Goal: Check status: Check status

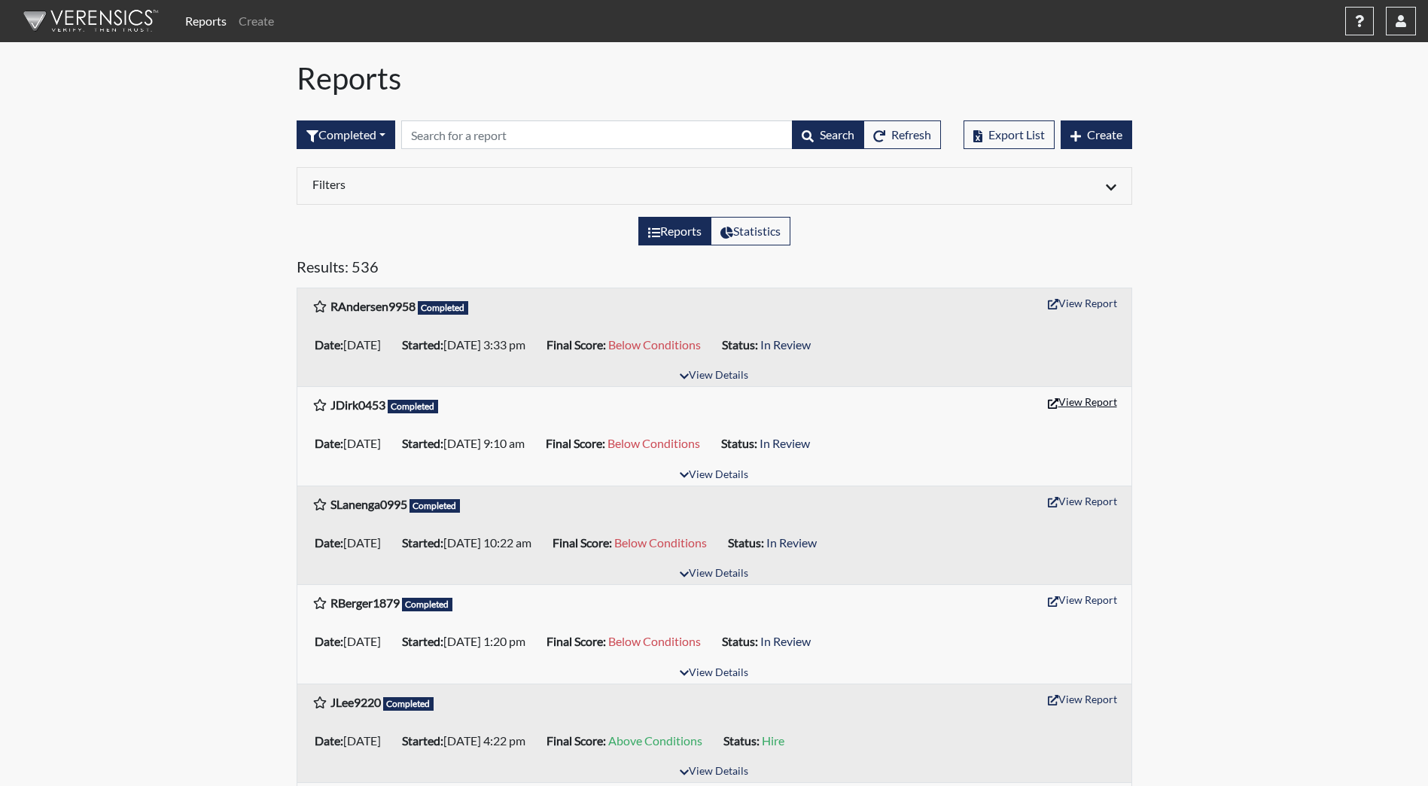
click at [1095, 403] on button "View Report" at bounding box center [1082, 401] width 83 height 23
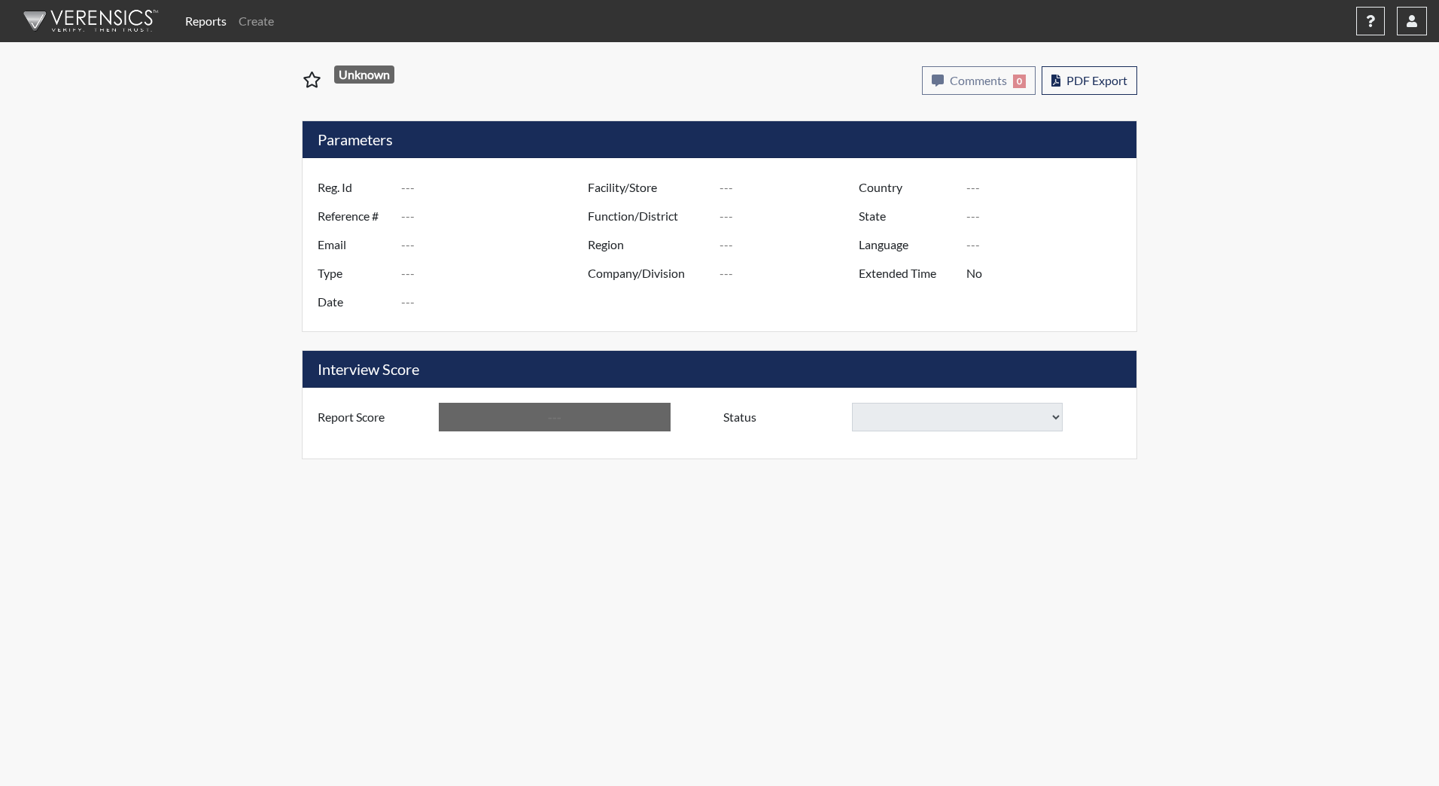
type input "JDirk0453"
type input "51296"
type input "jdirk0618@gmail.com"
type input "Corrections Pre-Employment"
type input "Sep 15, 2025"
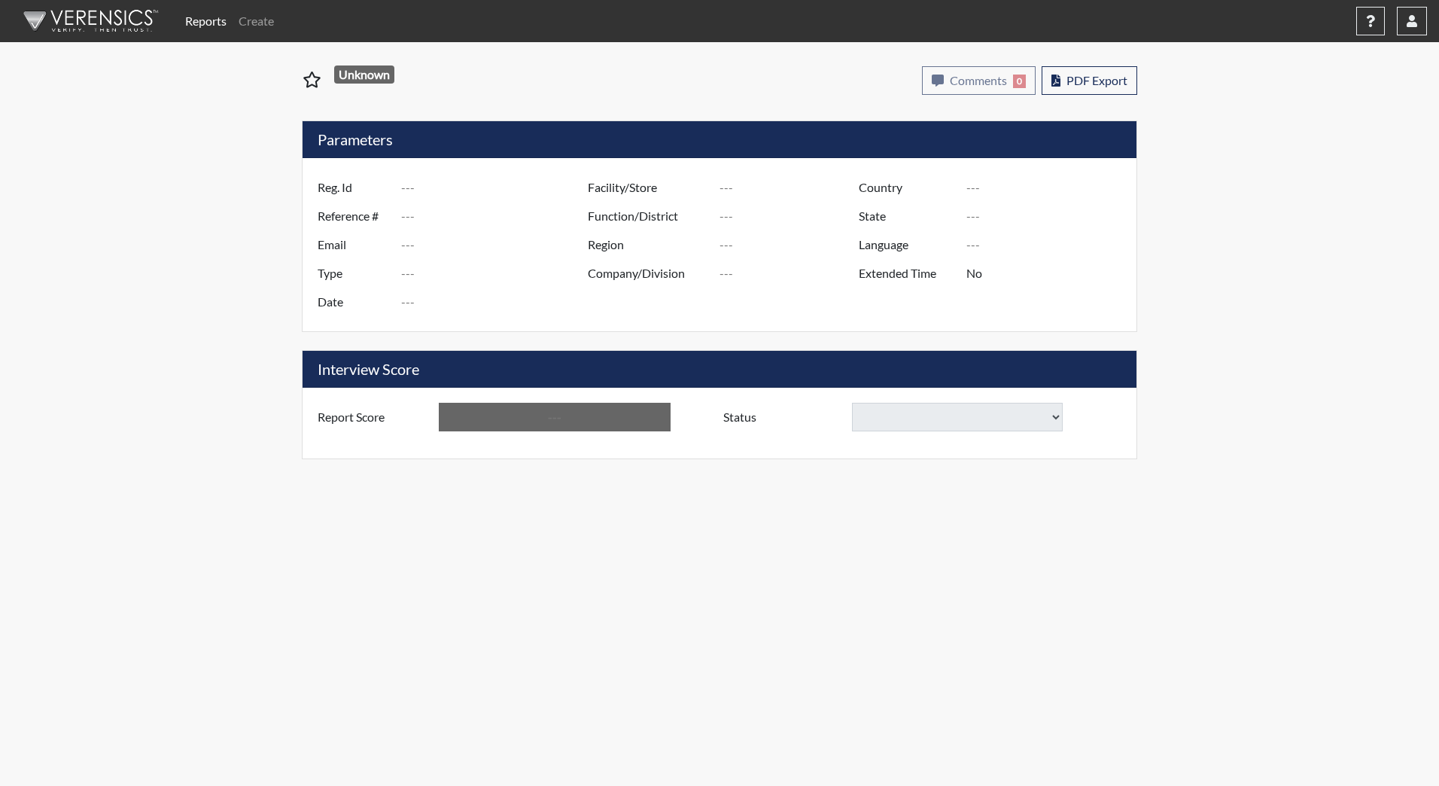
type input "[GEOGRAPHIC_DATA]"
type input "HRCC/516"
type input "[GEOGRAPHIC_DATA]"
type input "[US_STATE]"
type input "English"
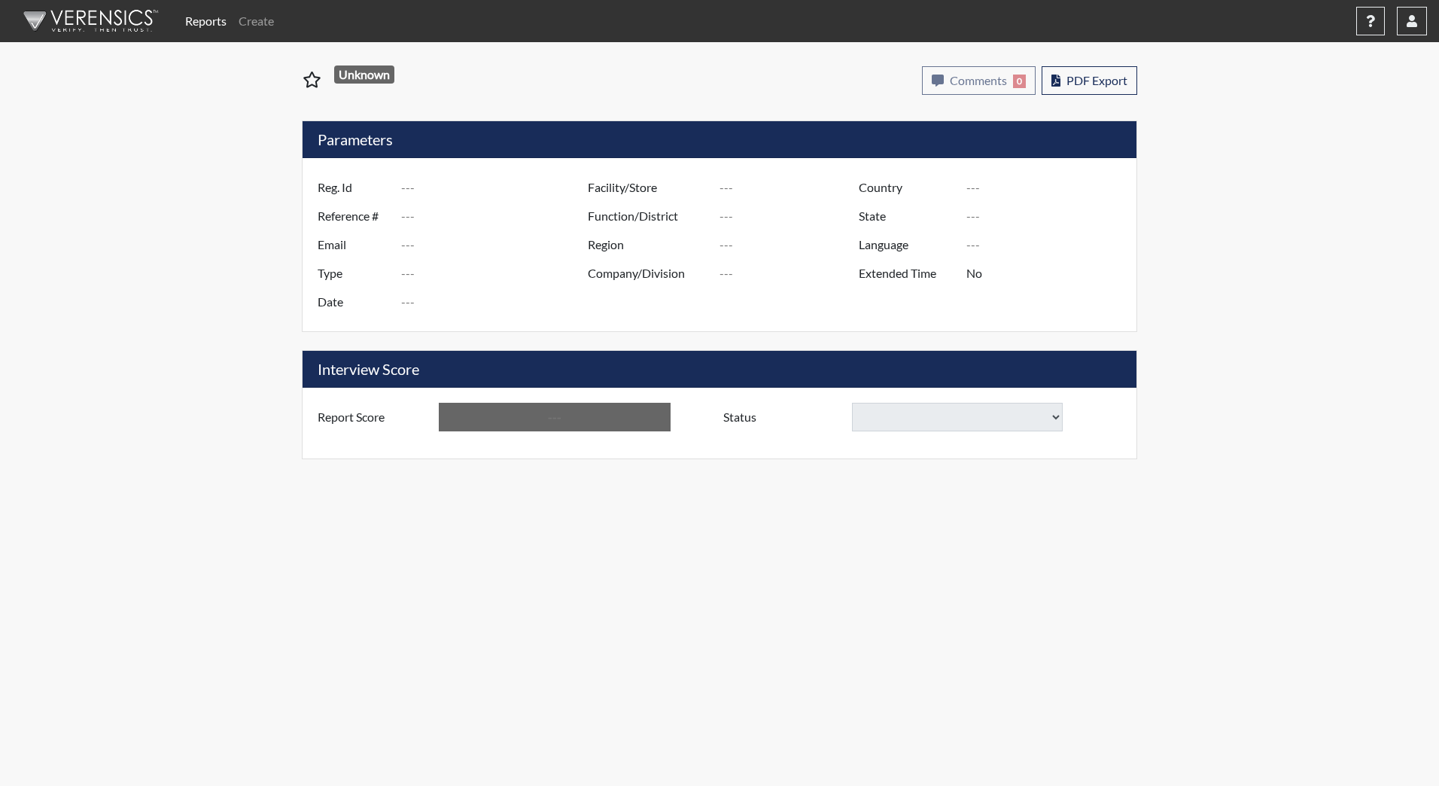
type input "Below Conditions"
select select
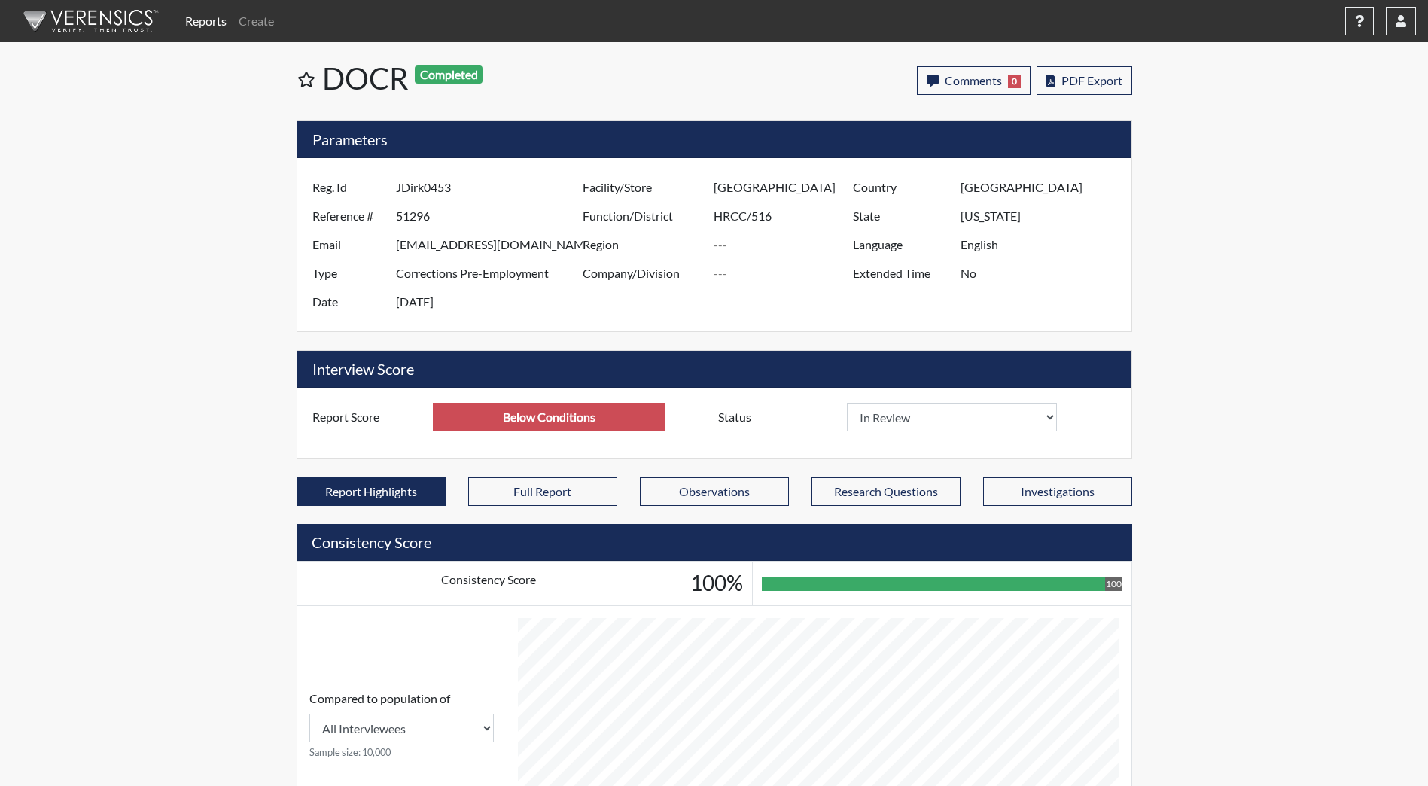
scroll to position [250, 626]
click at [930, 405] on select "In Review Hire Decline" at bounding box center [952, 417] width 211 height 29
select select "decline"
select select
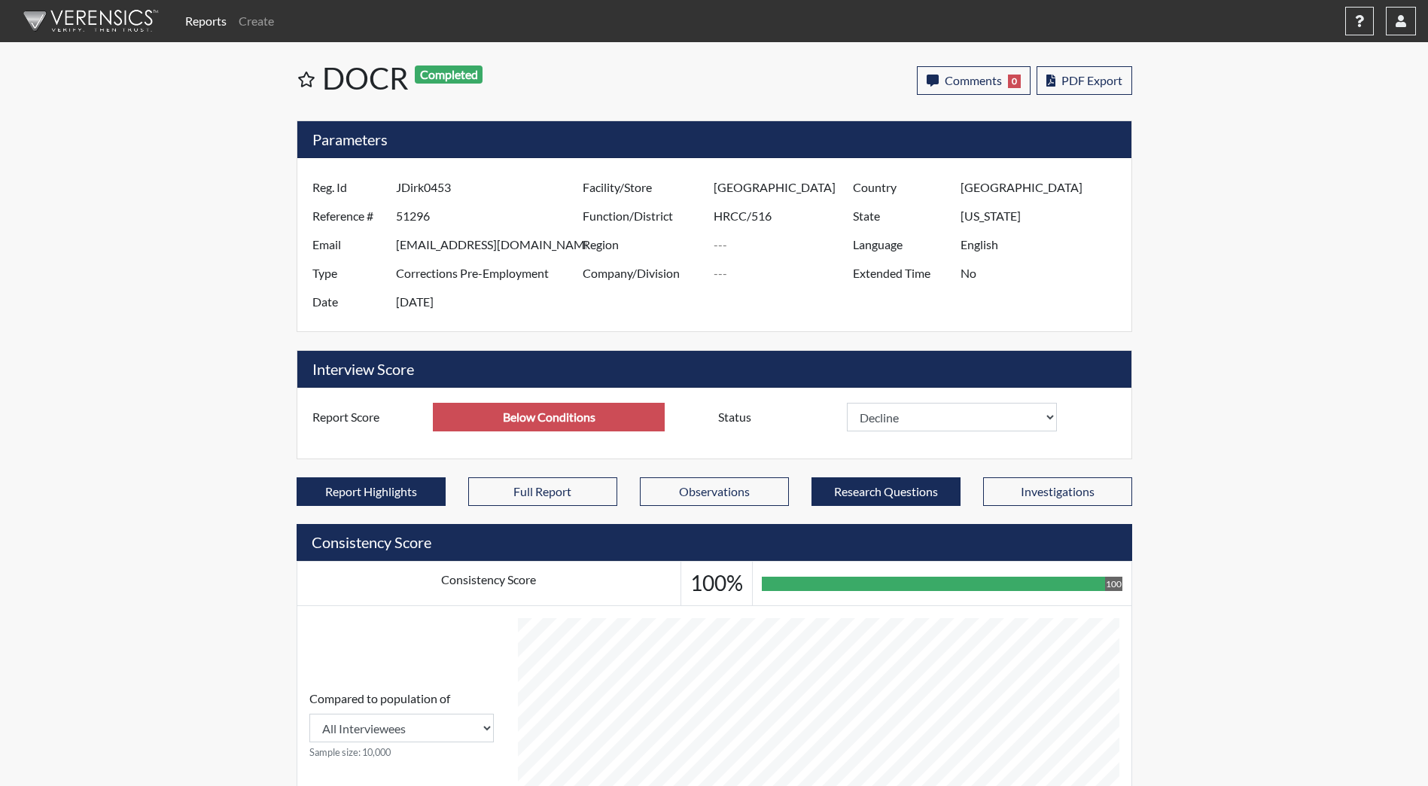
select select
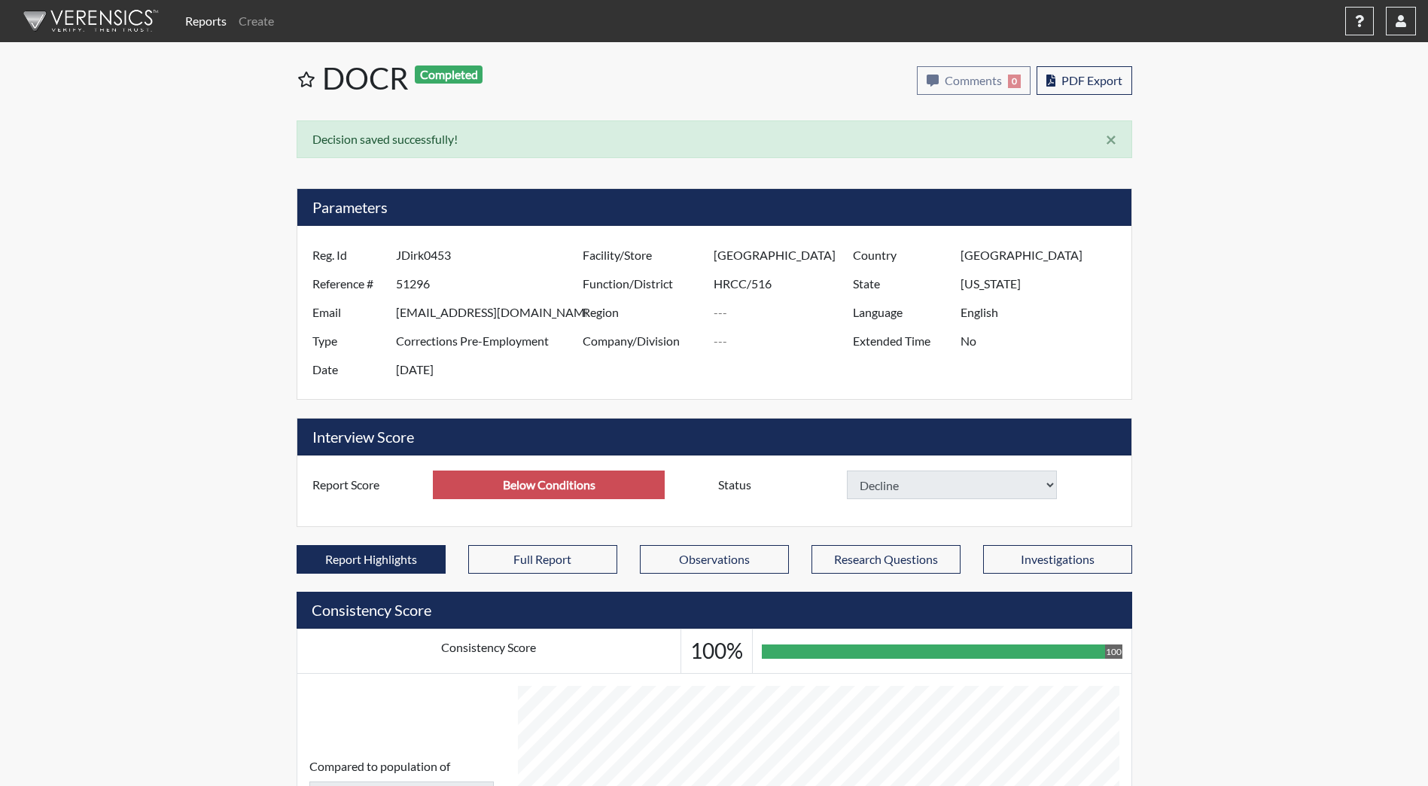
select select
click at [88, 26] on img at bounding box center [88, 20] width 173 height 45
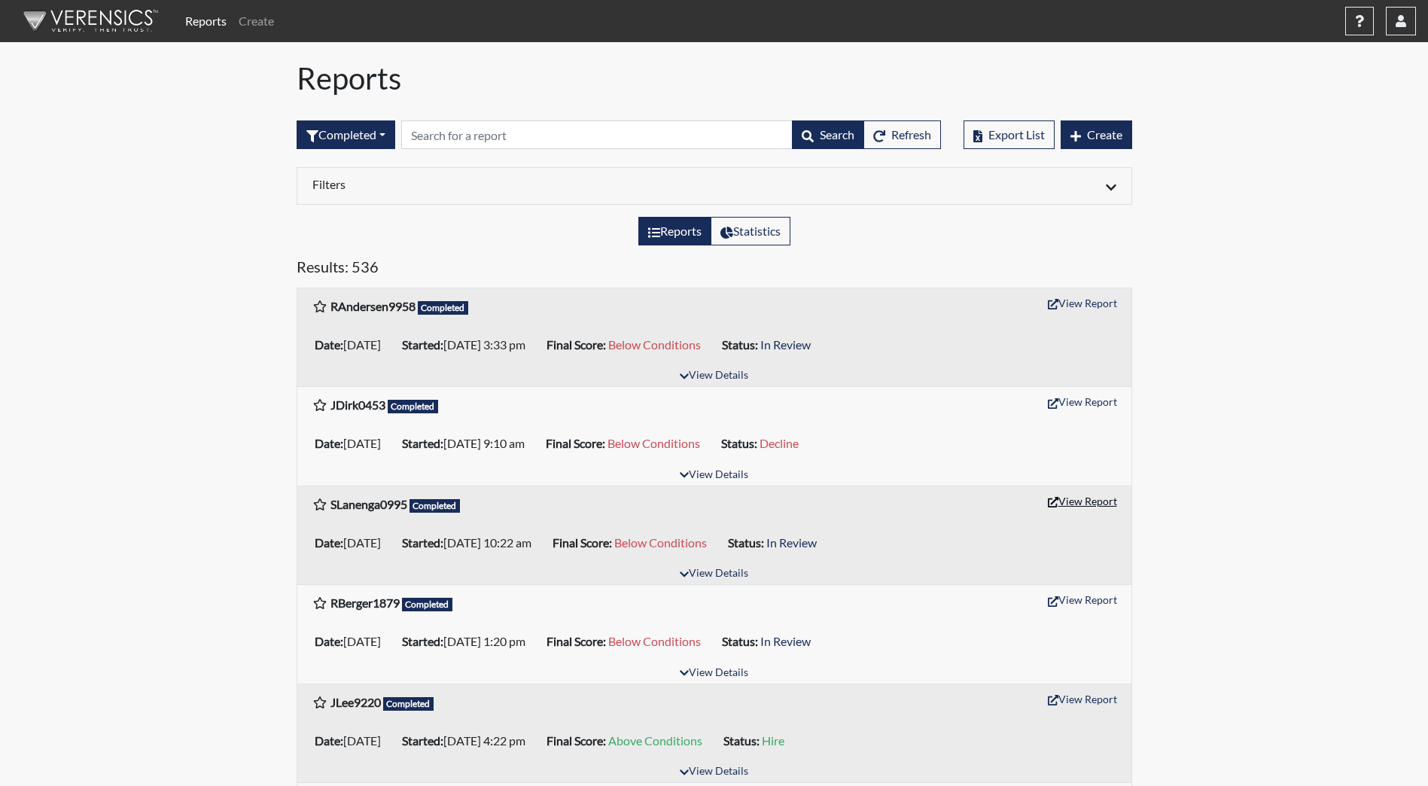
click at [1087, 498] on button "View Report" at bounding box center [1082, 500] width 83 height 23
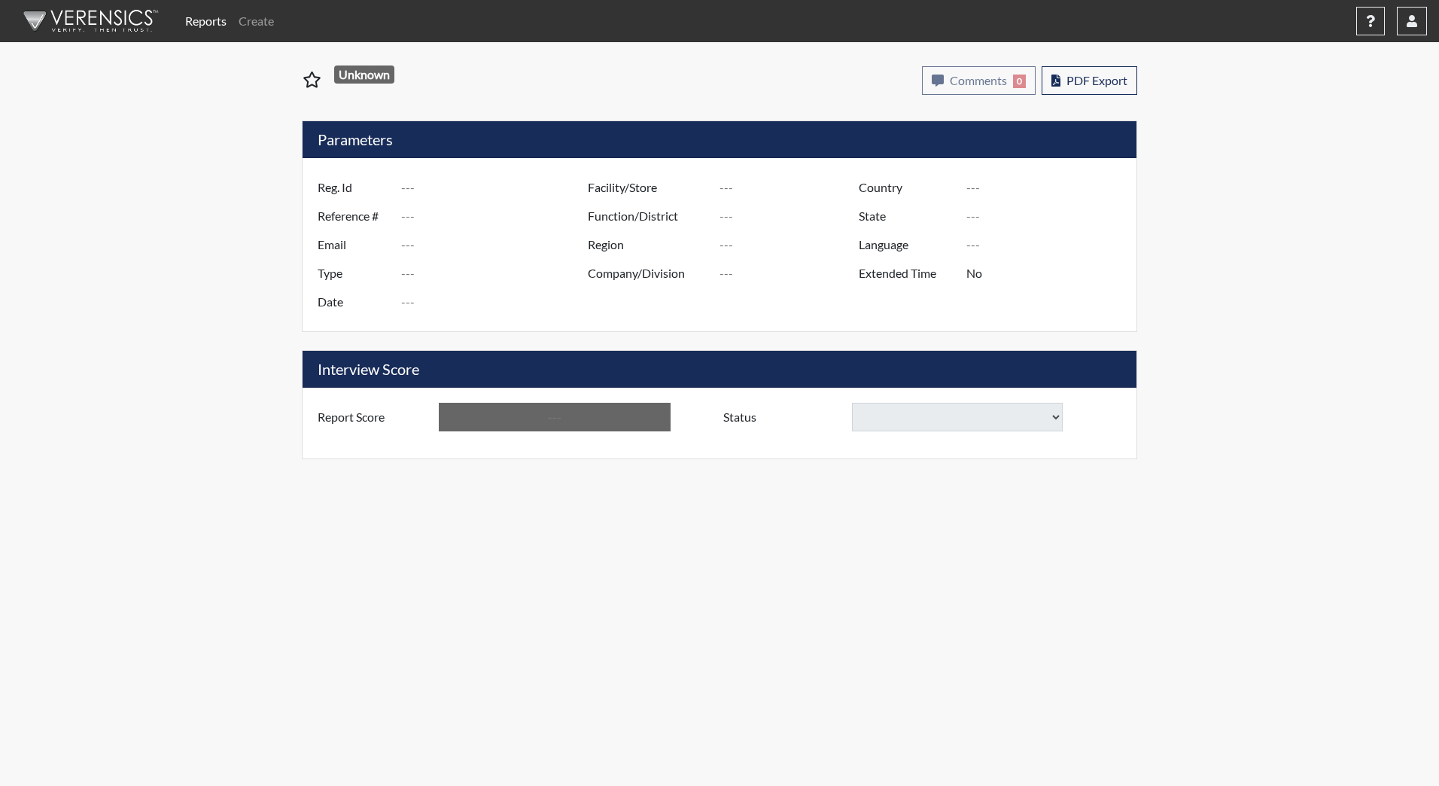
type input "SLanenga0995"
type input "51309"
type input "[EMAIL_ADDRESS][DOMAIN_NAME]"
type input "Corrections Pre-Employment"
type input "[DATE]"
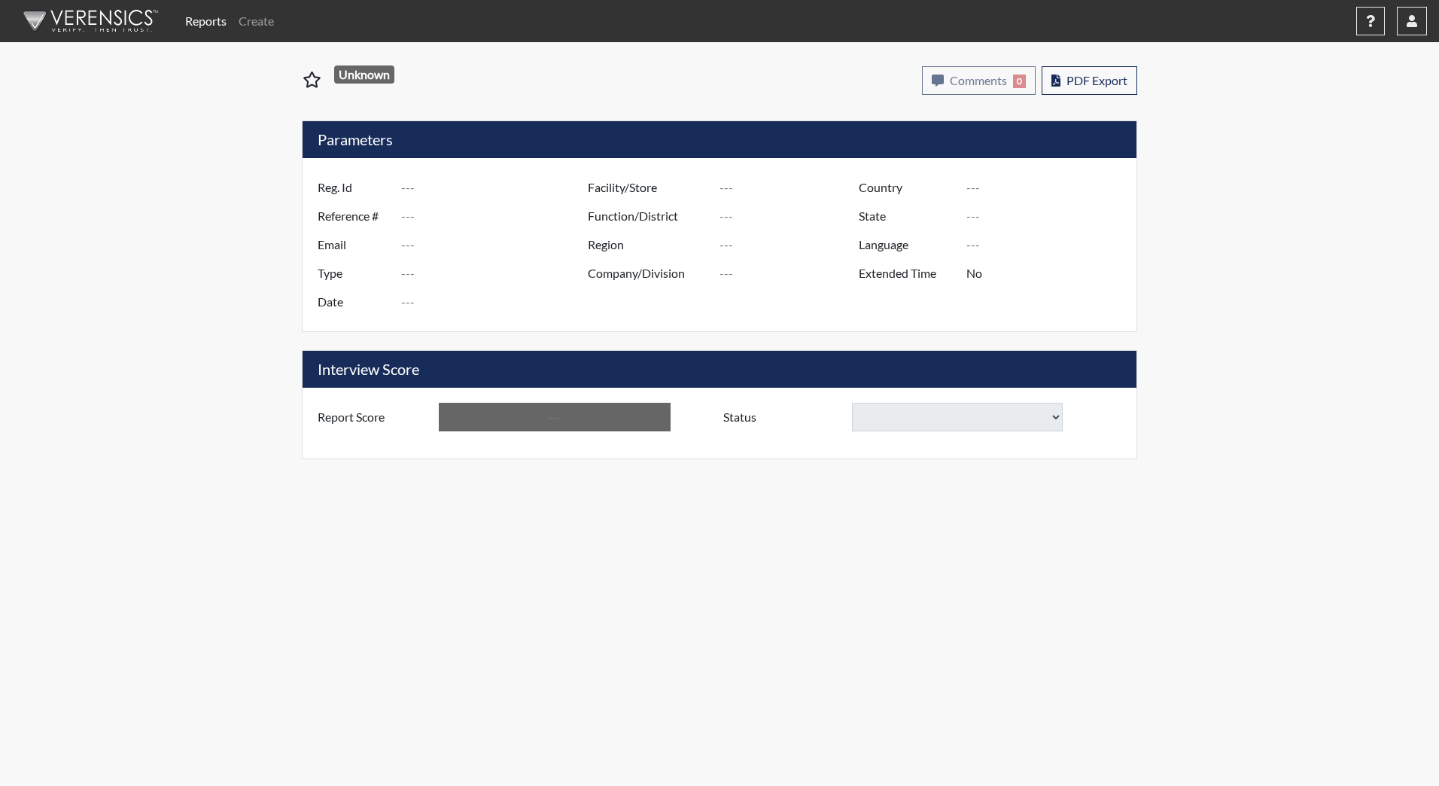
type input "[GEOGRAPHIC_DATA]"
type input "HRCC/516"
type input "[GEOGRAPHIC_DATA]"
type input "[US_STATE]"
type input "English"
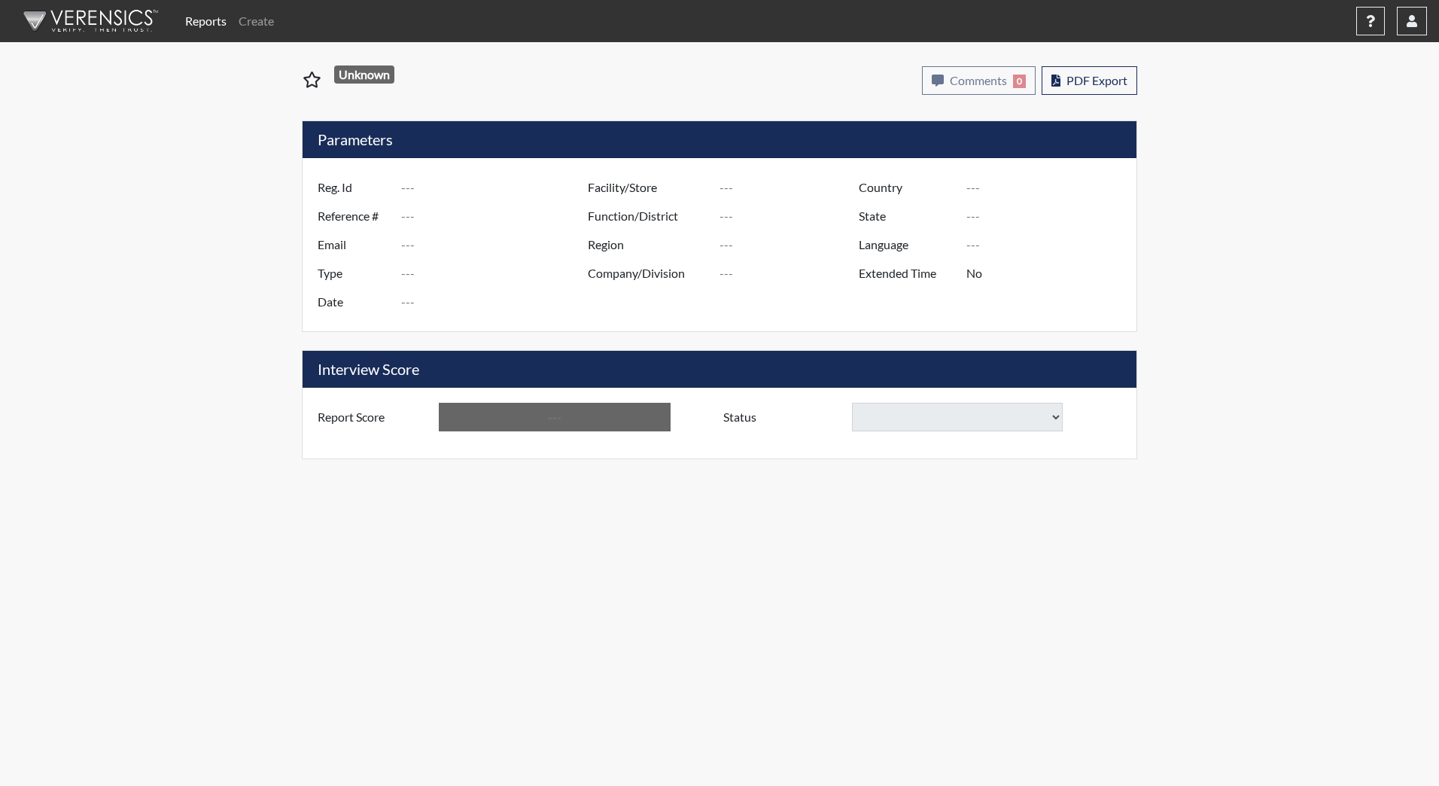
type input "Below Conditions"
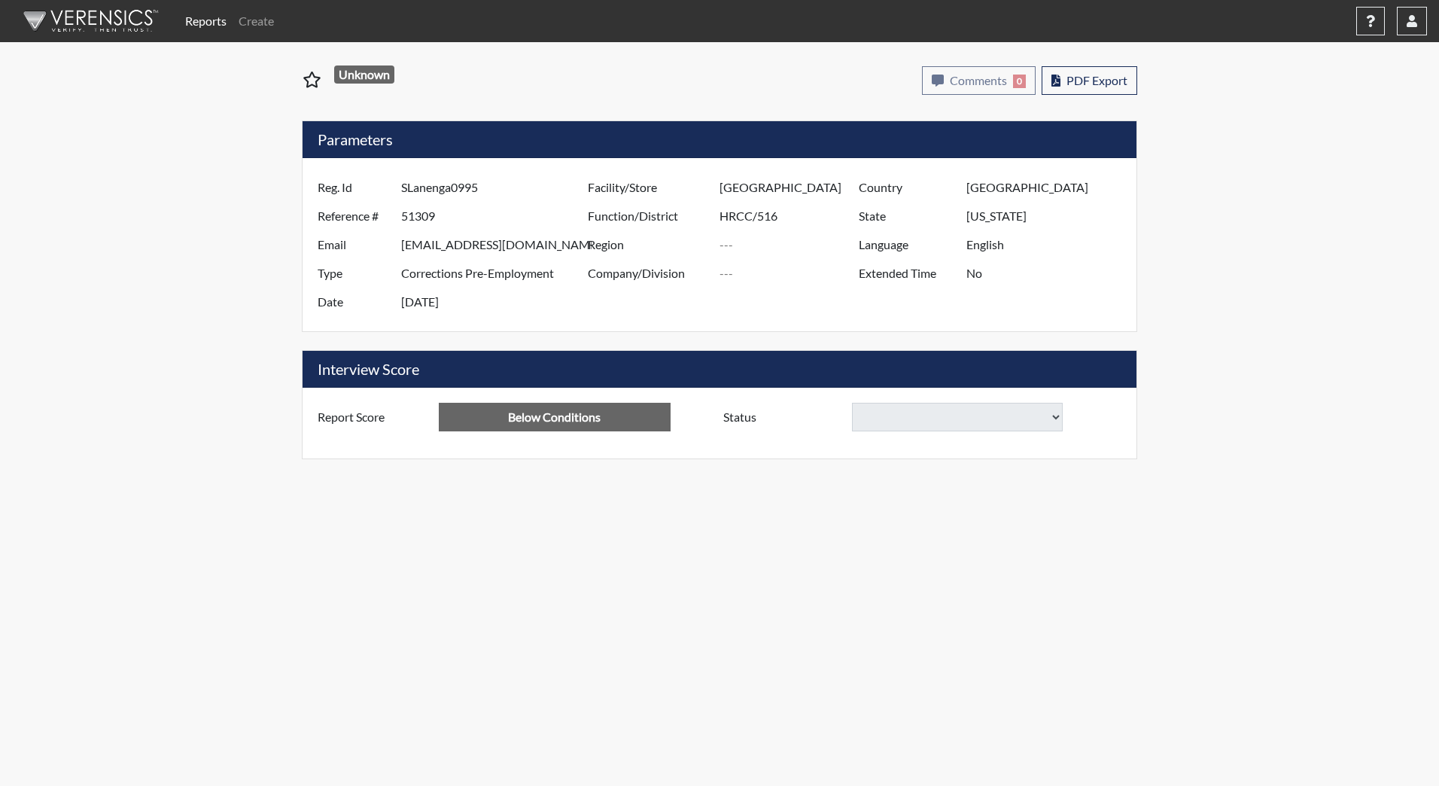
select select
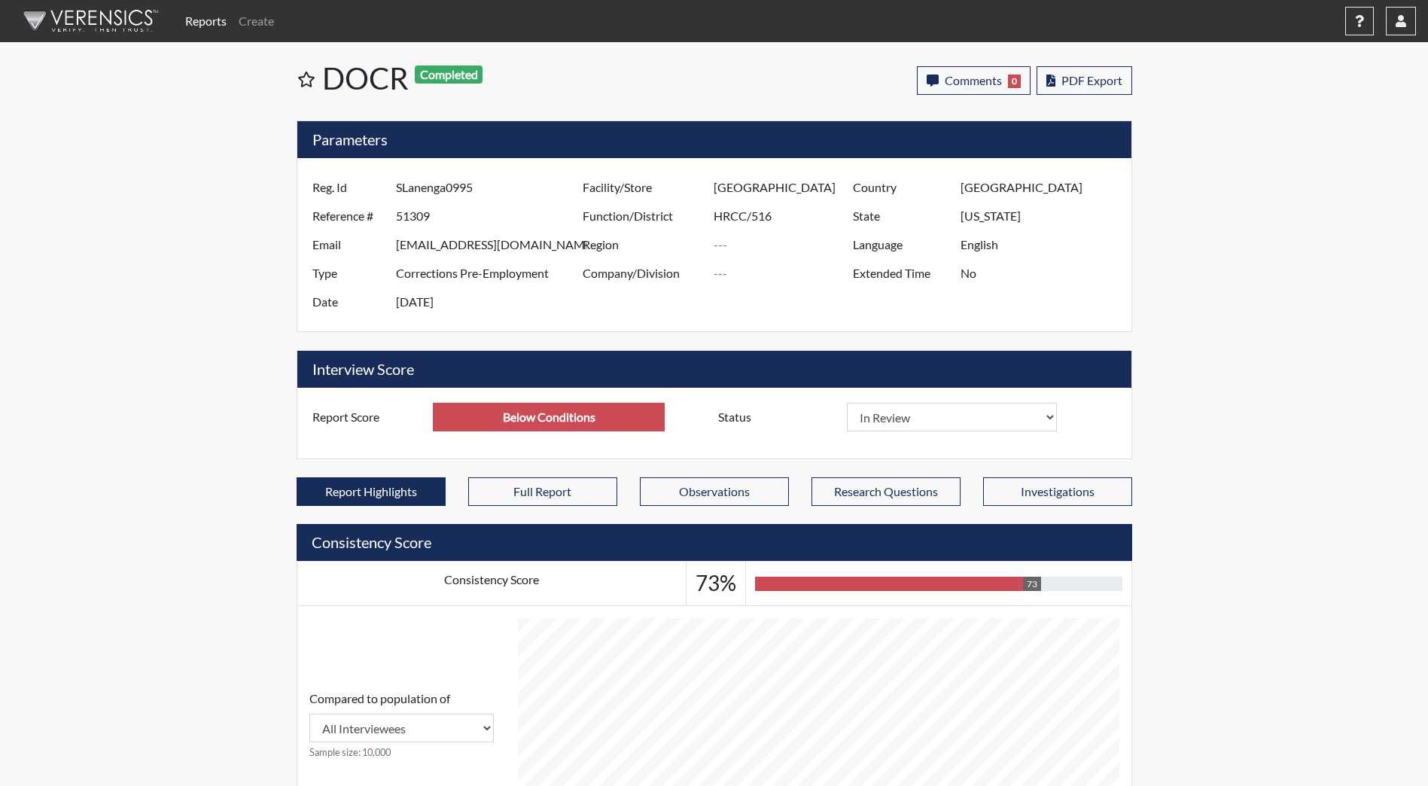
scroll to position [250, 626]
click at [918, 413] on select "In Review Hire Decline" at bounding box center [952, 417] width 211 height 29
select select "decline"
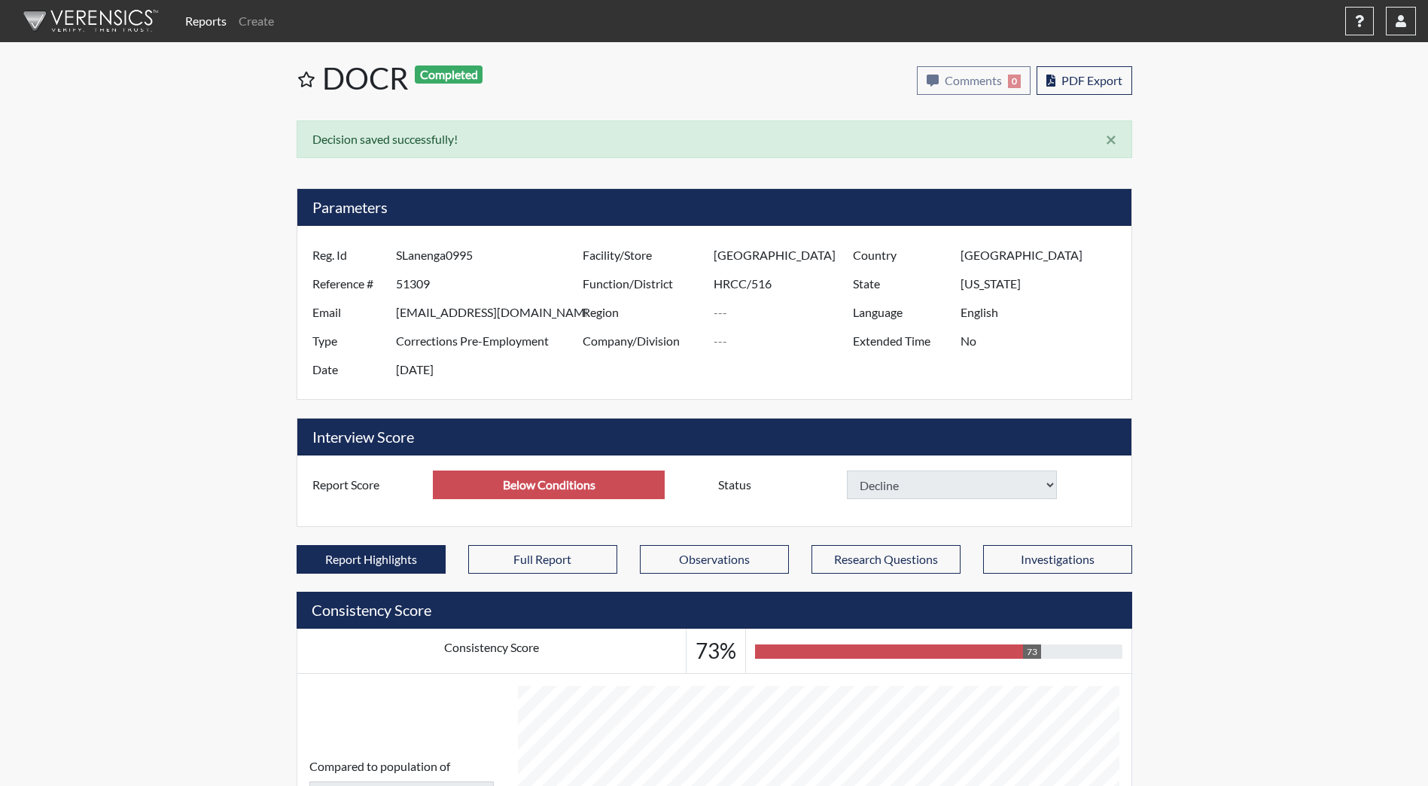
select select
click at [108, 14] on img at bounding box center [88, 20] width 173 height 45
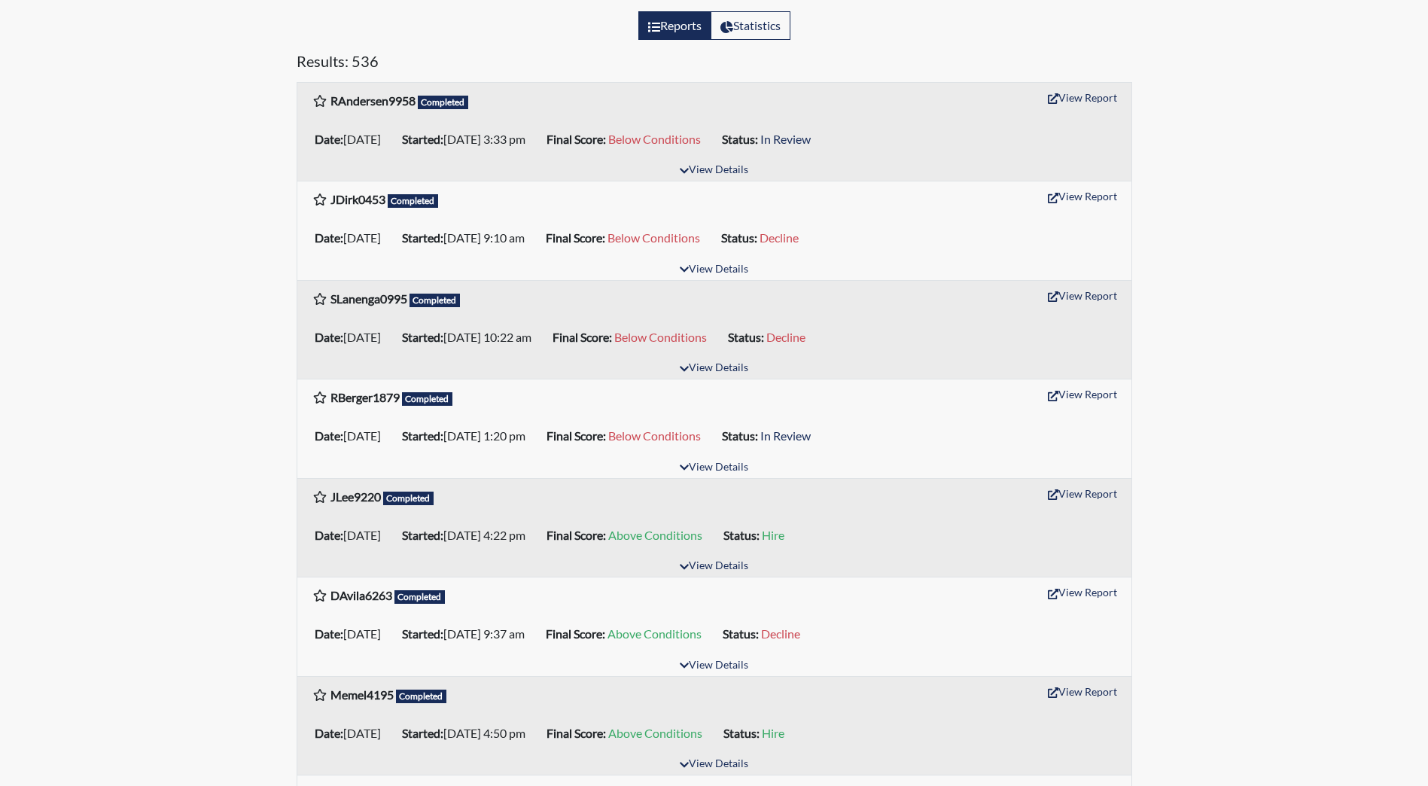
scroll to position [226, 0]
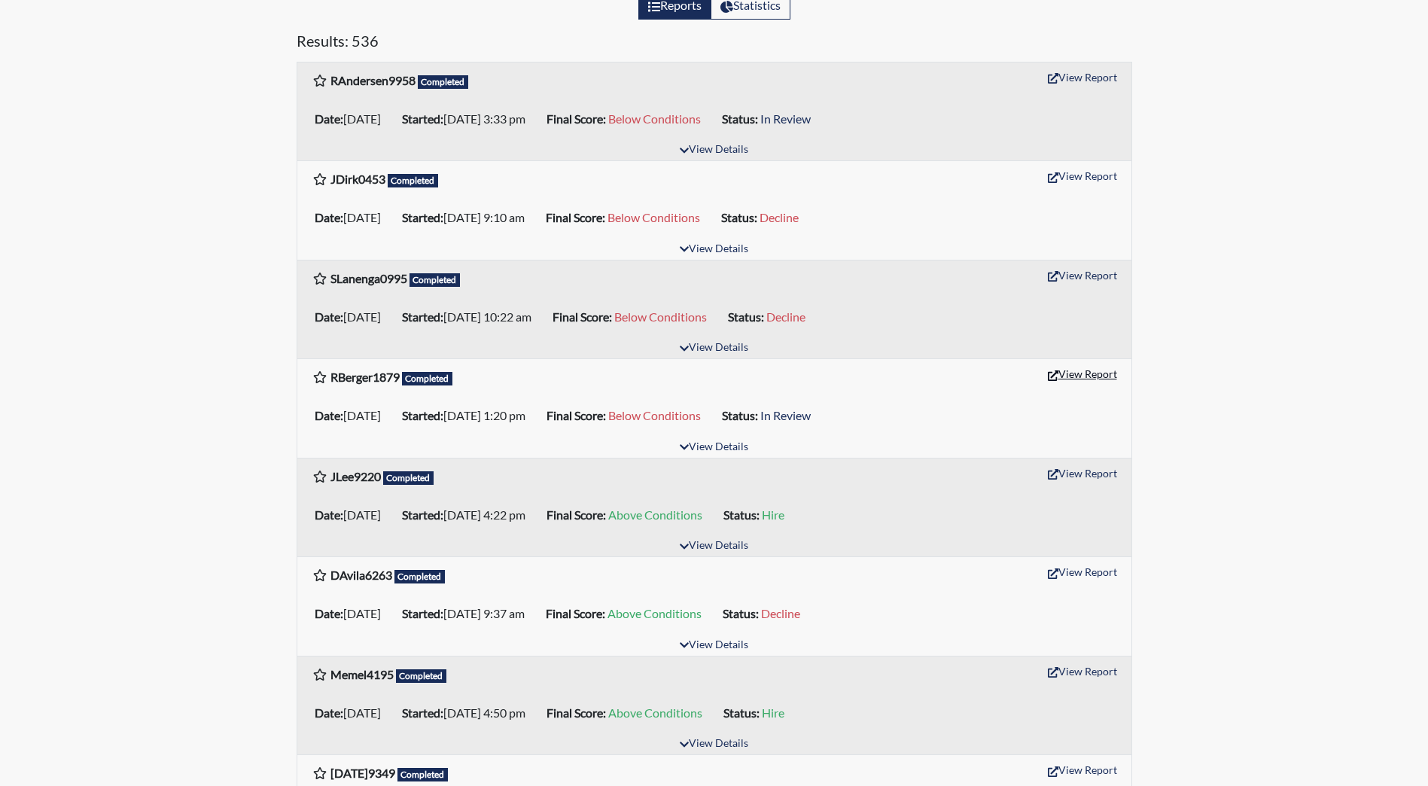
click at [1088, 365] on button "View Report" at bounding box center [1082, 373] width 83 height 23
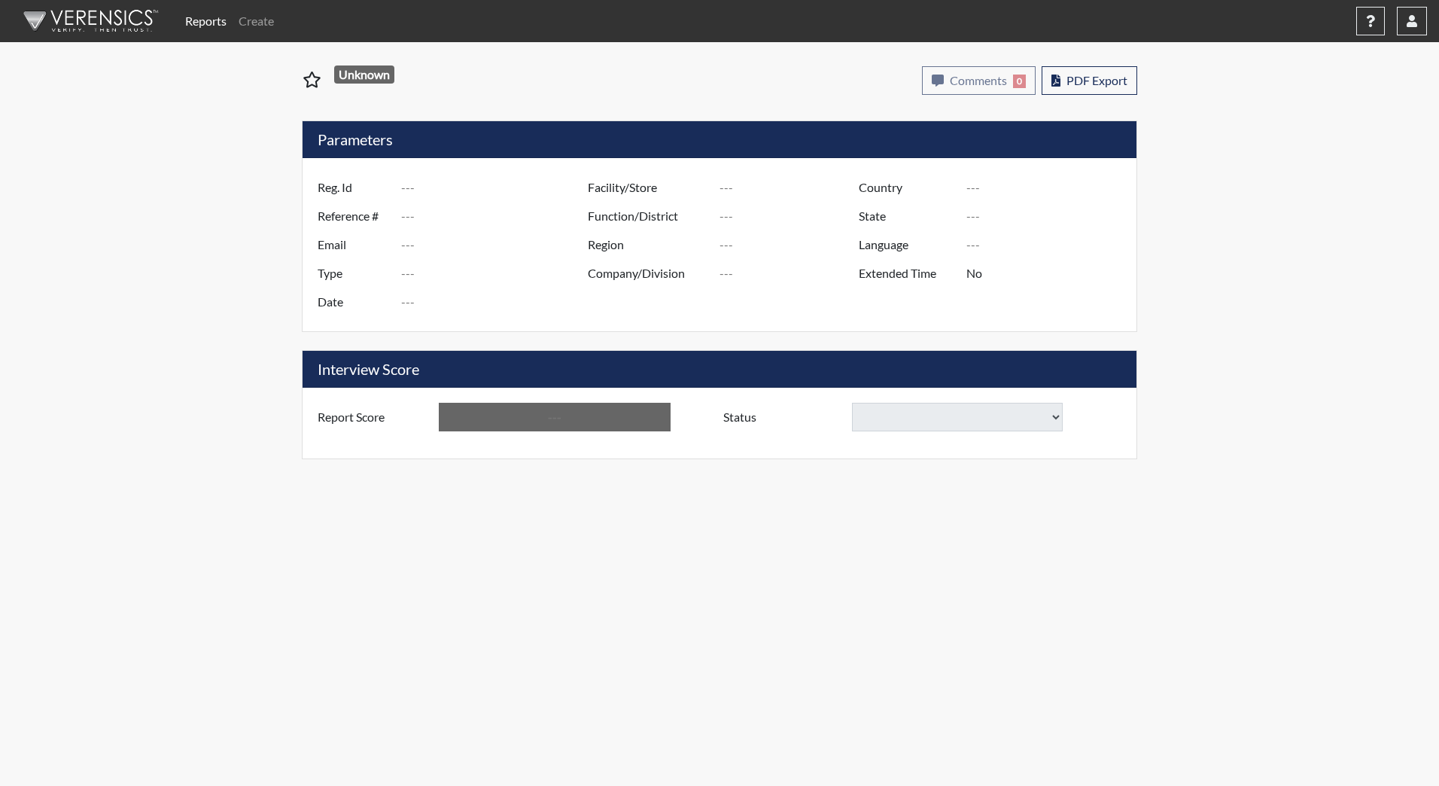
type input "RBerger1879"
type input "51294"
type input "rowdyrowdyjamesjames@gmail.com"
type input "Corrections Pre-Employment"
type input "Sep 15, 2025"
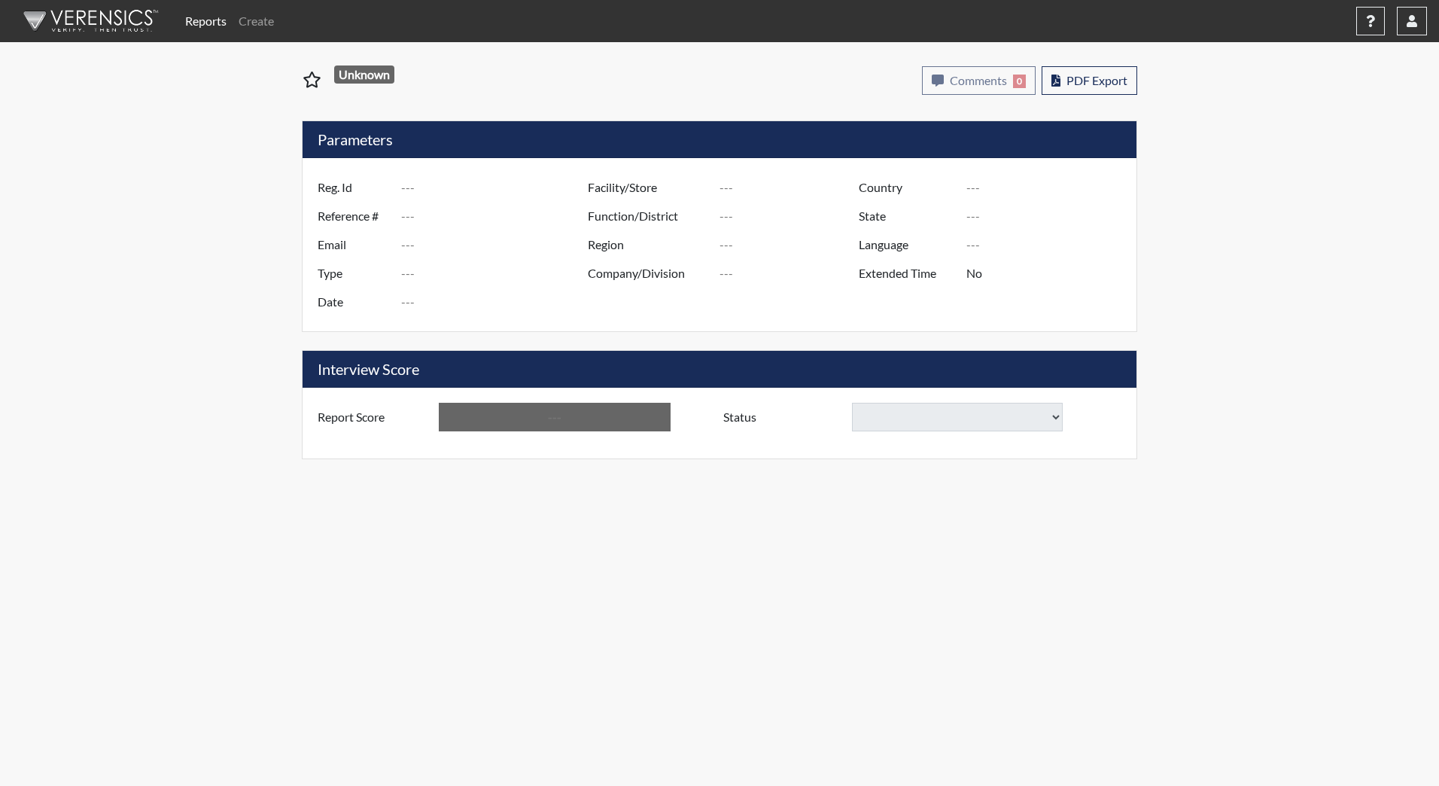
type input "[GEOGRAPHIC_DATA]"
type input "HRCC/516"
type input "[GEOGRAPHIC_DATA]"
type input "[US_STATE]"
type input "English"
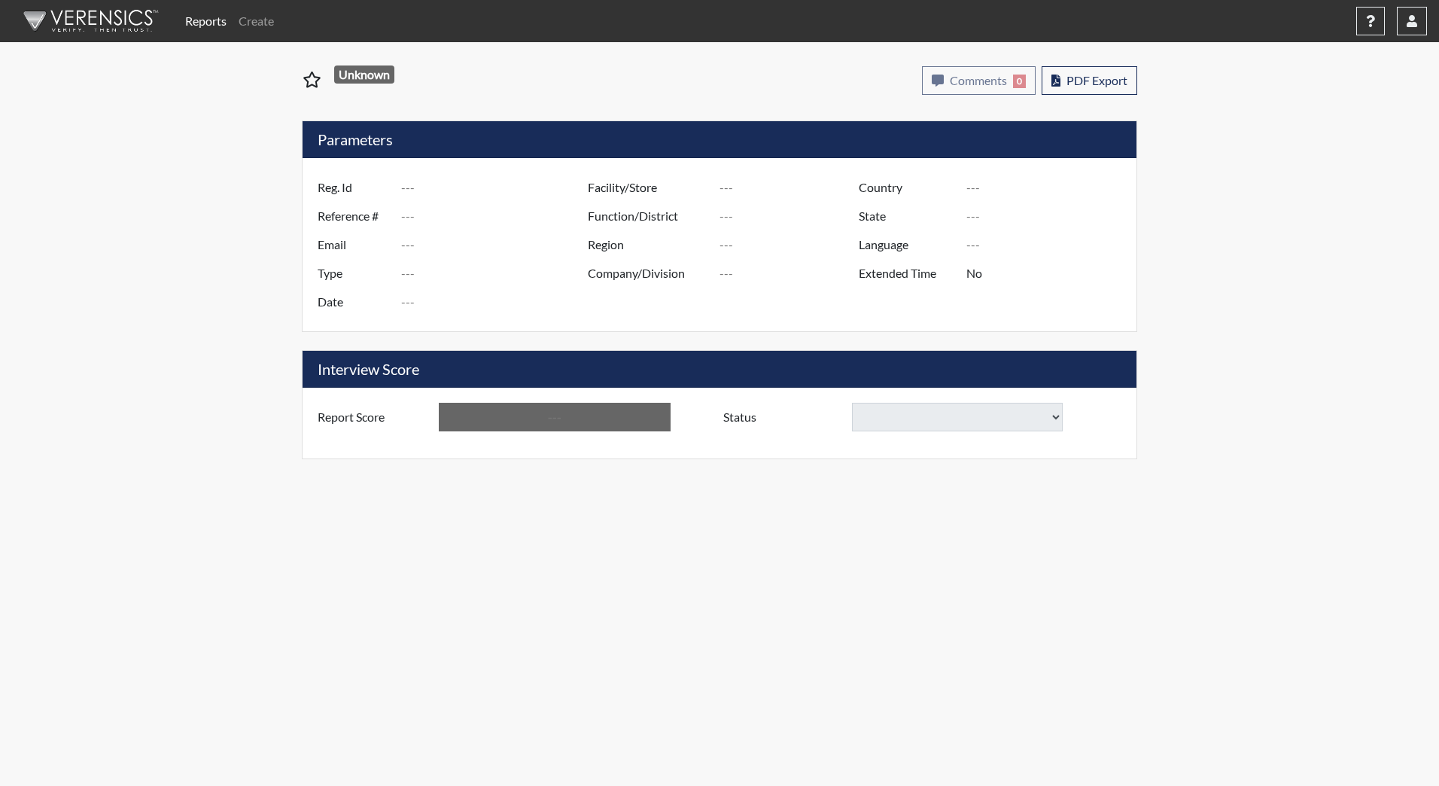
type input "Below Conditions"
select select
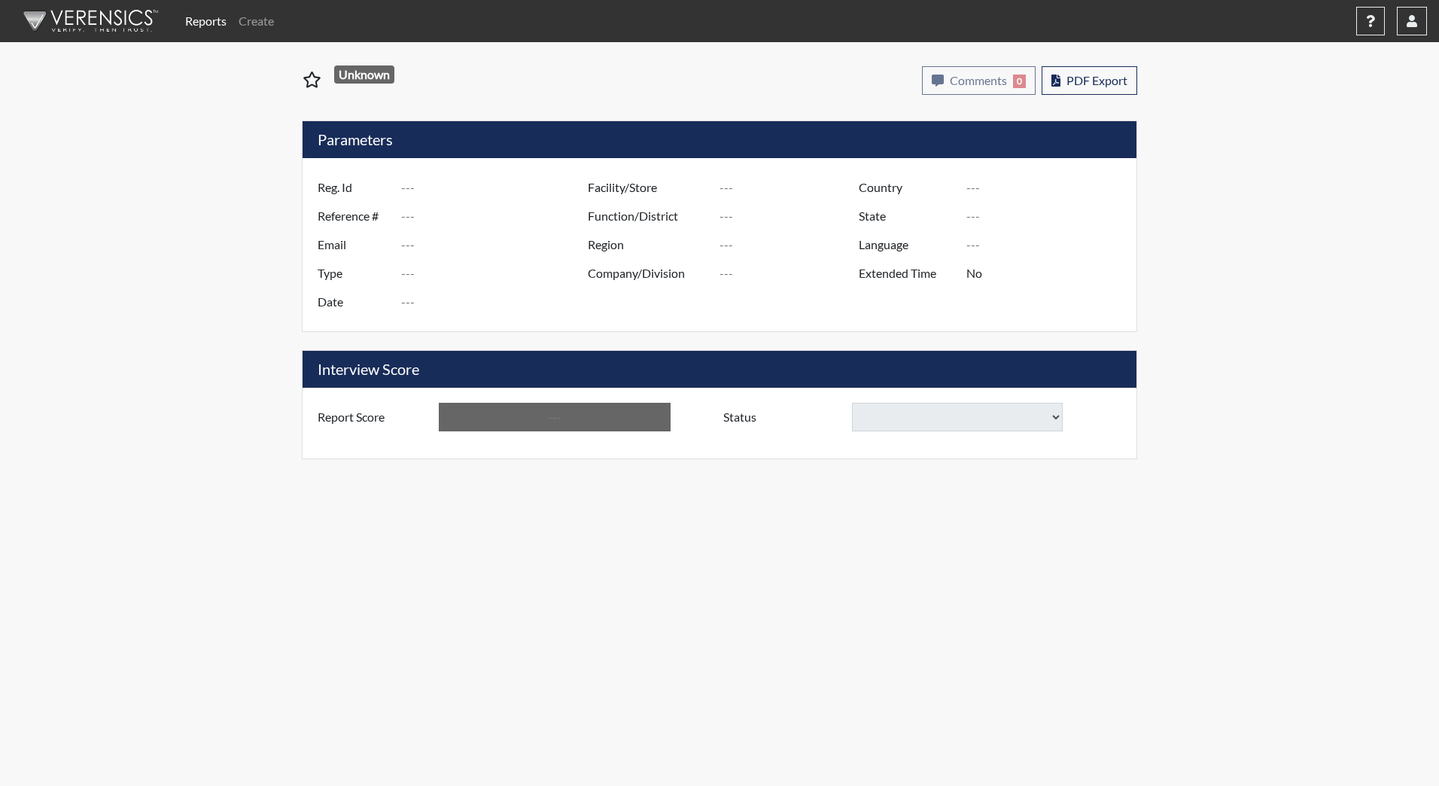
select select
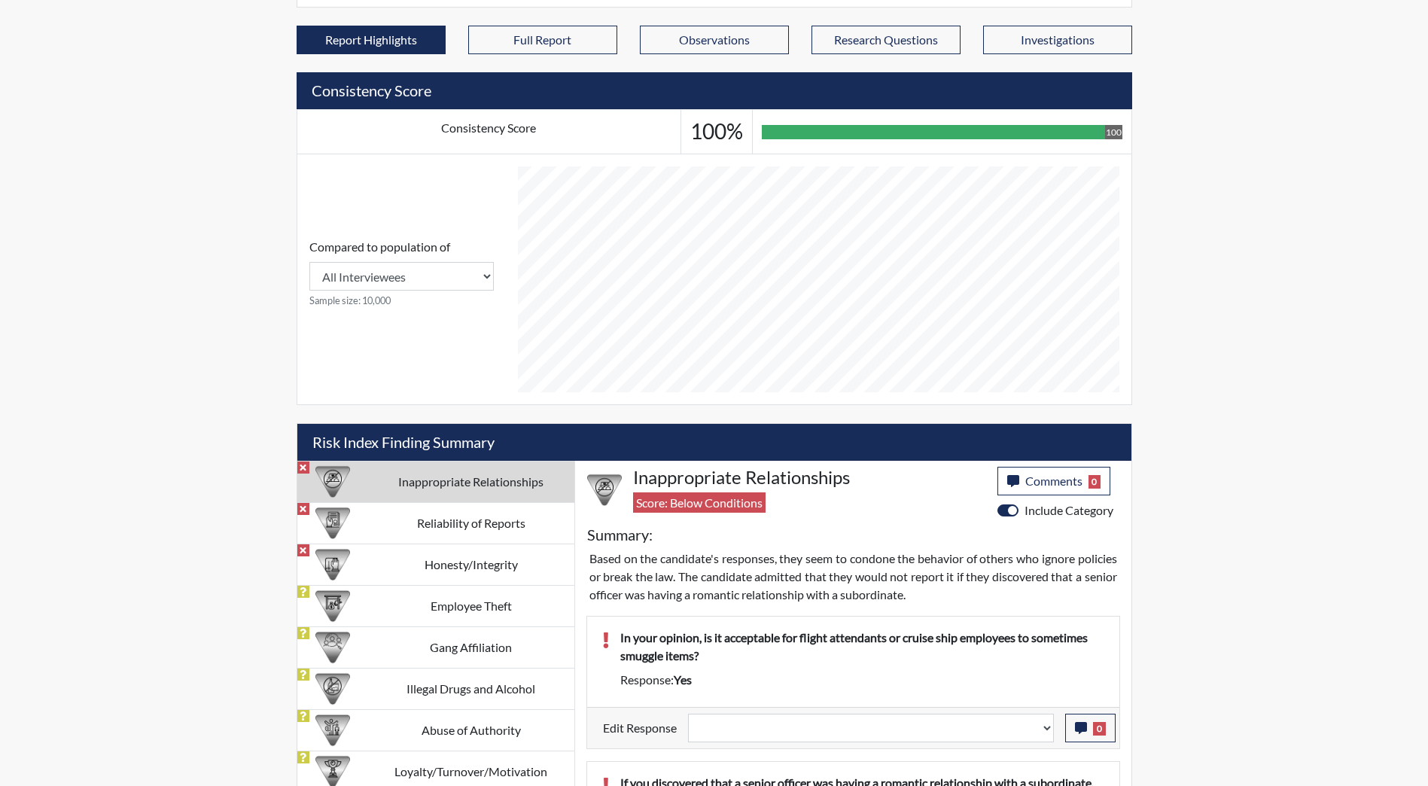
scroll to position [828, 0]
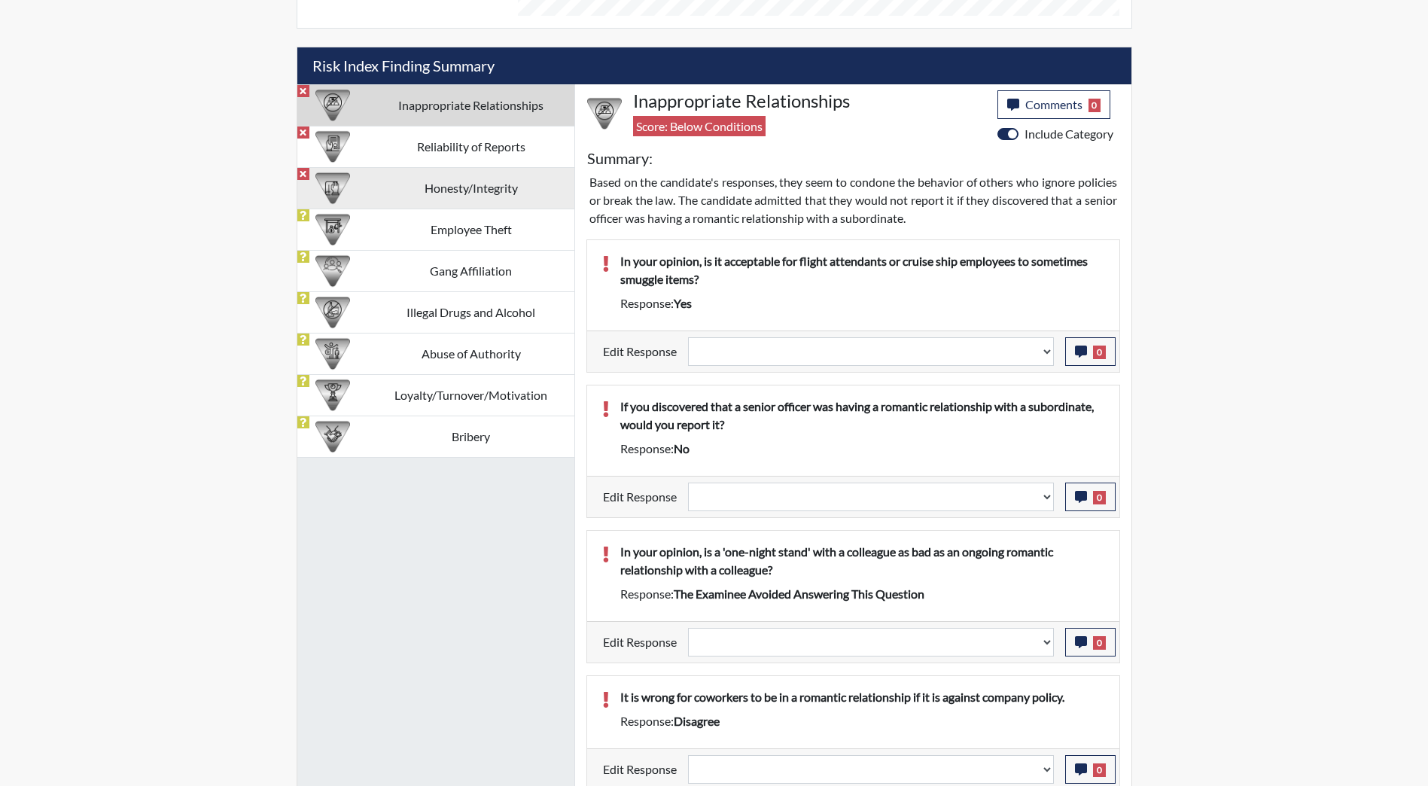
click at [465, 195] on td "Honesty/Integrity" at bounding box center [471, 187] width 206 height 41
select select
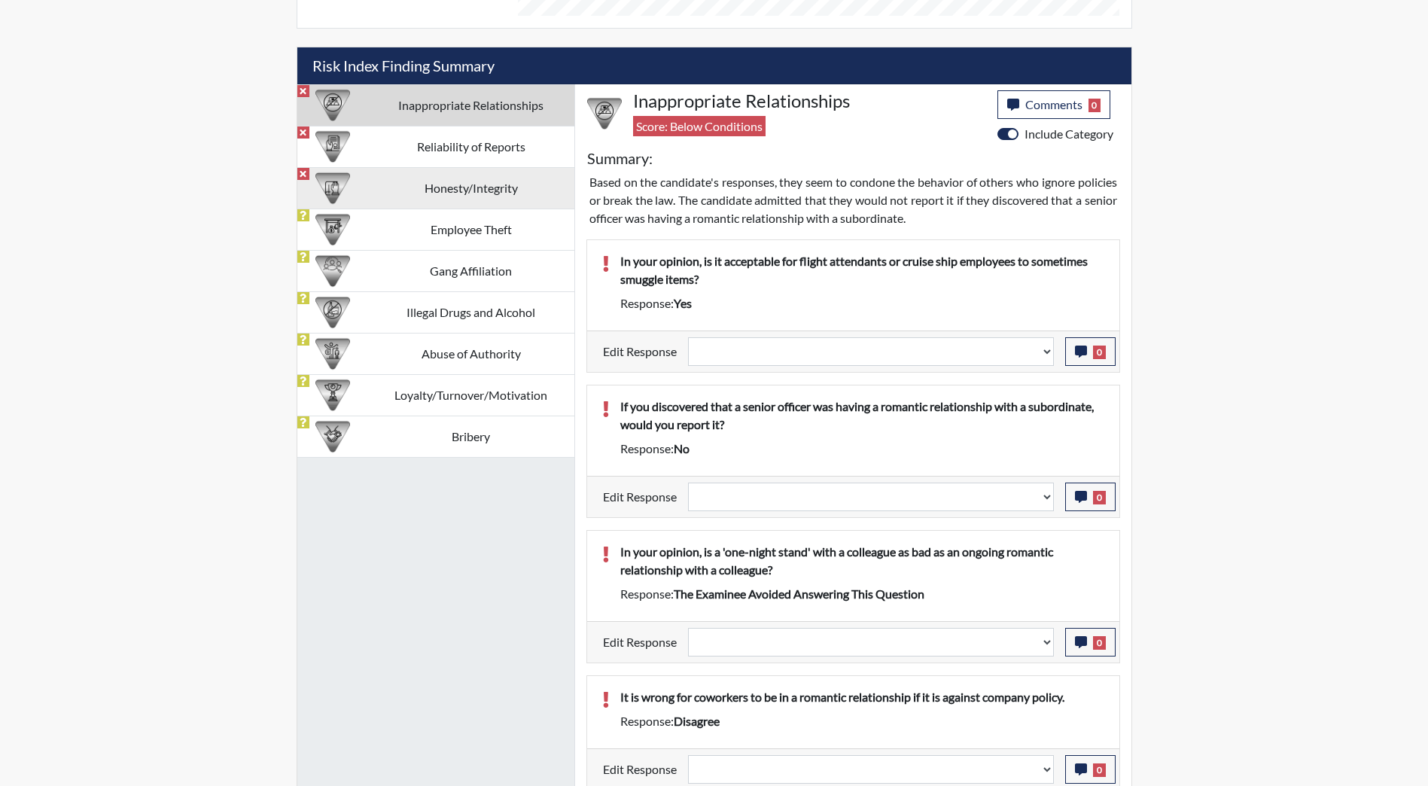
select select
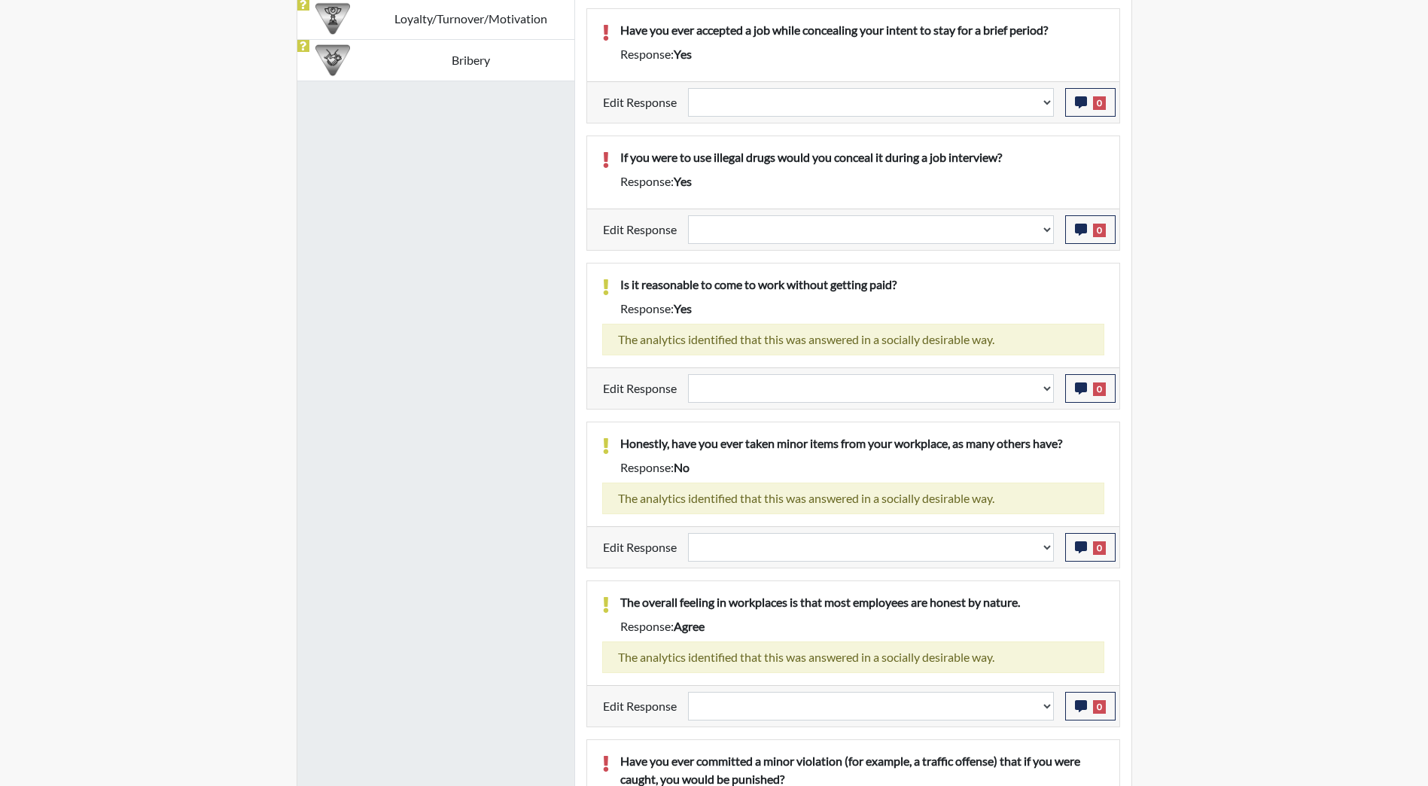
scroll to position [1292, 0]
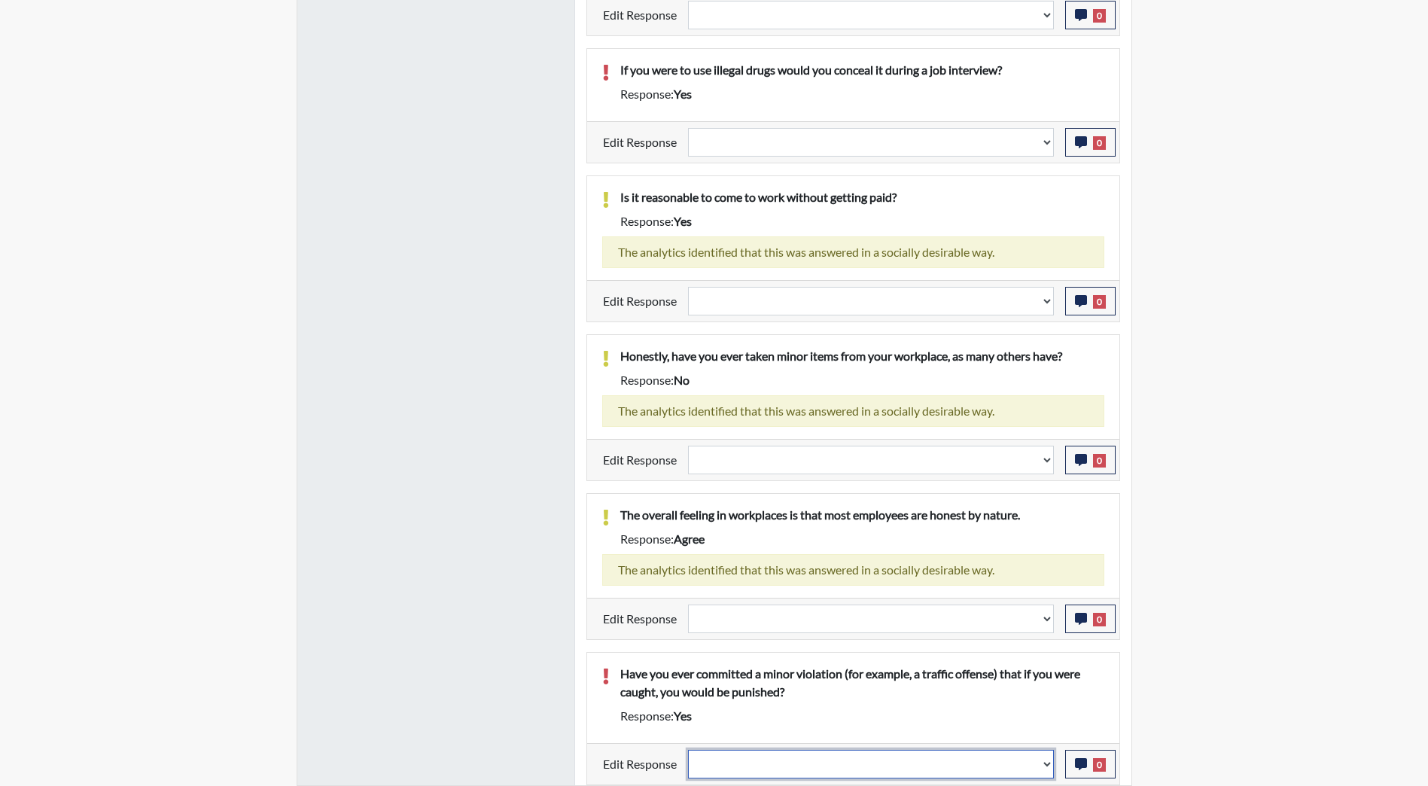
click at [1051, 771] on select "Question is not relevant. Results will be updated. Reasonable explanation provi…" at bounding box center [871, 764] width 366 height 29
select select "reasonable-explanation-provided"
click at [688, 750] on select "Question is not relevant. Results will be updated. Reasonable explanation provi…" at bounding box center [871, 764] width 366 height 29
select select
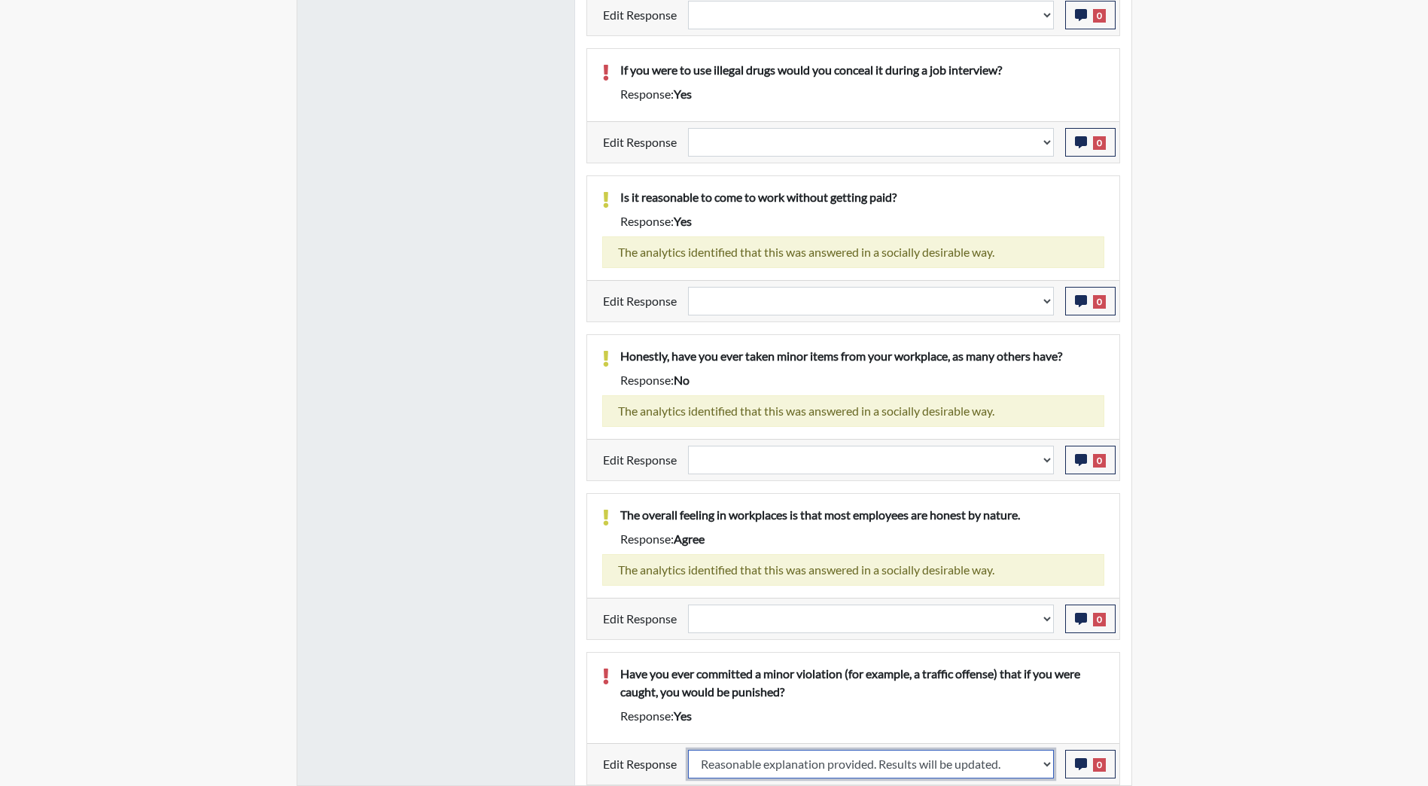
select select
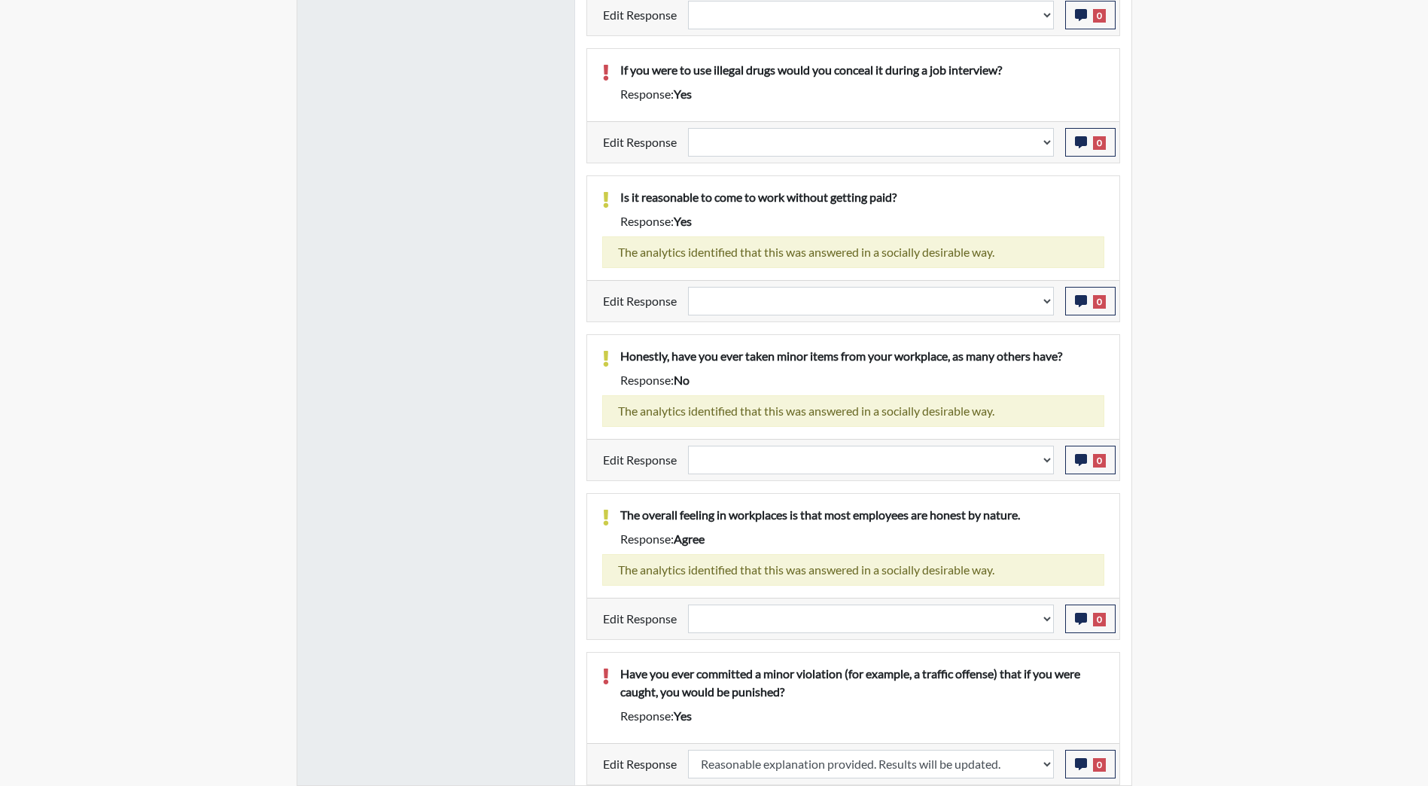
select select
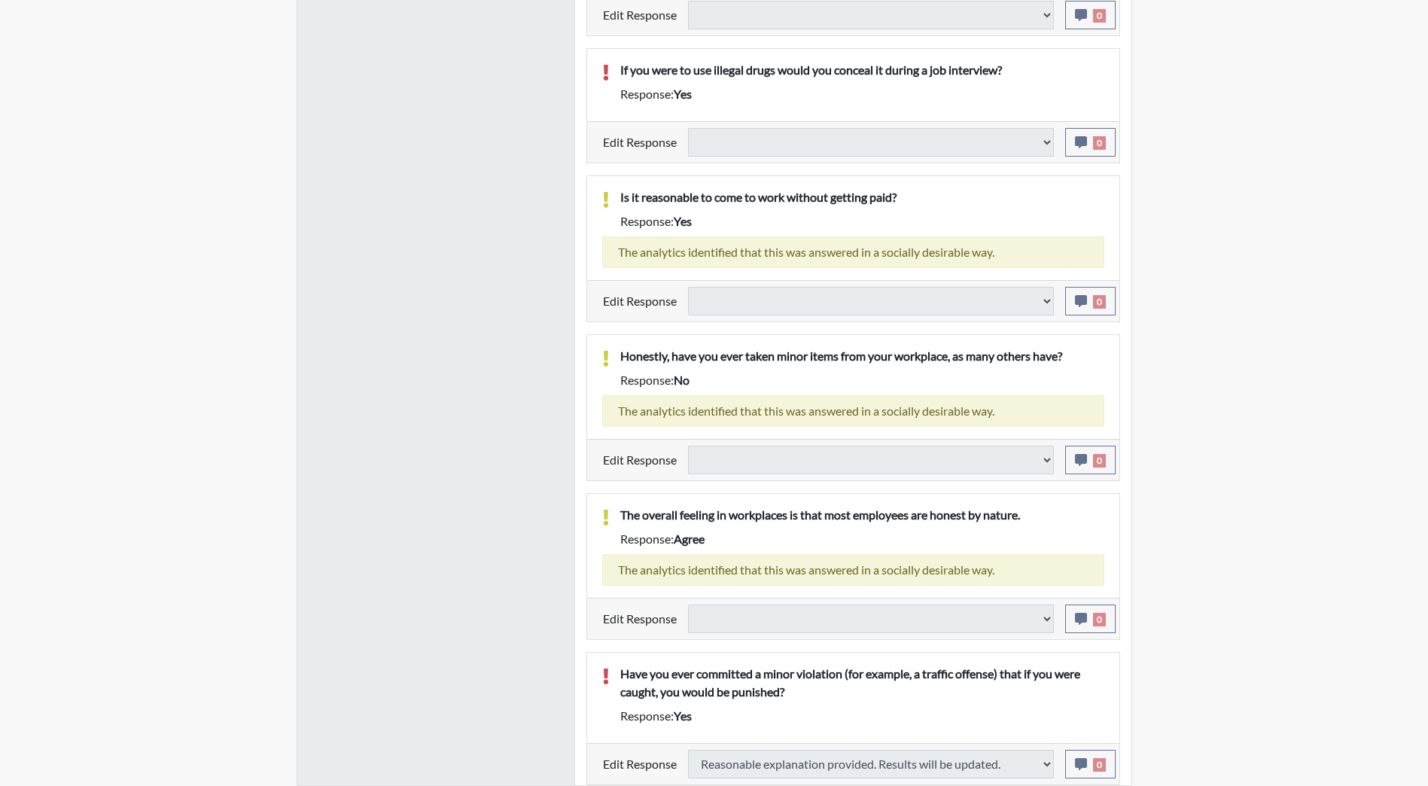
select select
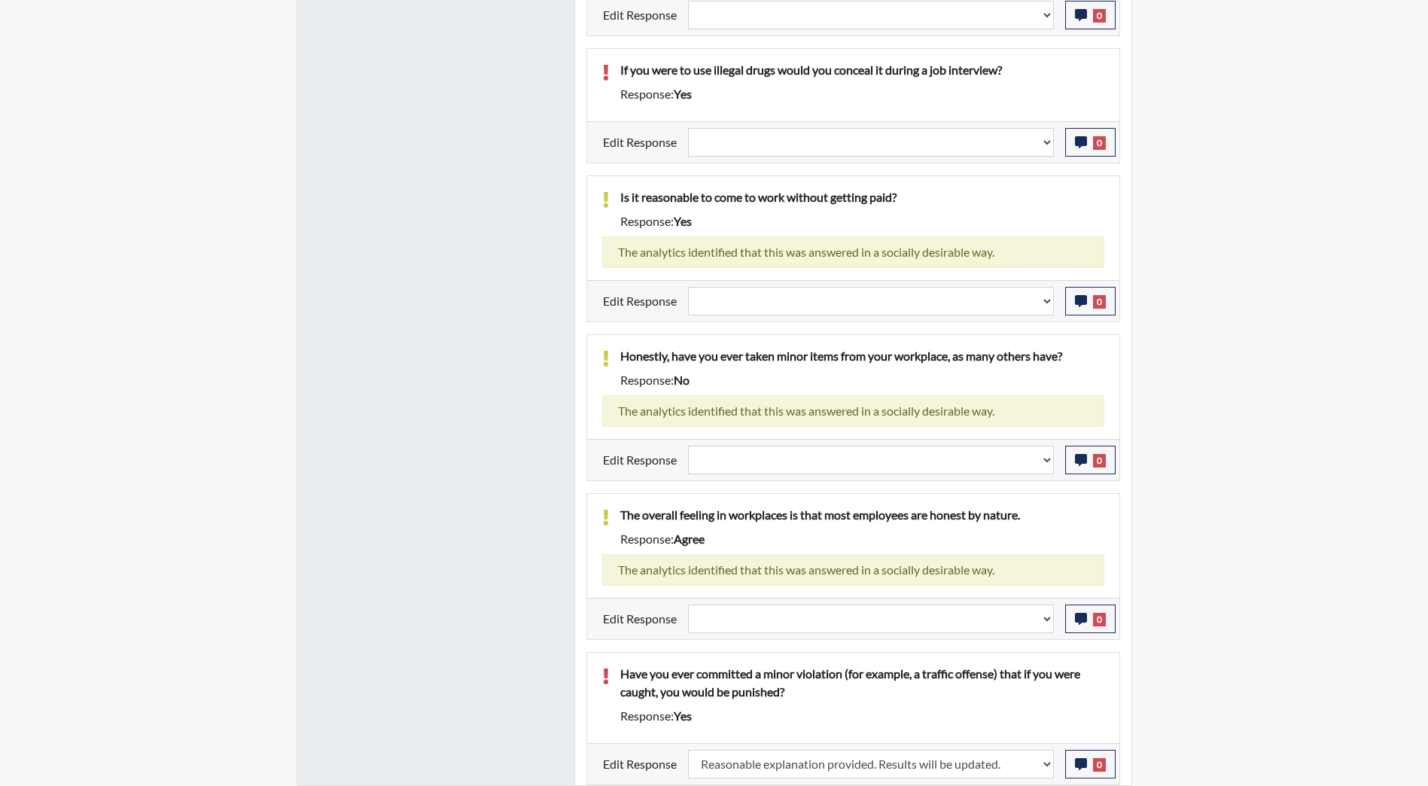
scroll to position [250, 626]
click at [944, 616] on select "Question is not relevant. Results will be updated. Reasonable explanation provi…" at bounding box center [871, 619] width 366 height 29
select select "reasonable-explanation-provided"
click at [688, 605] on select "Question is not relevant. Results will be updated. Reasonable explanation provi…" at bounding box center [871, 619] width 366 height 29
select select
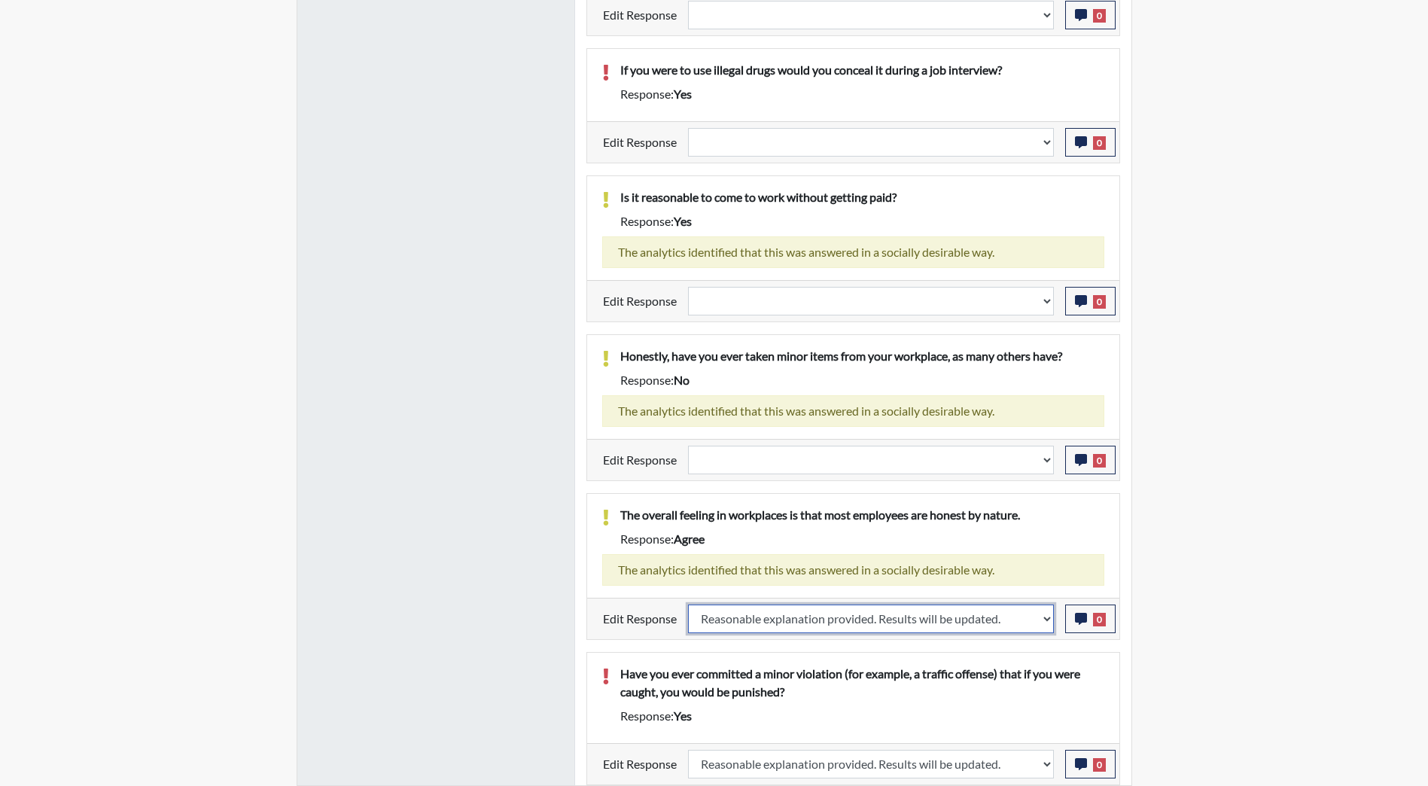
select select
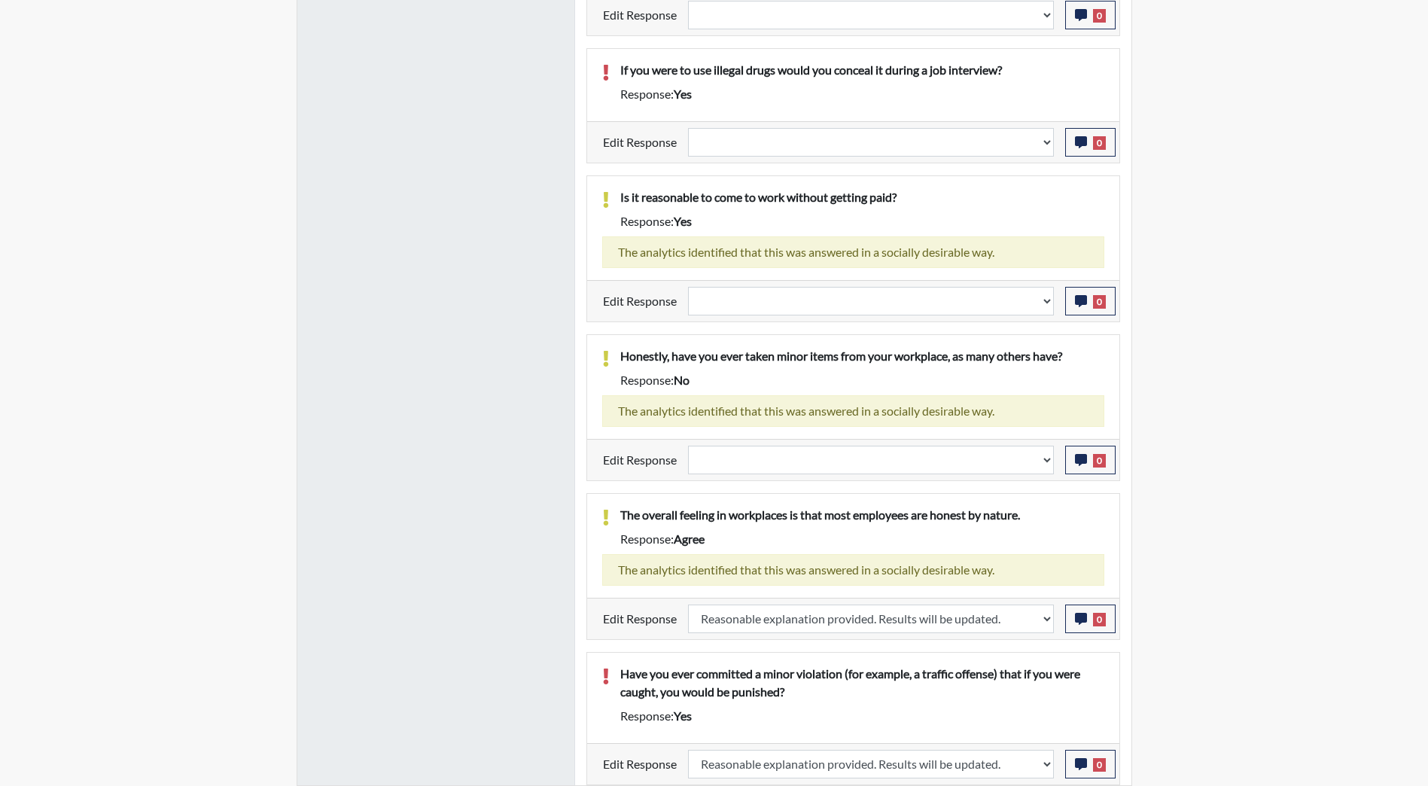
select select
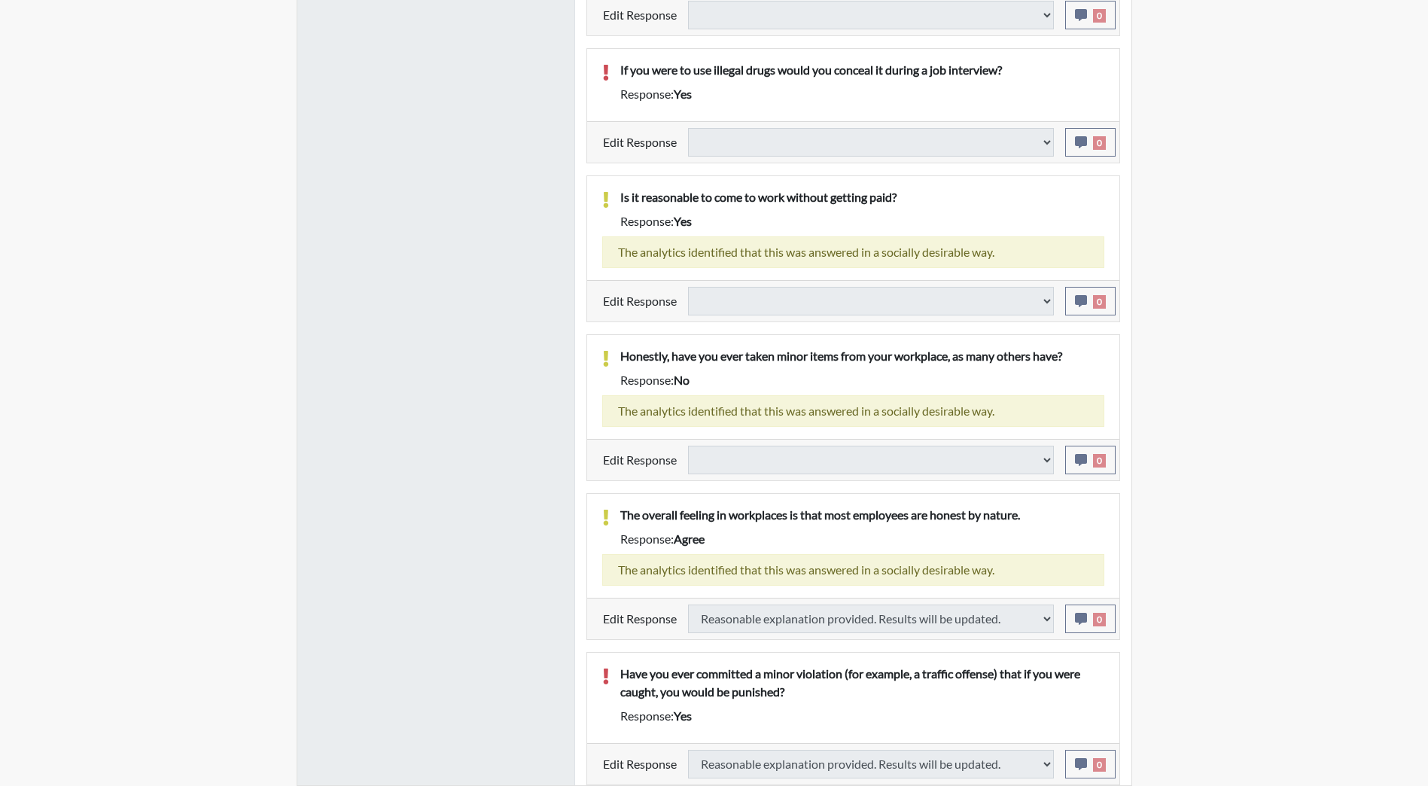
select select
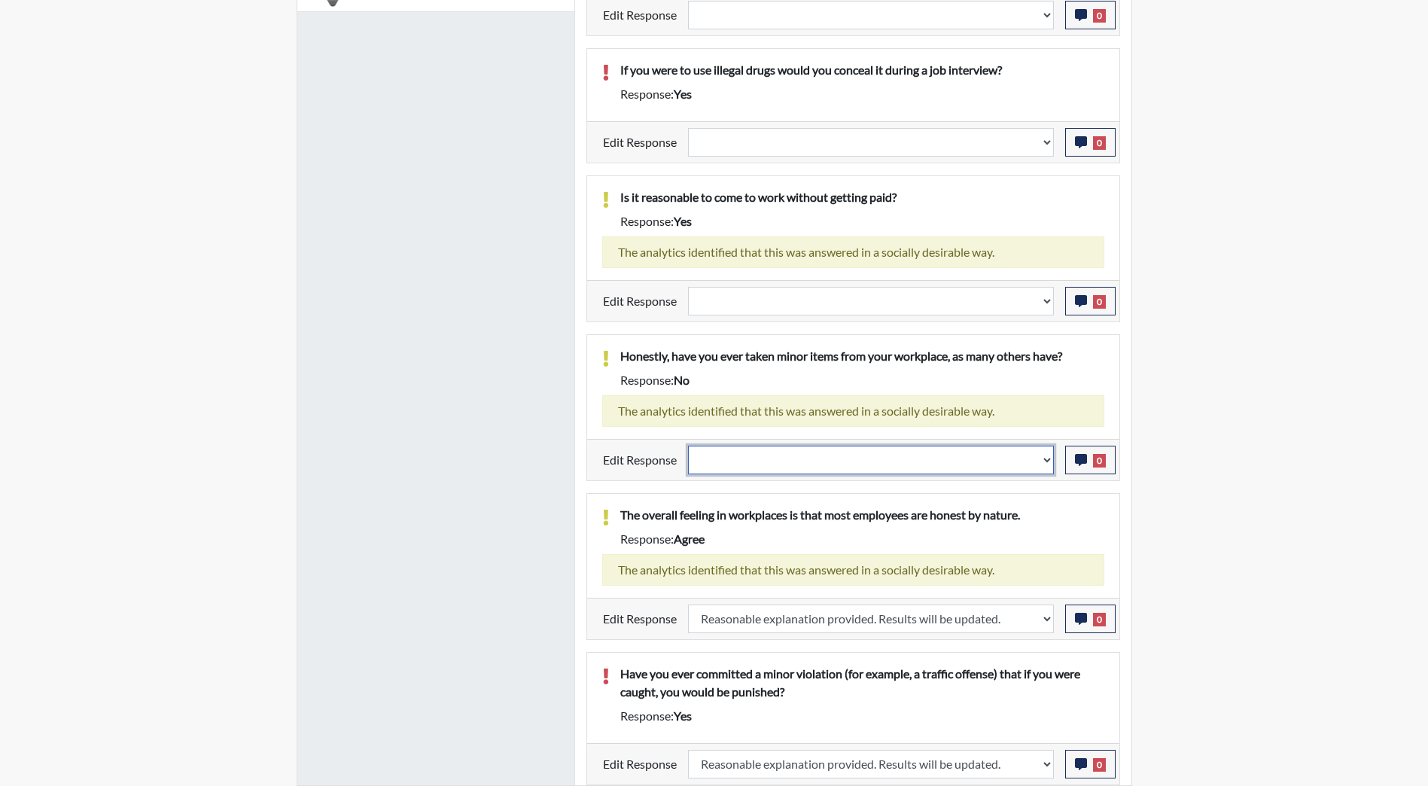
click at [1033, 463] on select "Question is not relevant. Results will be updated. Reasonable explanation provi…" at bounding box center [871, 460] width 366 height 29
select select "reasonable-explanation-provided"
click at [688, 446] on select "Question is not relevant. Results will be updated. Reasonable explanation provi…" at bounding box center [871, 460] width 366 height 29
select select
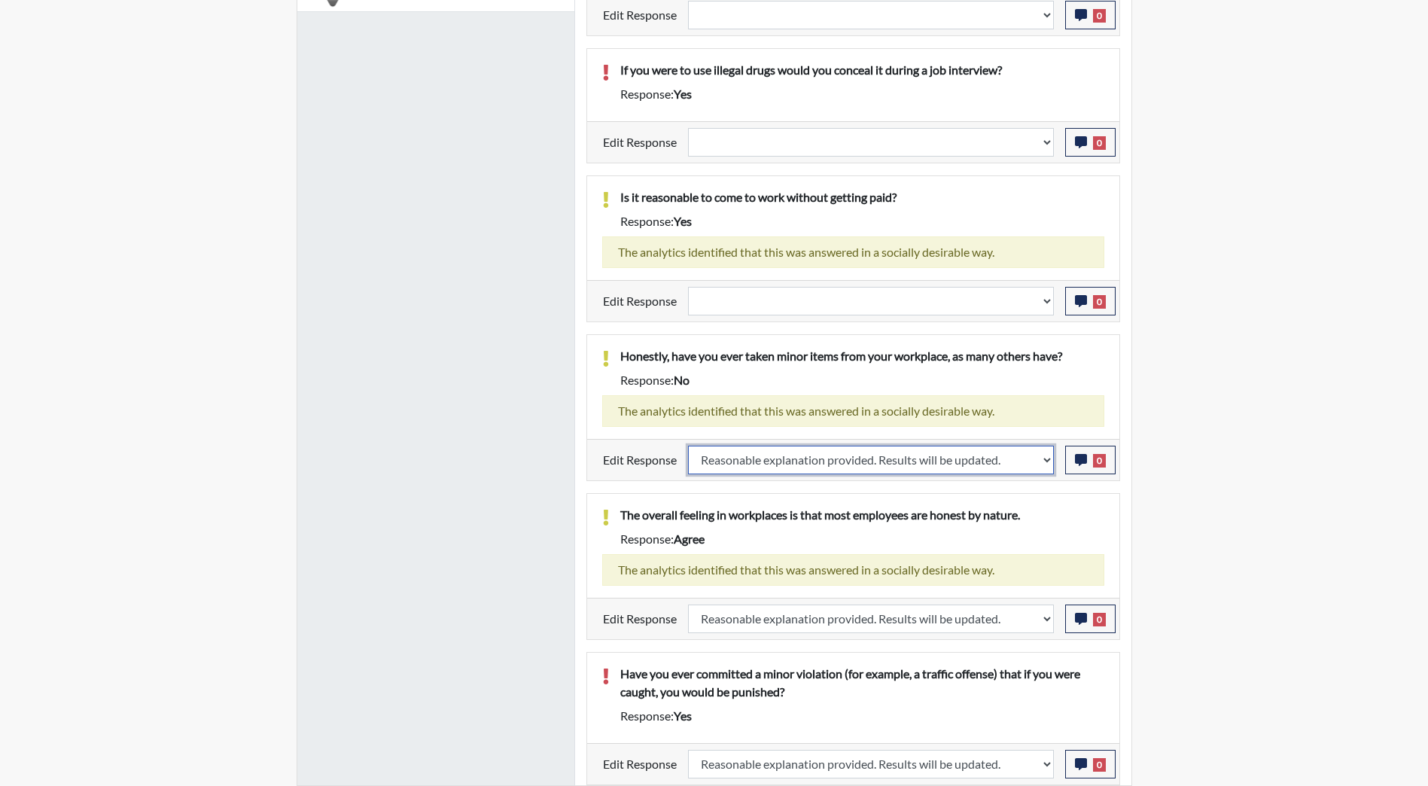
select select
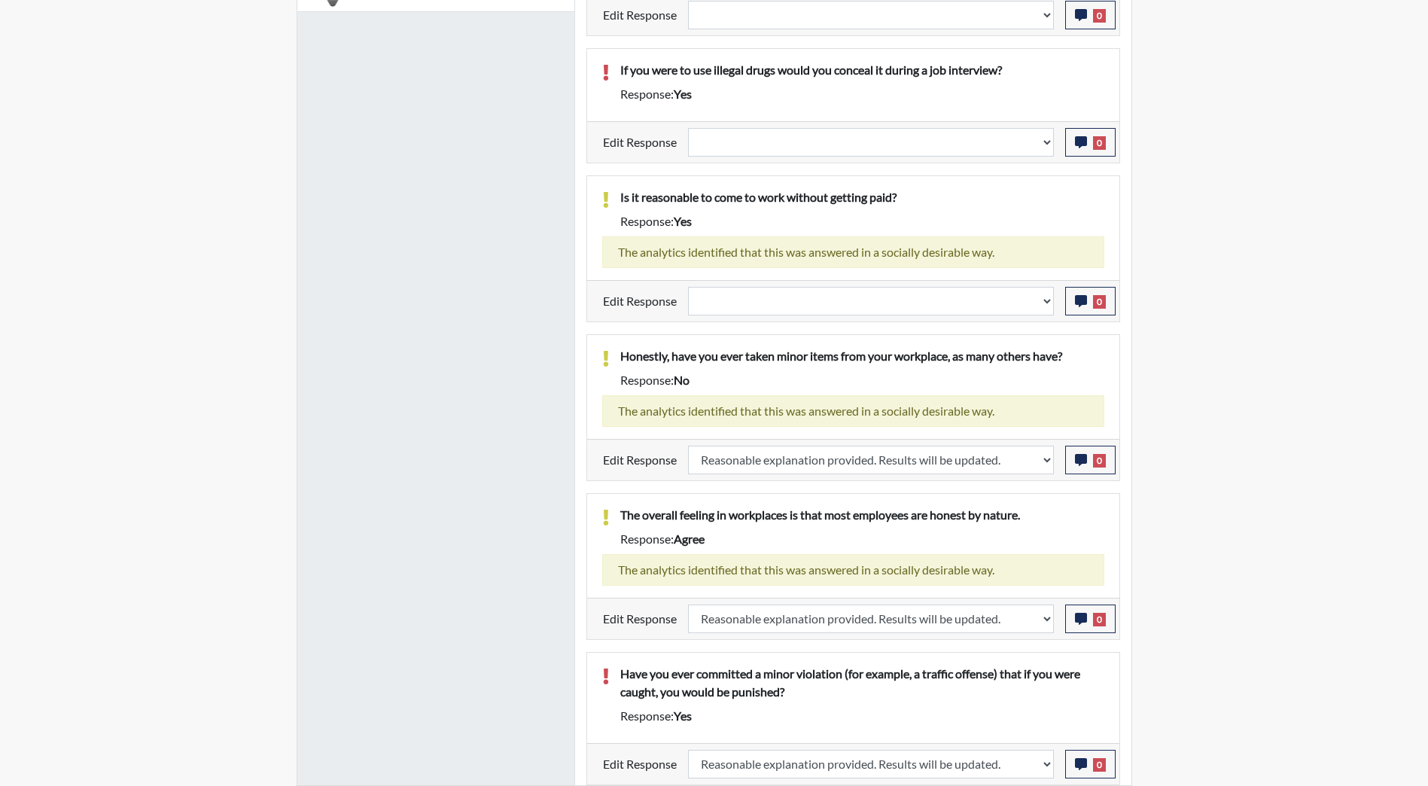
select select
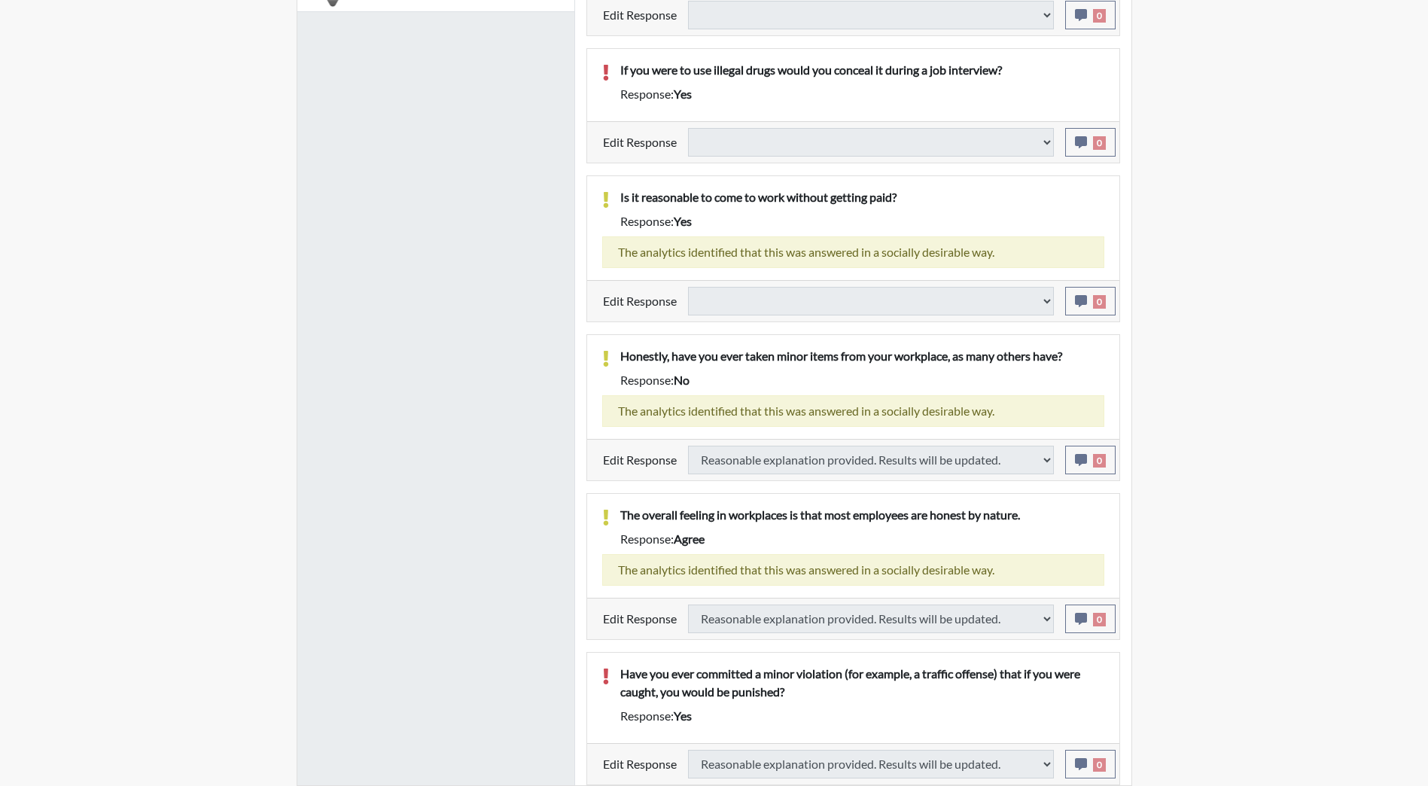
select select
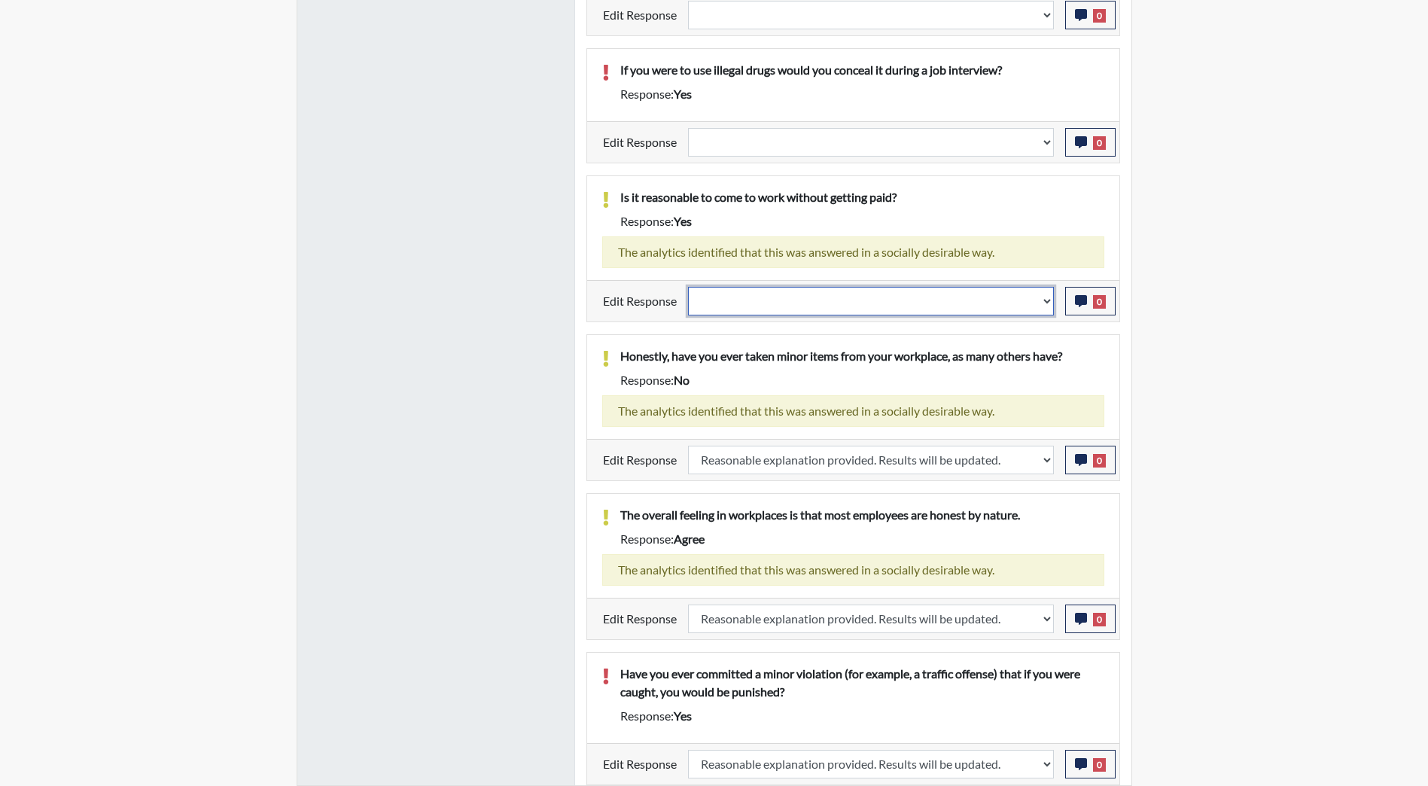
click at [1049, 304] on select "Question is not relevant. Results will be updated. Reasonable explanation provi…" at bounding box center [871, 301] width 366 height 29
select select "reasonable-explanation-provided"
click at [688, 287] on select "Question is not relevant. Results will be updated. Reasonable explanation provi…" at bounding box center [871, 301] width 366 height 29
select select
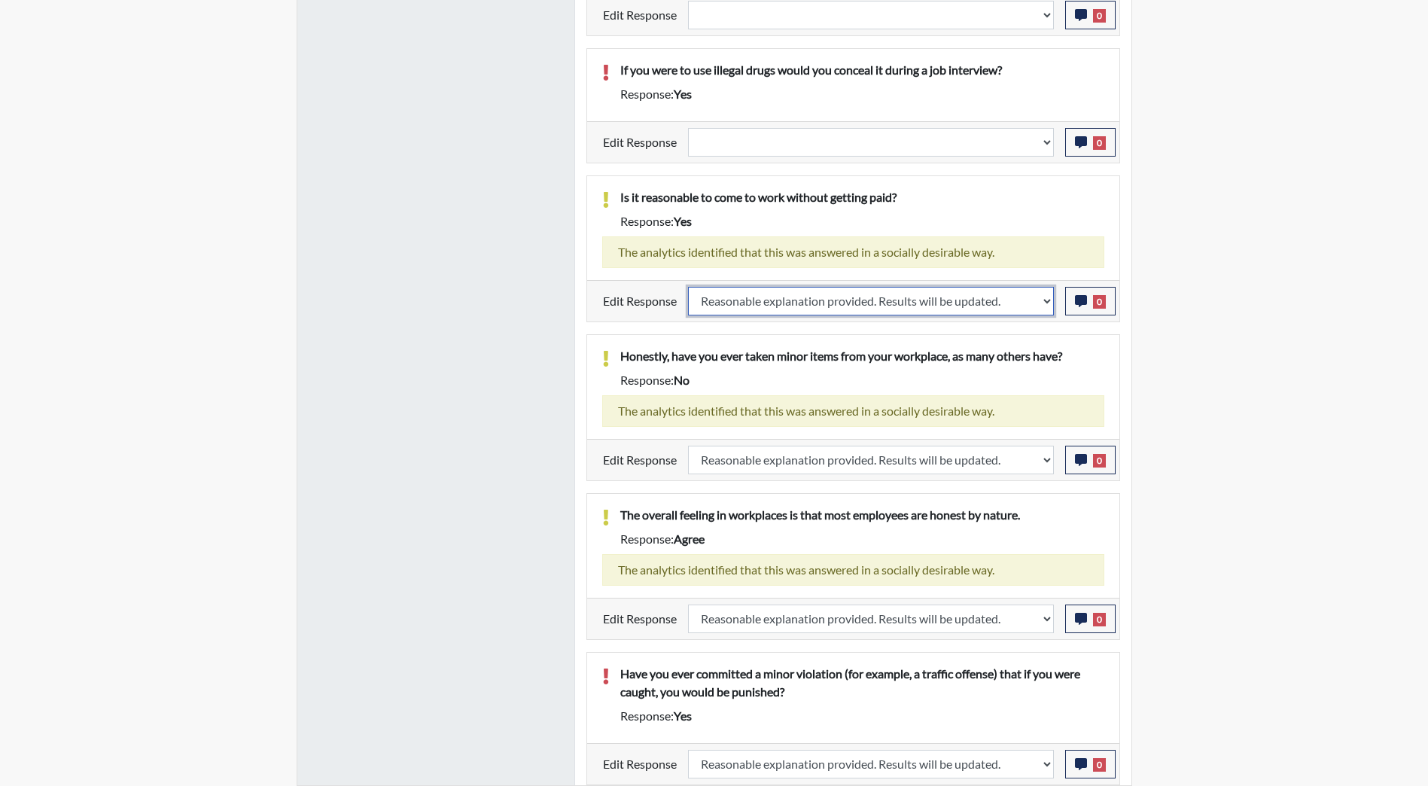
select select
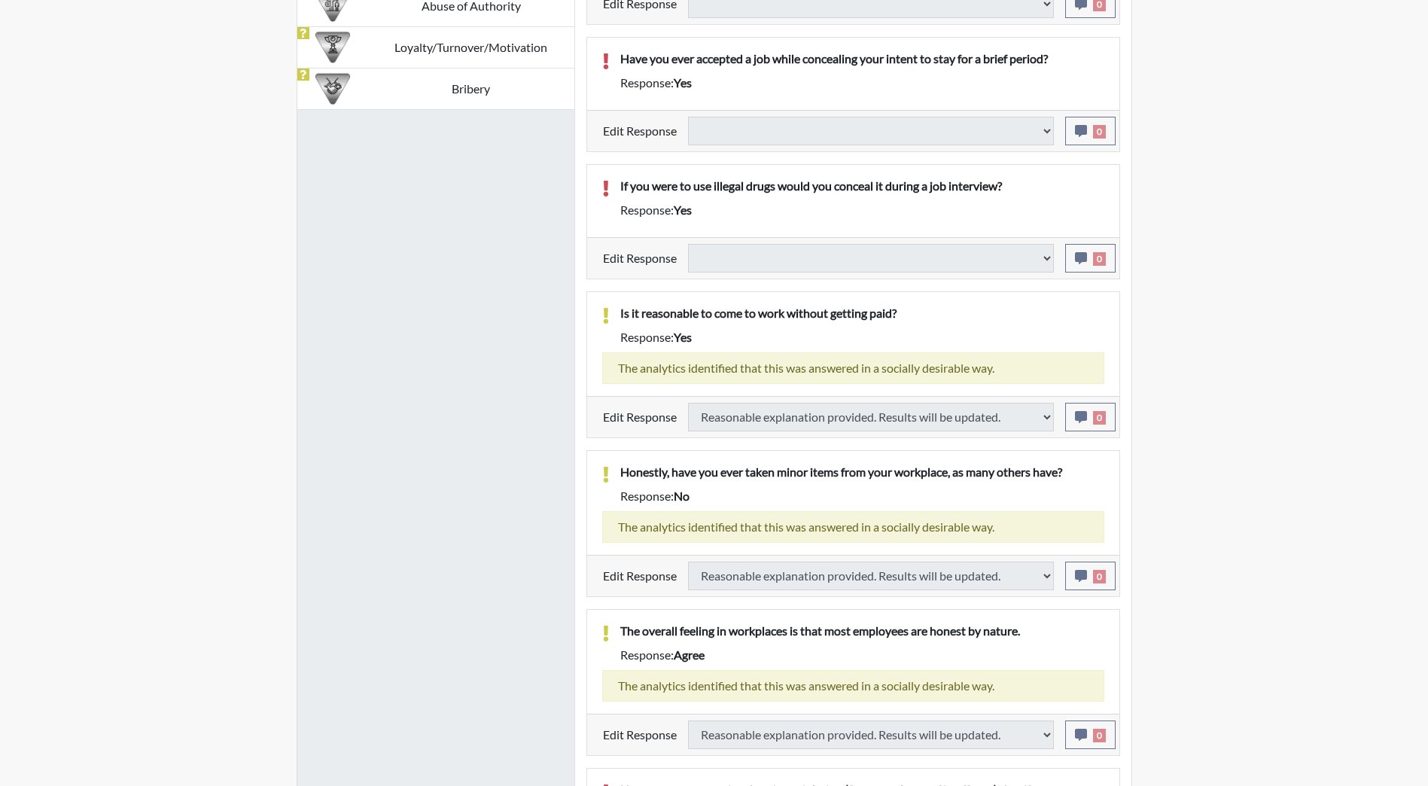
select select
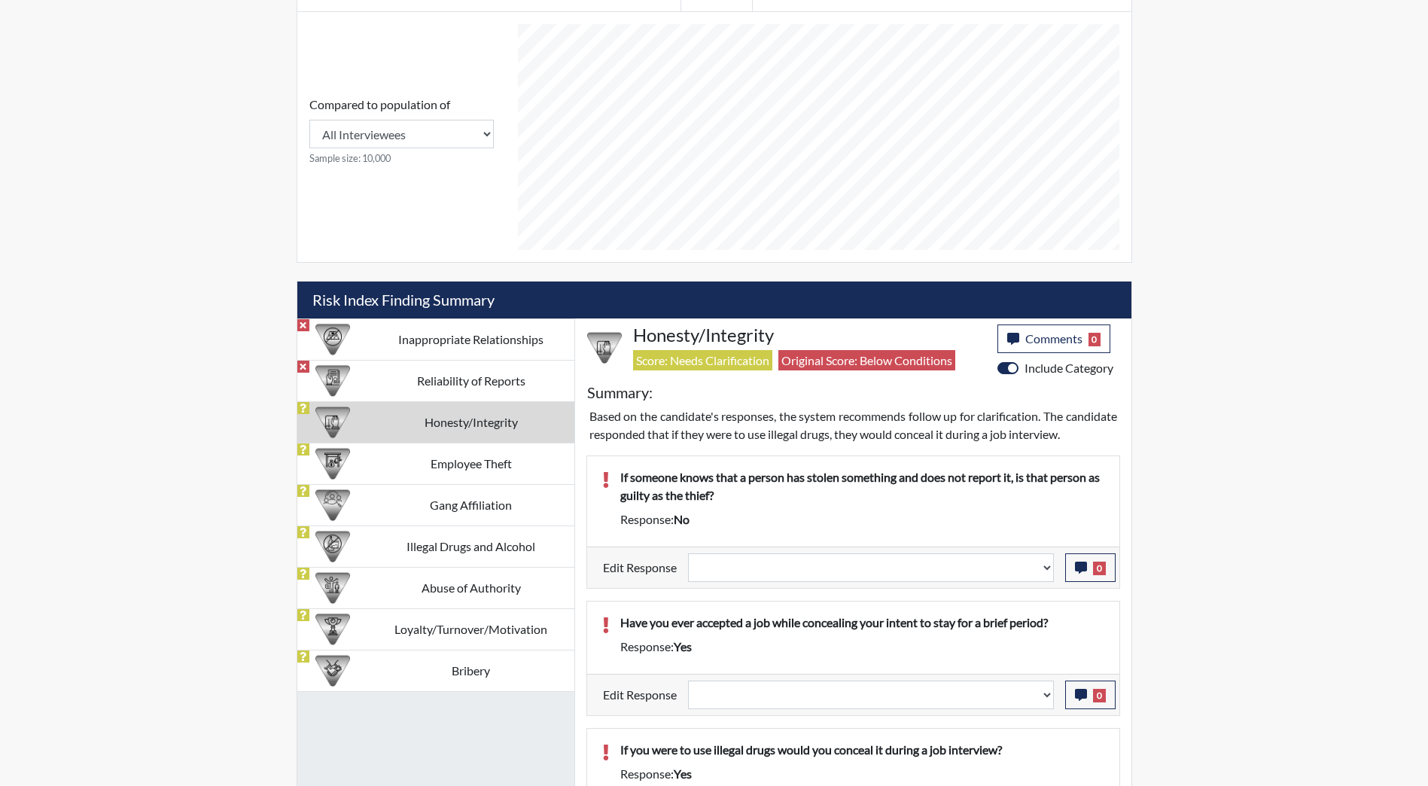
scroll to position [840, 0]
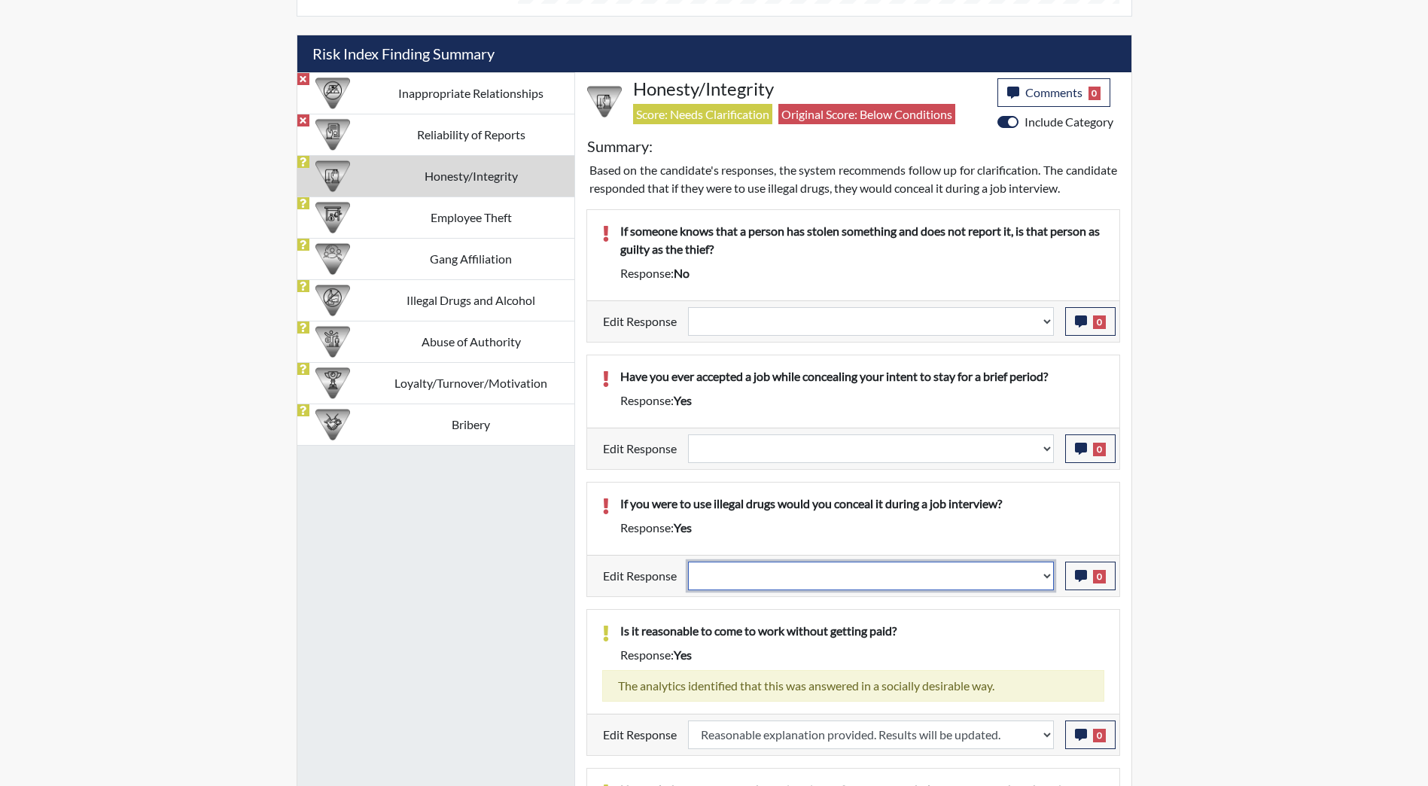
click at [1005, 590] on select "Question is not relevant. Results will be updated. Reasonable explanation provi…" at bounding box center [871, 576] width 366 height 29
select select "reasonable-explanation-provided"
click at [688, 579] on select "Question is not relevant. Results will be updated. Reasonable explanation provi…" at bounding box center [871, 576] width 366 height 29
select select
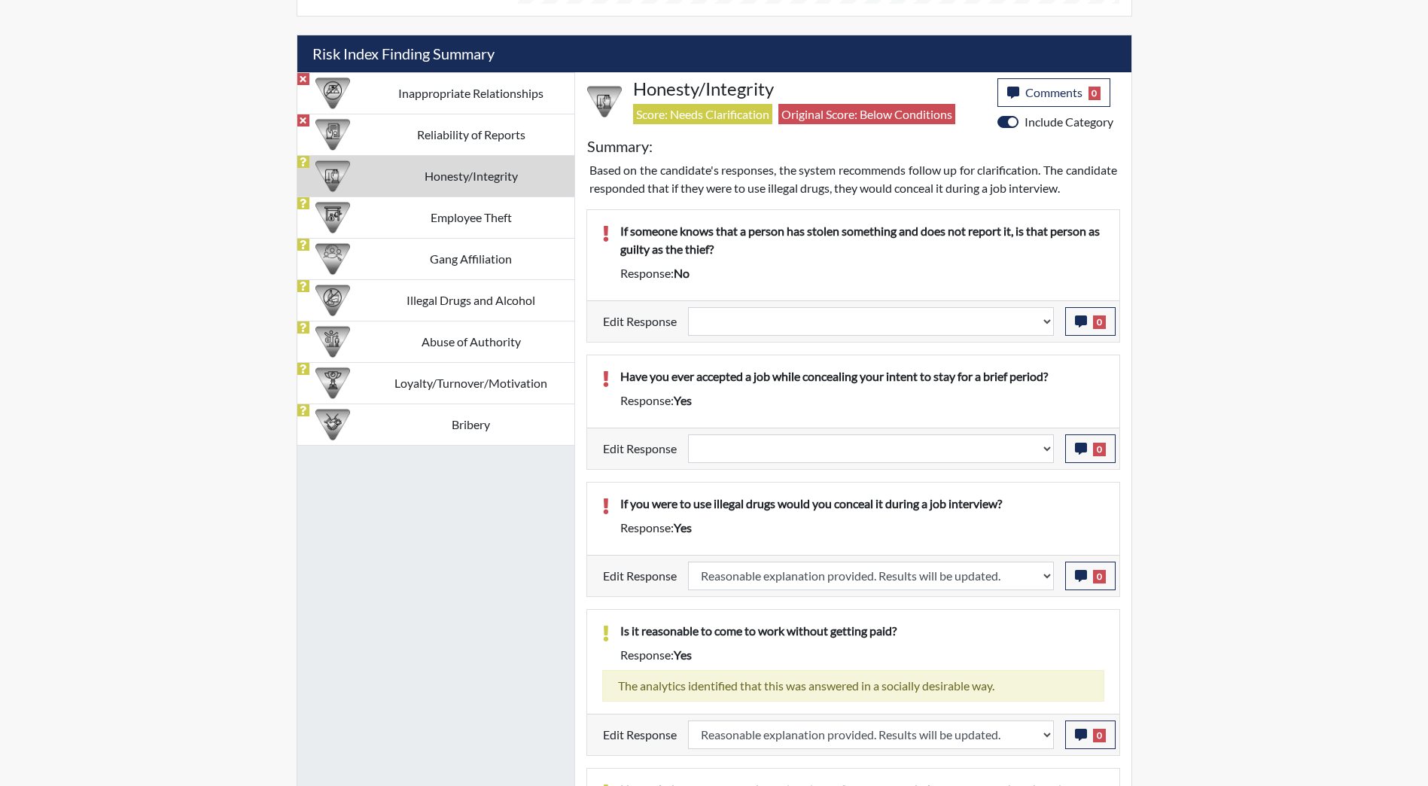
select select
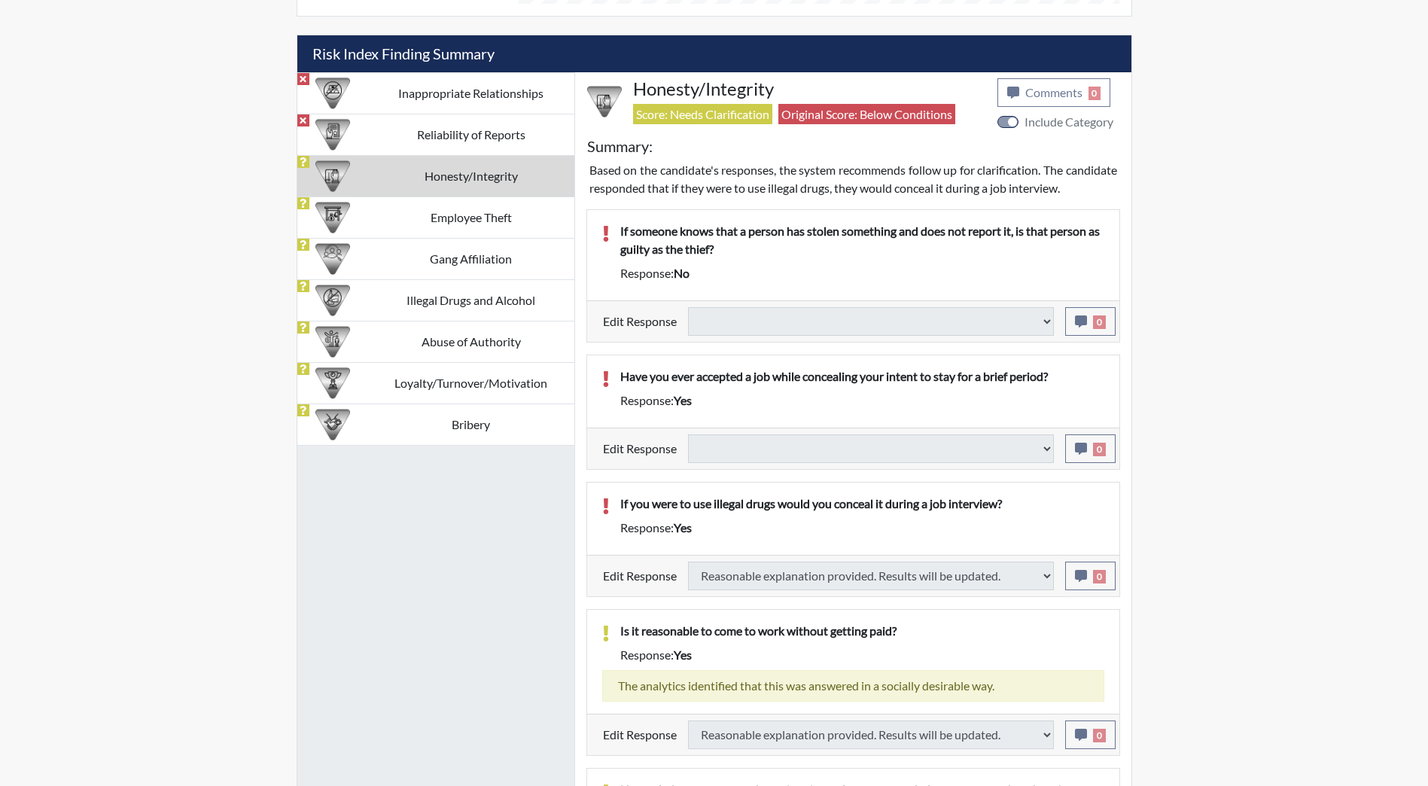
select select
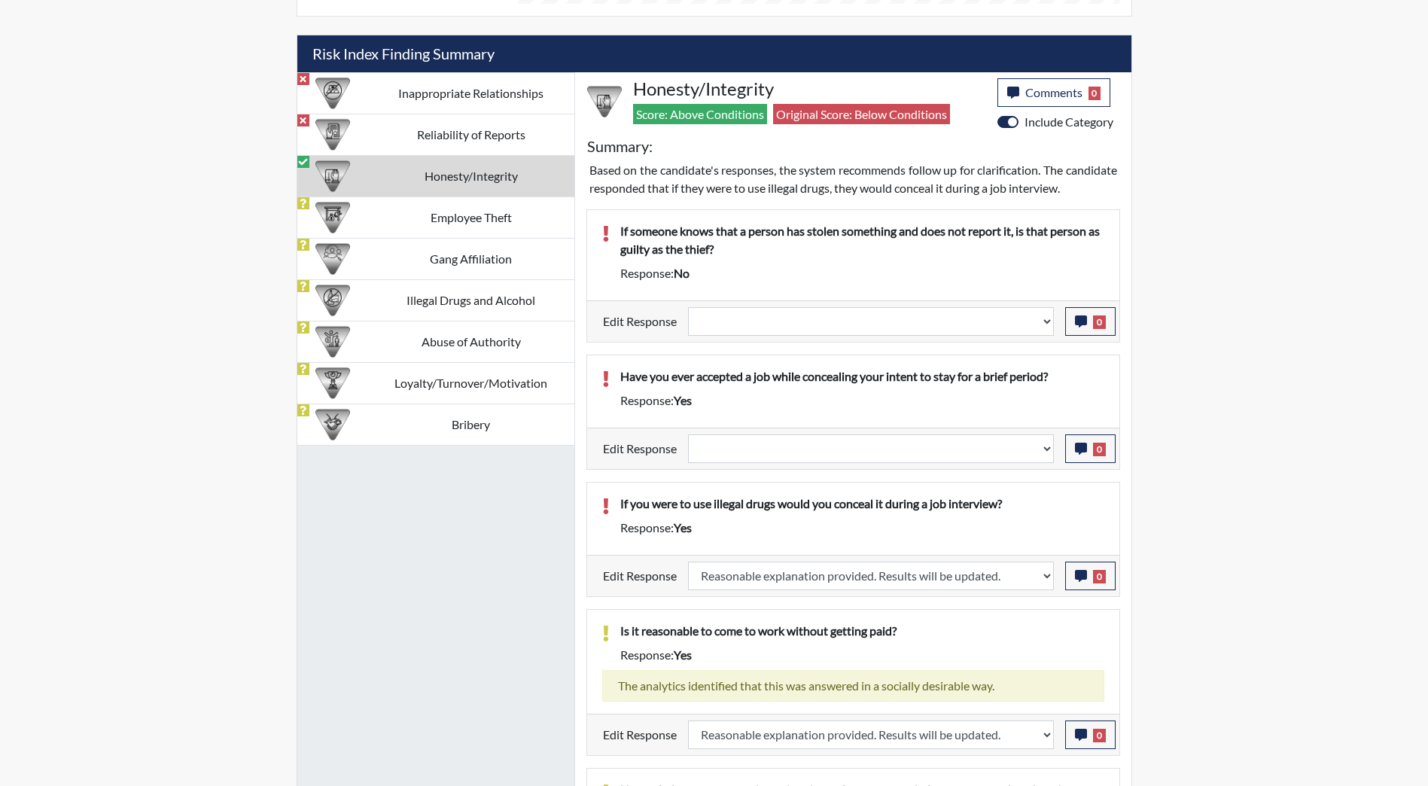
scroll to position [250, 626]
click at [984, 456] on select "Question is not relevant. Results will be updated. Reasonable explanation provi…" at bounding box center [871, 448] width 366 height 29
select select "reasonable-explanation-provided"
click at [688, 452] on select "Question is not relevant. Results will be updated. Reasonable explanation provi…" at bounding box center [871, 448] width 366 height 29
click at [992, 336] on select "Question is not relevant. Results will be updated. Reasonable explanation provi…" at bounding box center [871, 321] width 366 height 29
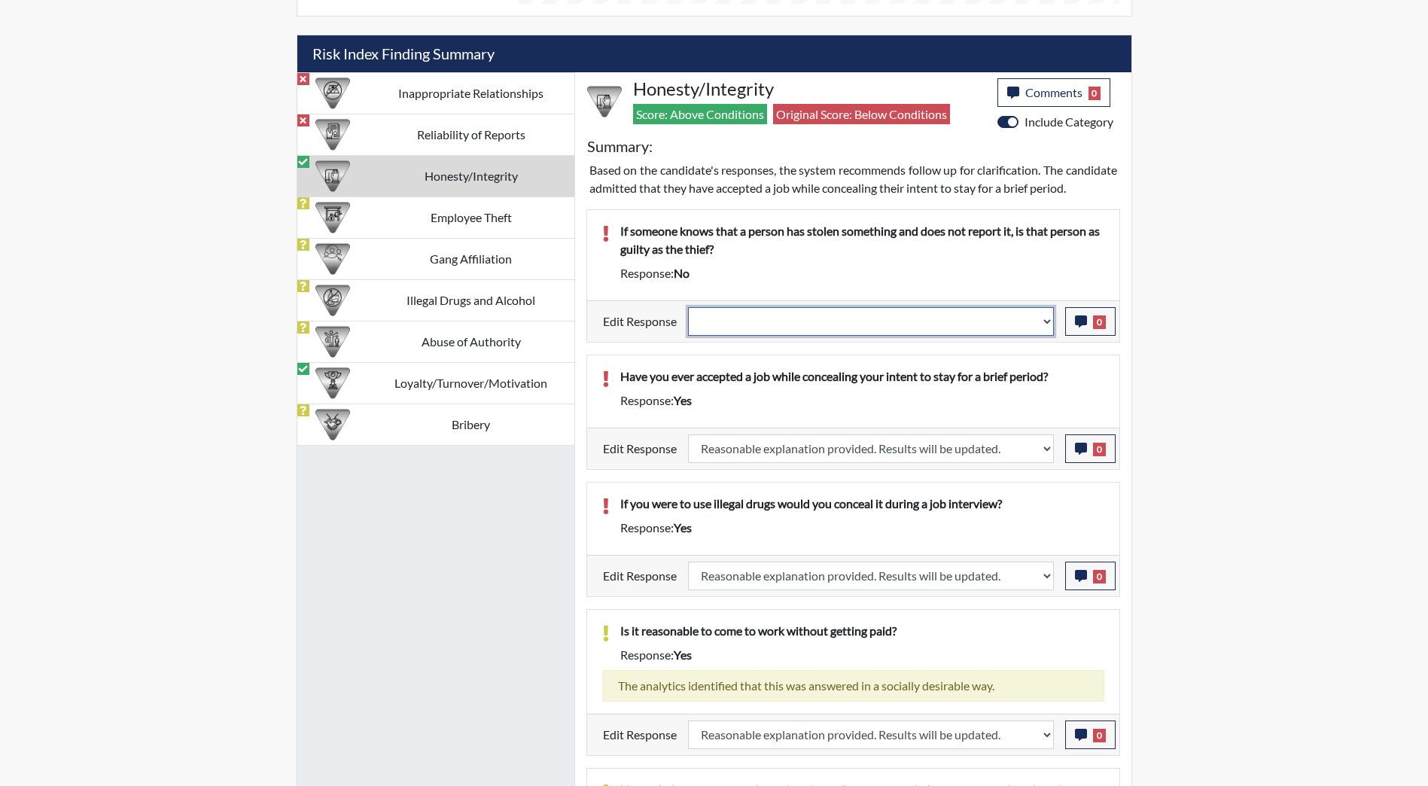
select select "reasonable-explanation-provided"
click at [688, 324] on select "Question is not relevant. Results will be updated. Reasonable explanation provi…" at bounding box center [871, 321] width 366 height 29
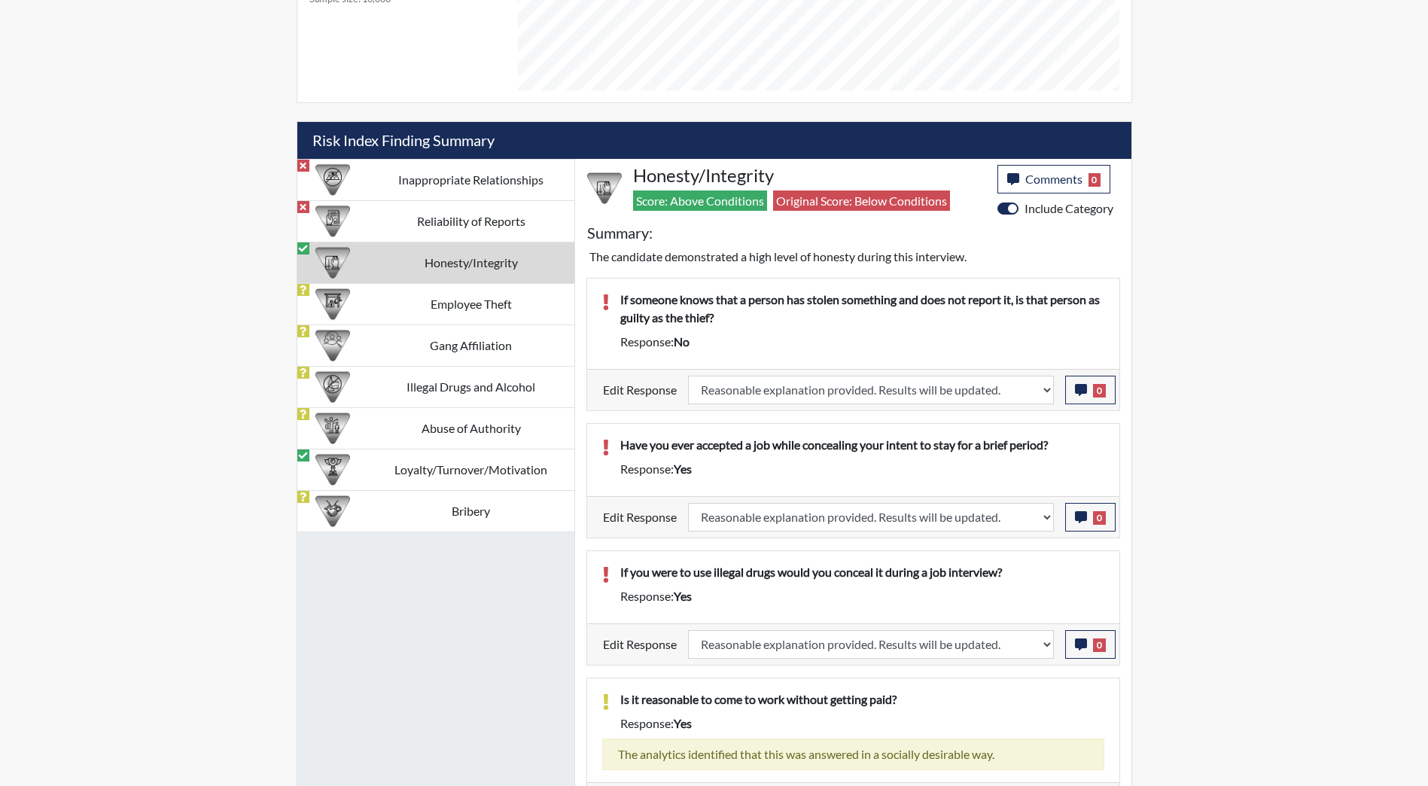
scroll to position [828, 0]
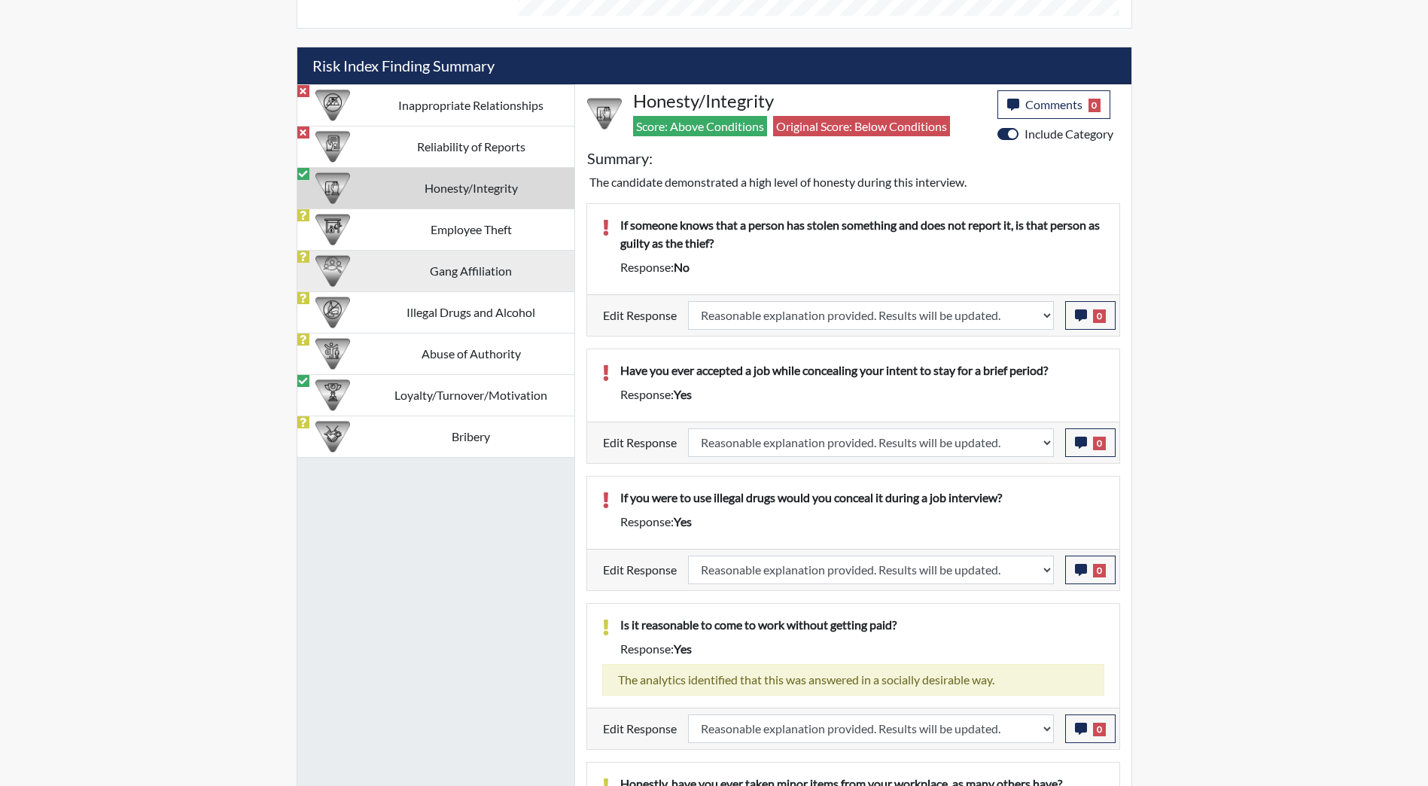
click at [466, 267] on td "Gang Affiliation" at bounding box center [471, 270] width 206 height 41
select select
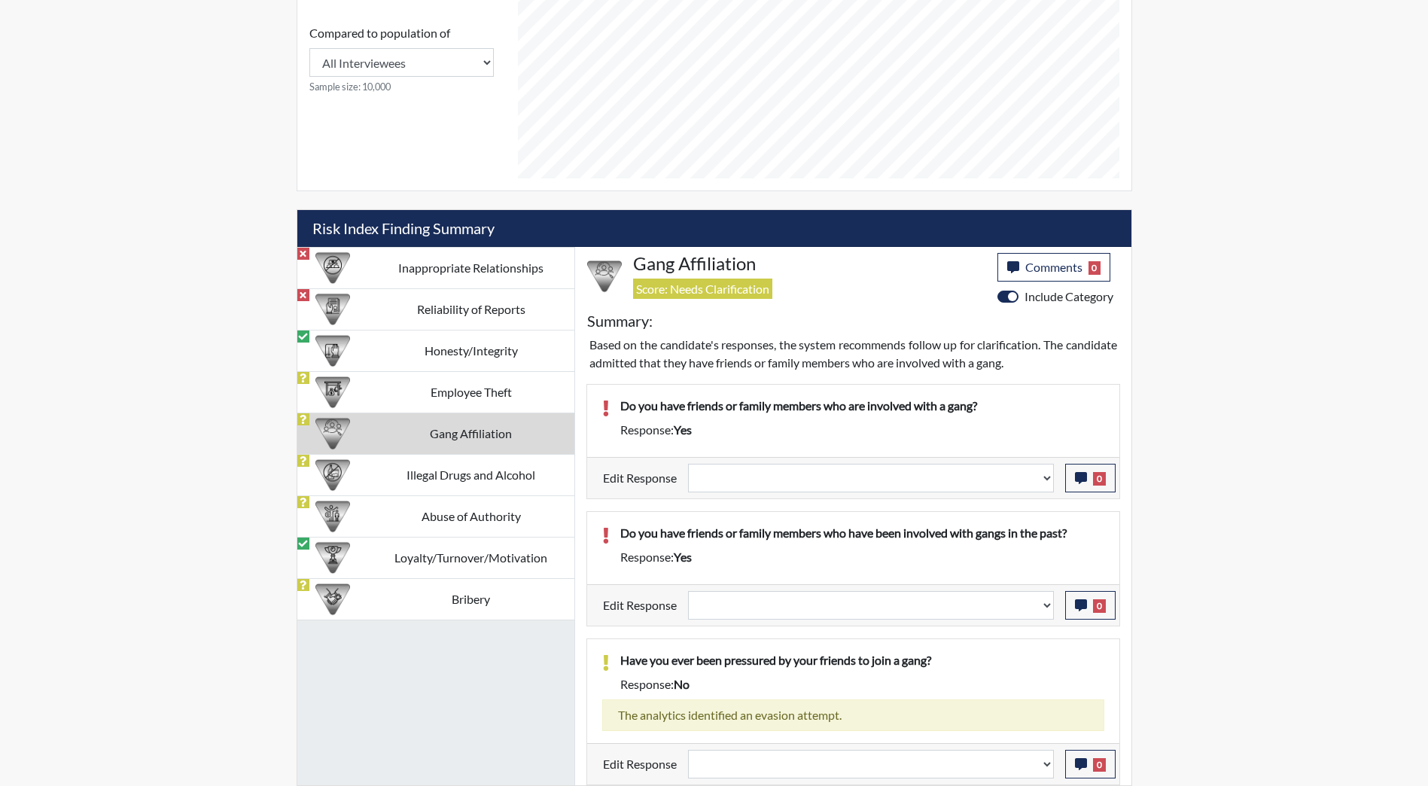
scroll to position [665, 0]
click at [431, 262] on td "Inappropriate Relationships" at bounding box center [471, 267] width 206 height 41
select select
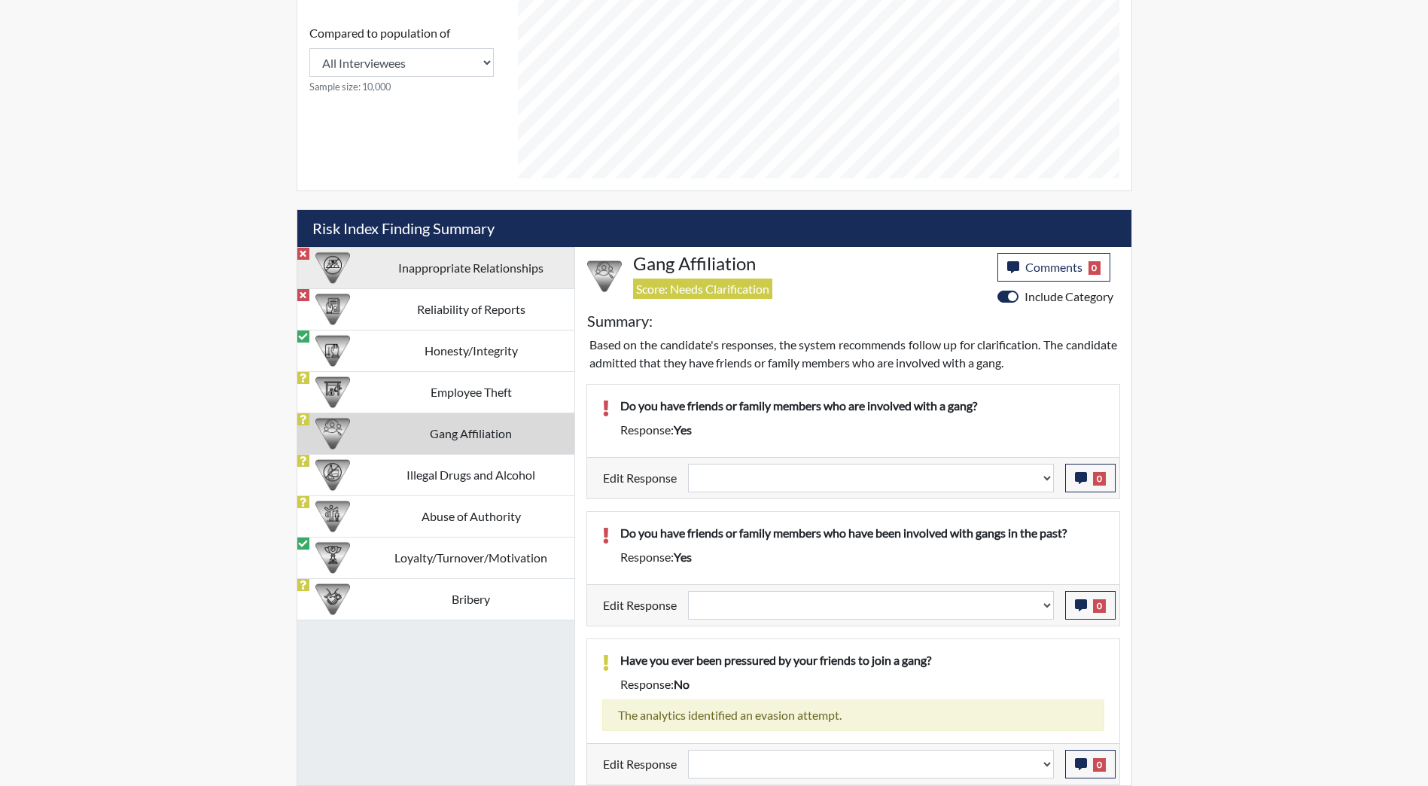
select select
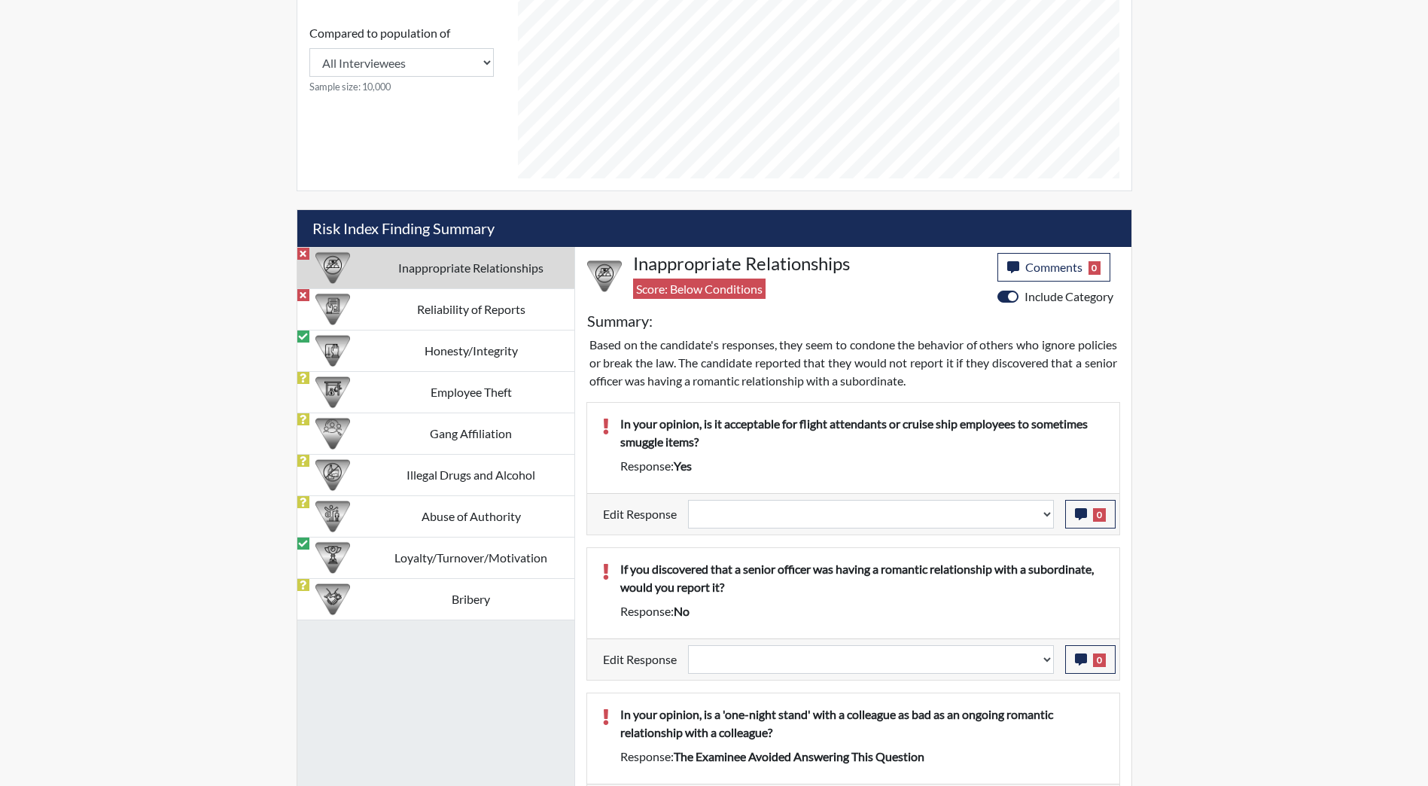
scroll to position [828, 0]
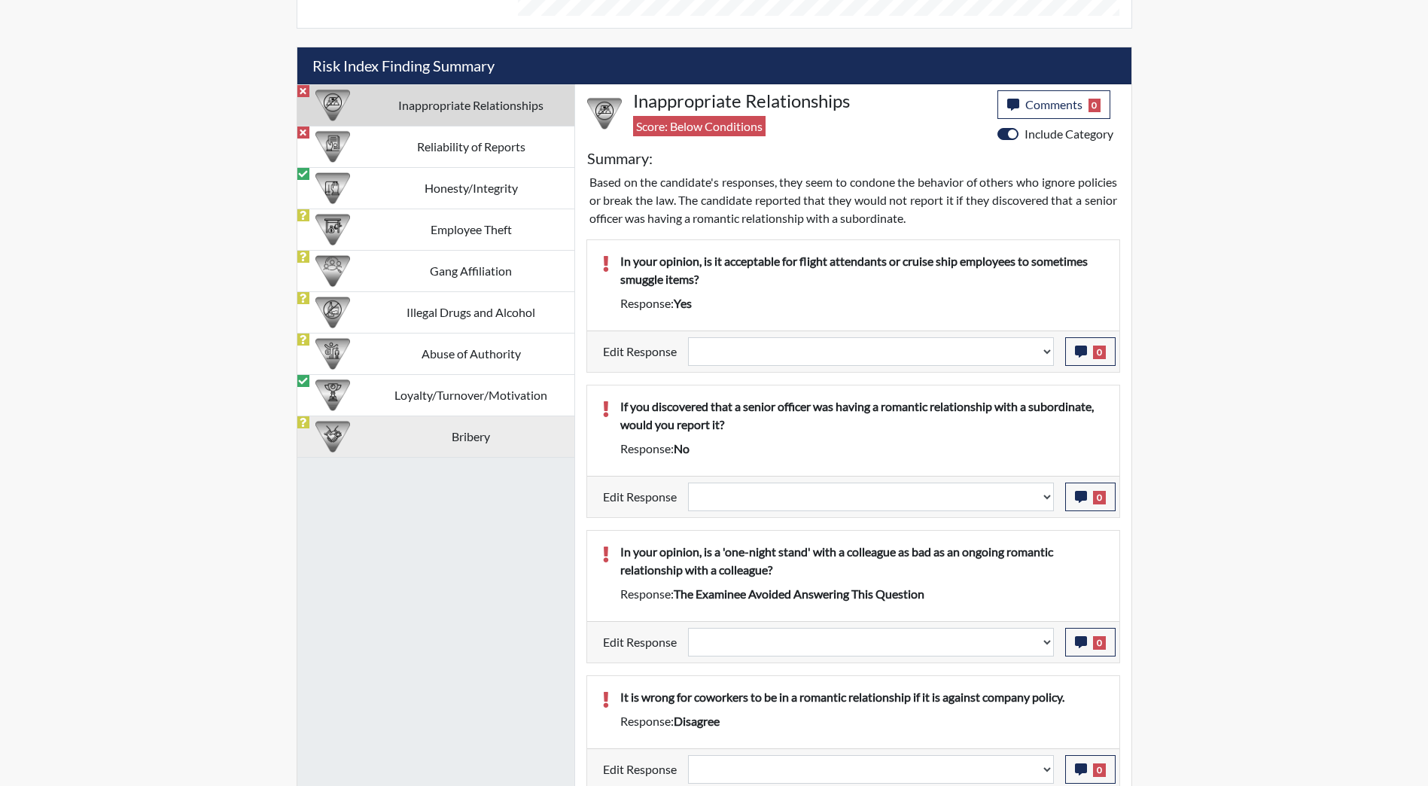
click at [459, 429] on td "Bribery" at bounding box center [471, 436] width 206 height 41
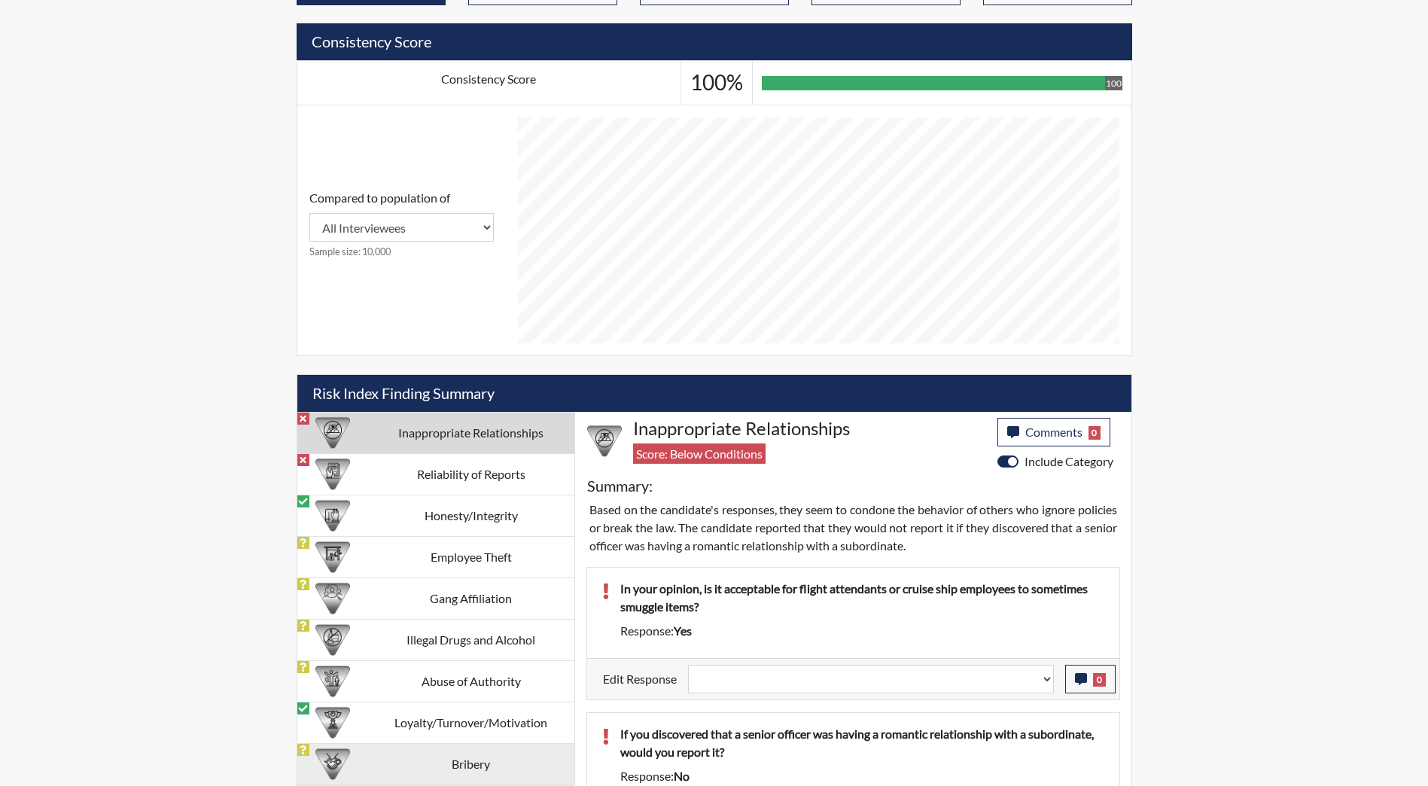
select select
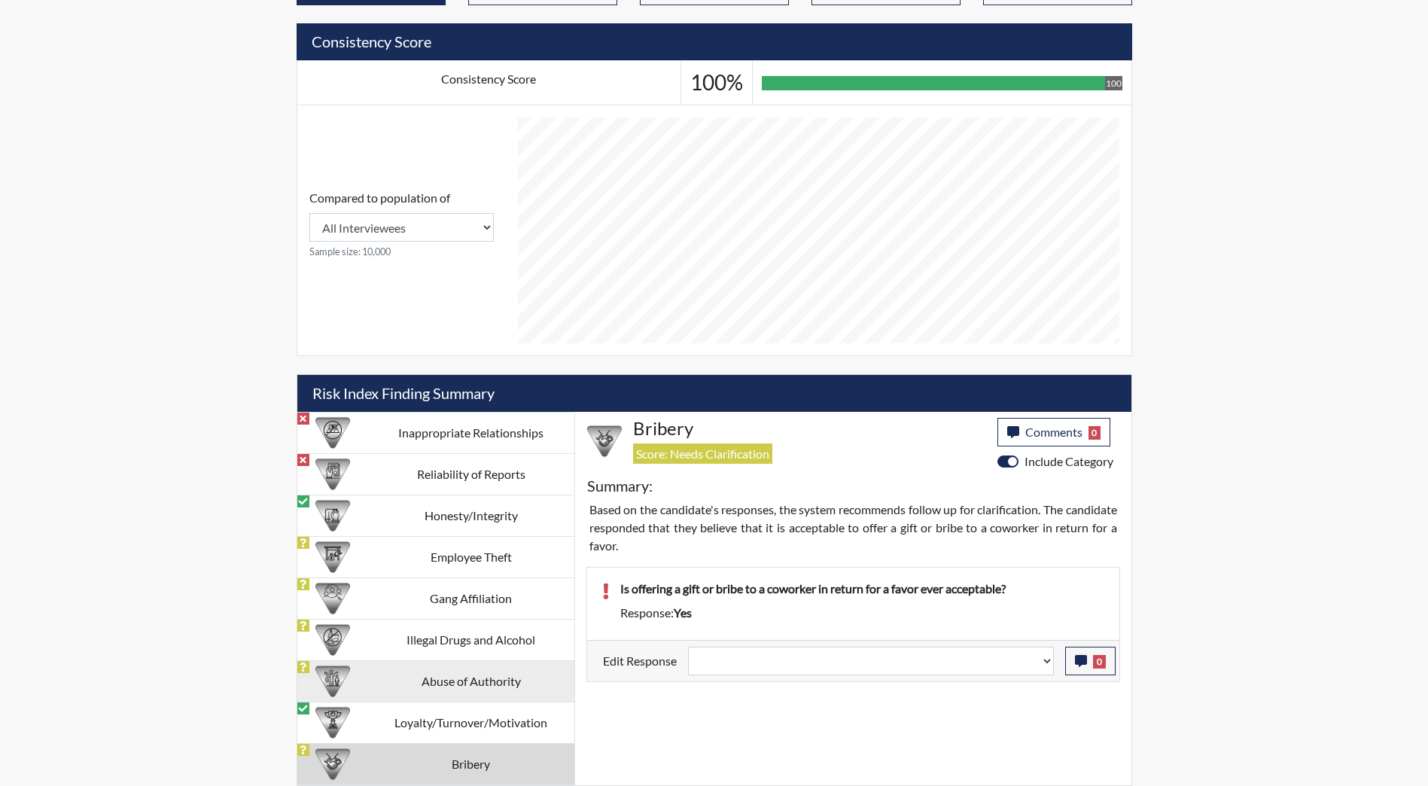
click at [464, 688] on td "Abuse of Authority" at bounding box center [471, 680] width 206 height 41
select select
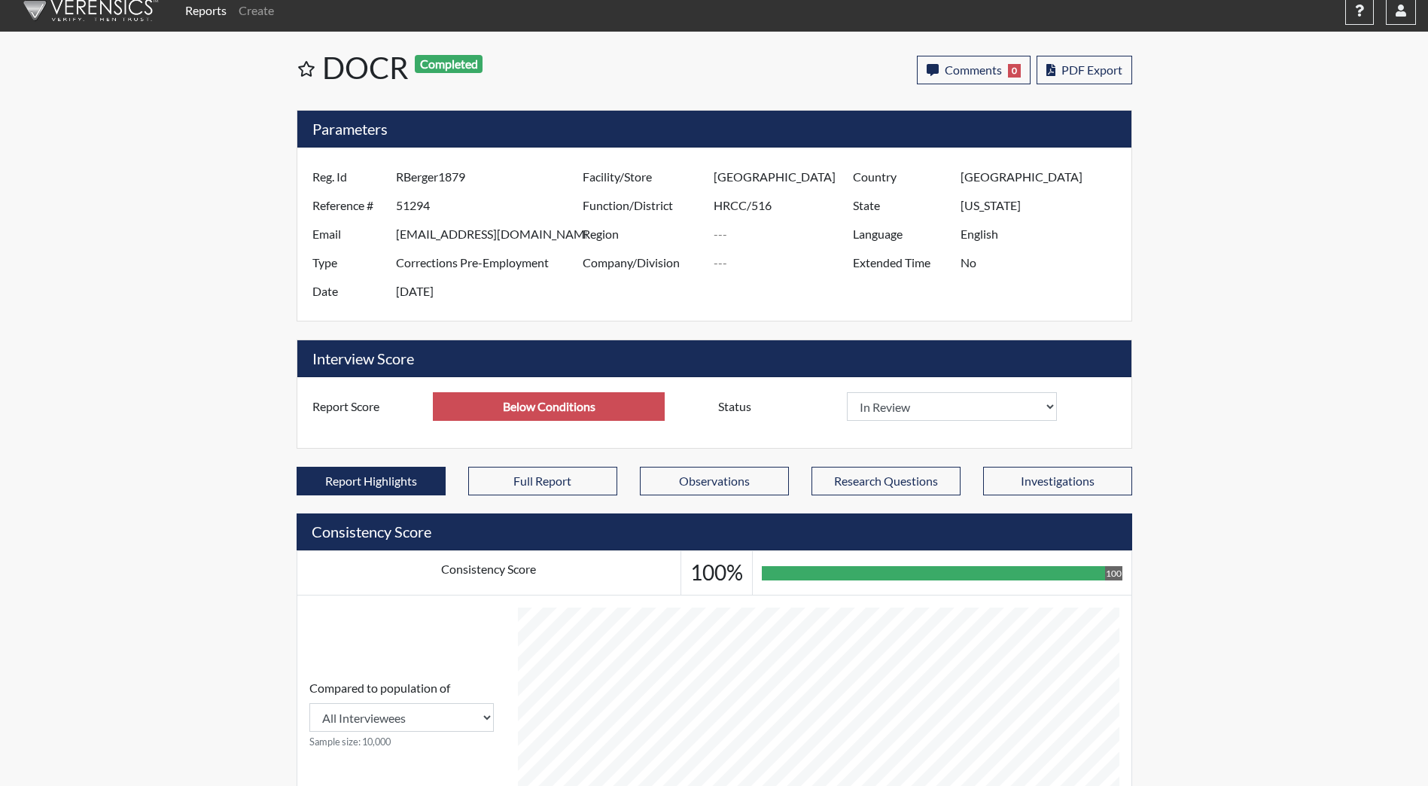
scroll to position [0, 0]
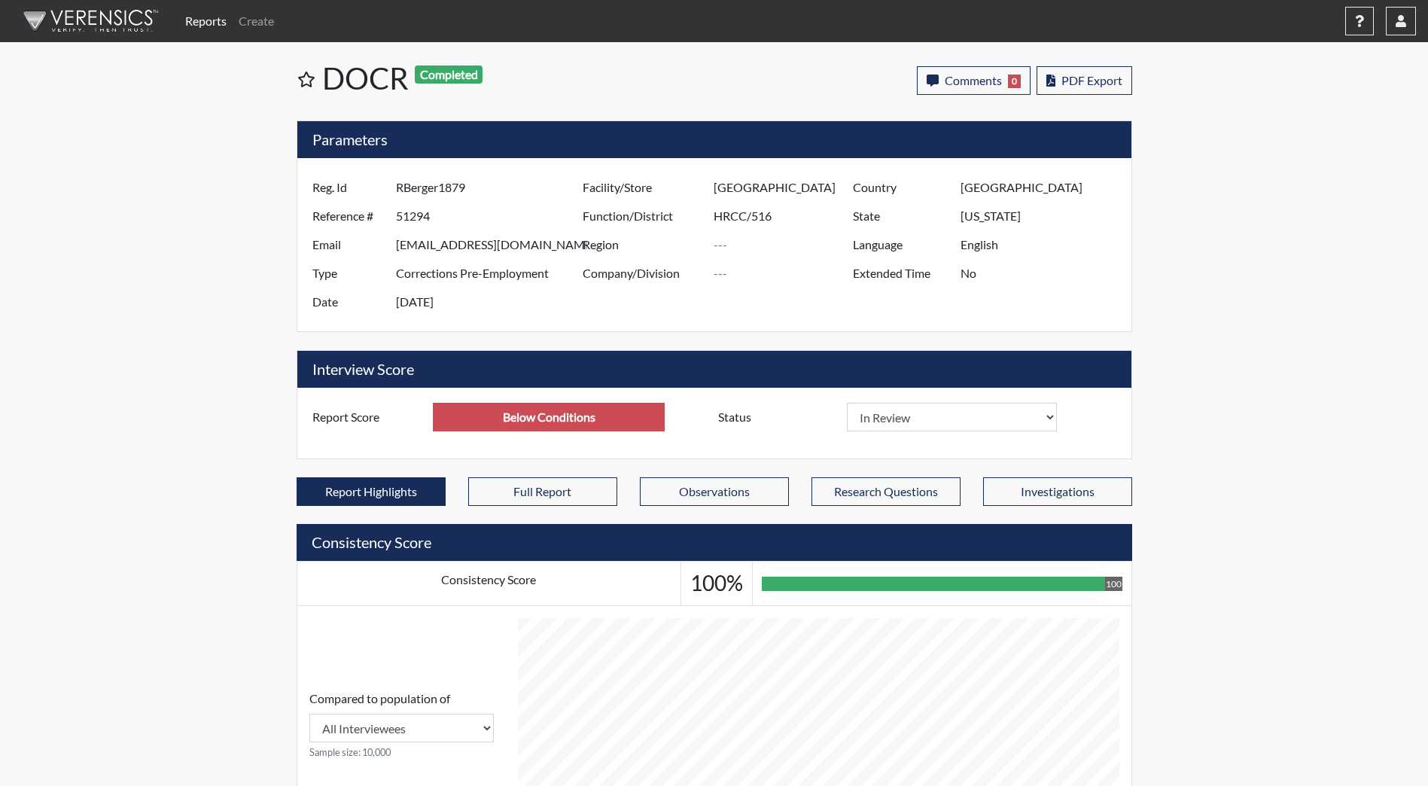
click at [97, 17] on img at bounding box center [88, 20] width 173 height 45
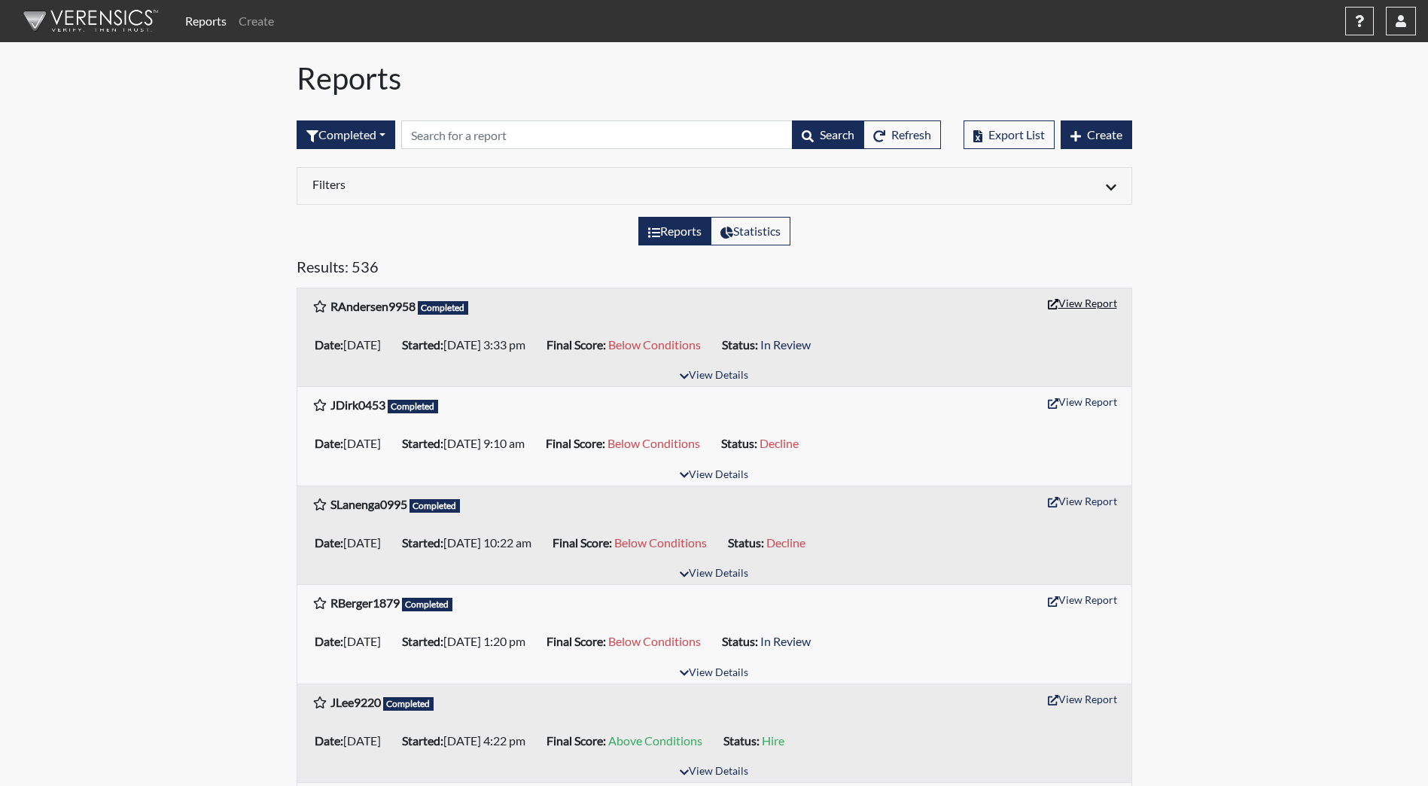
click at [1095, 300] on button "View Report" at bounding box center [1082, 302] width 83 height 23
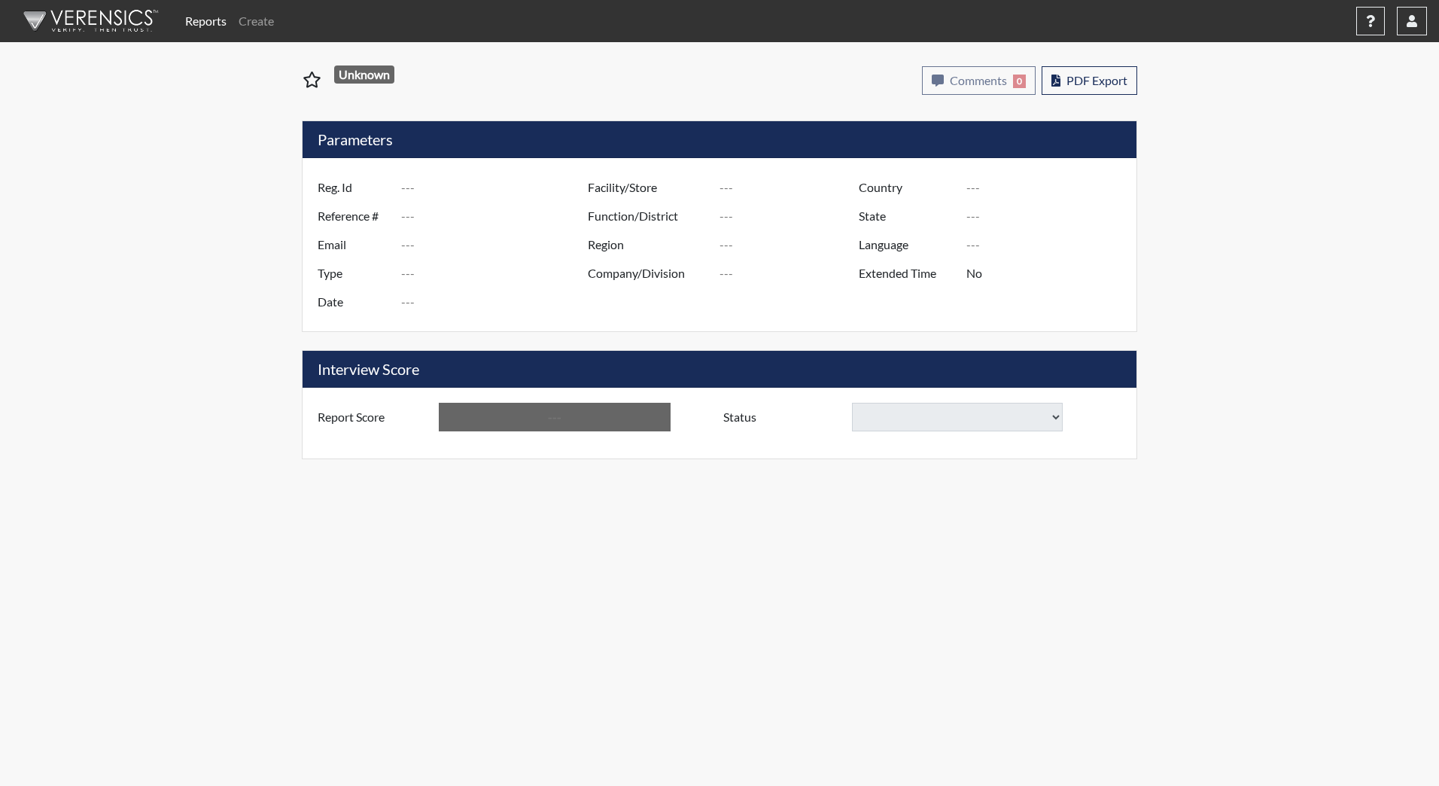
type input "RAndersen9958"
type input "51377"
type input "[EMAIL_ADDRESS][DOMAIN_NAME]"
type input "Corrections Pre-Employment"
type input "[DATE]"
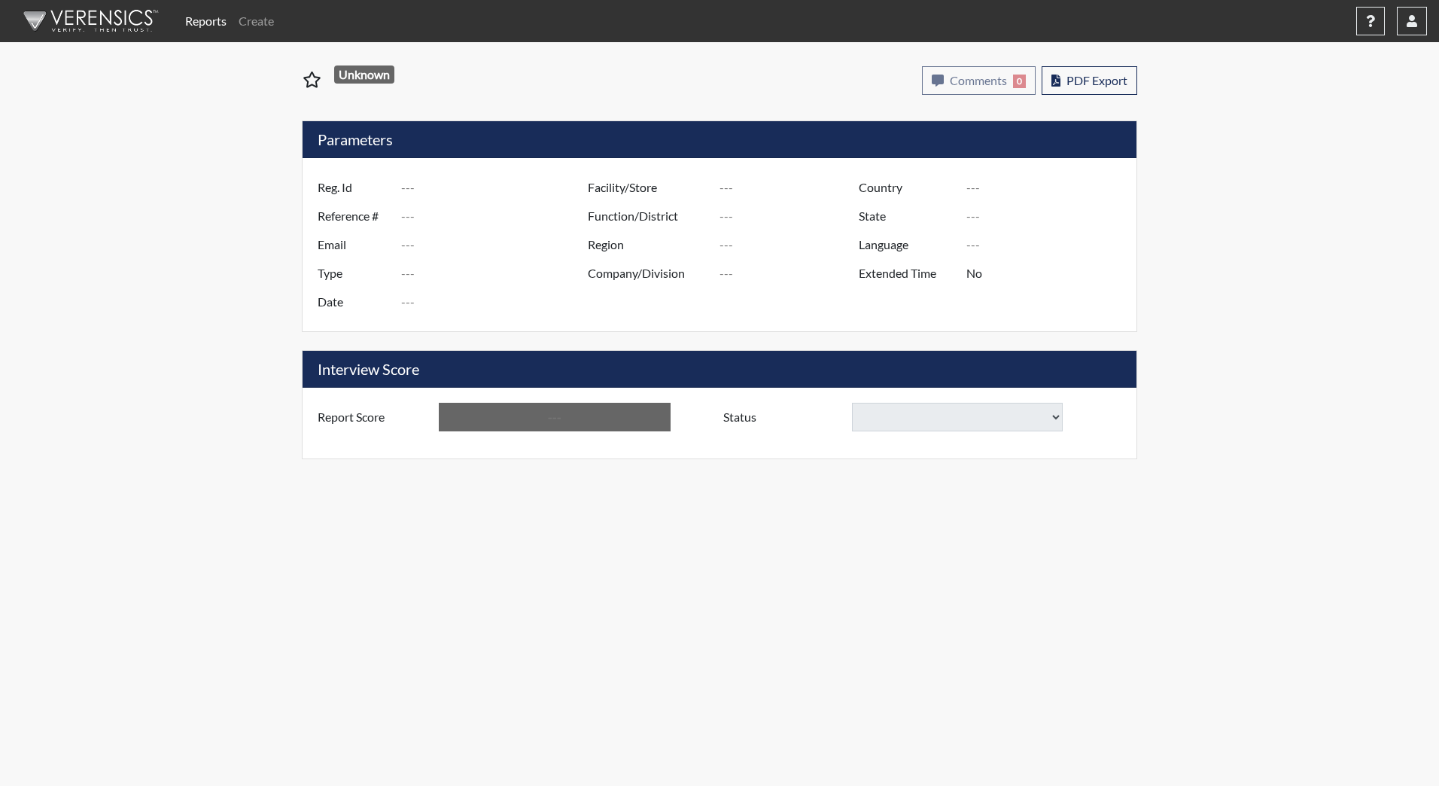
type input "[GEOGRAPHIC_DATA]"
type input "YCC/223"
type input "[GEOGRAPHIC_DATA]"
type input "[US_STATE]"
type input "English"
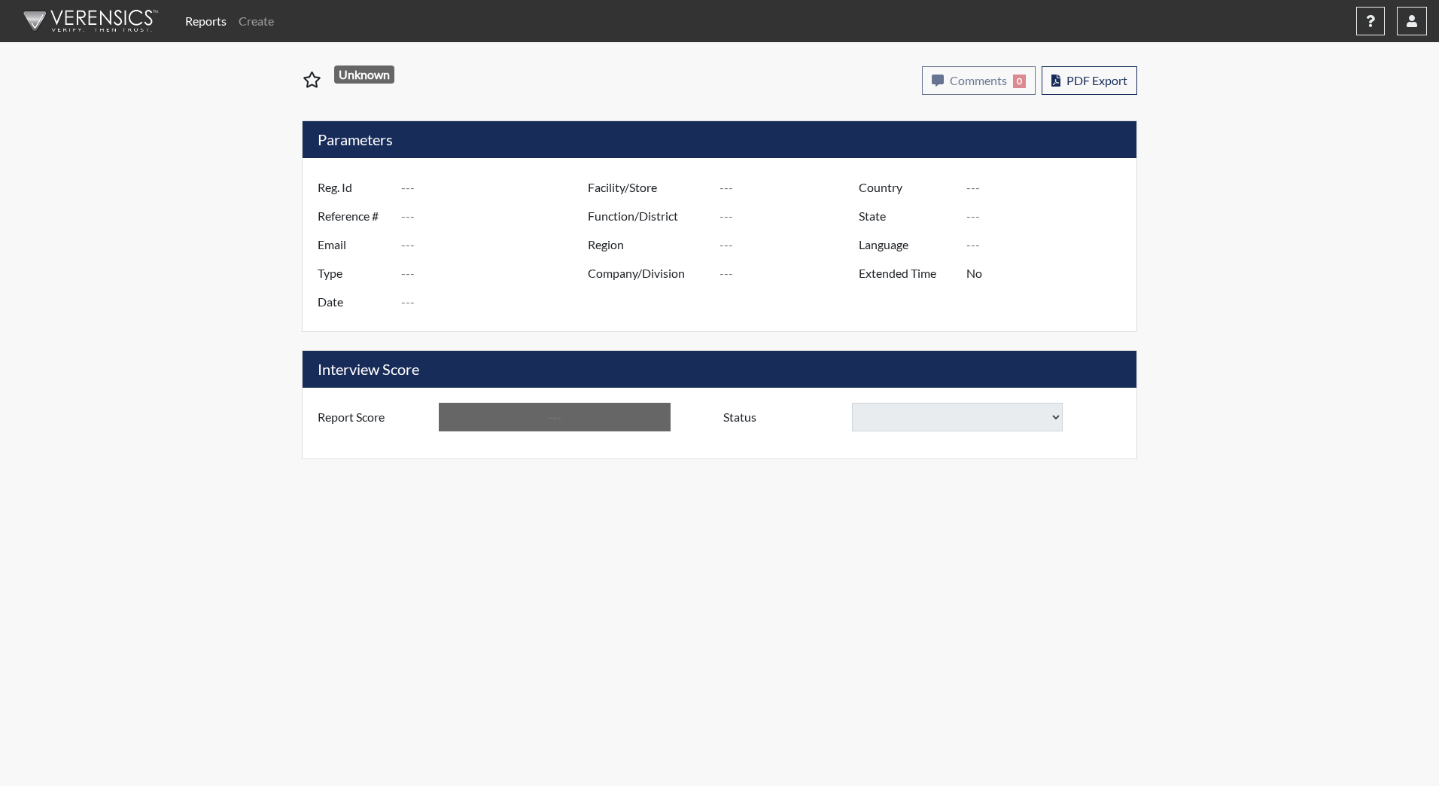
type input "Below Conditions"
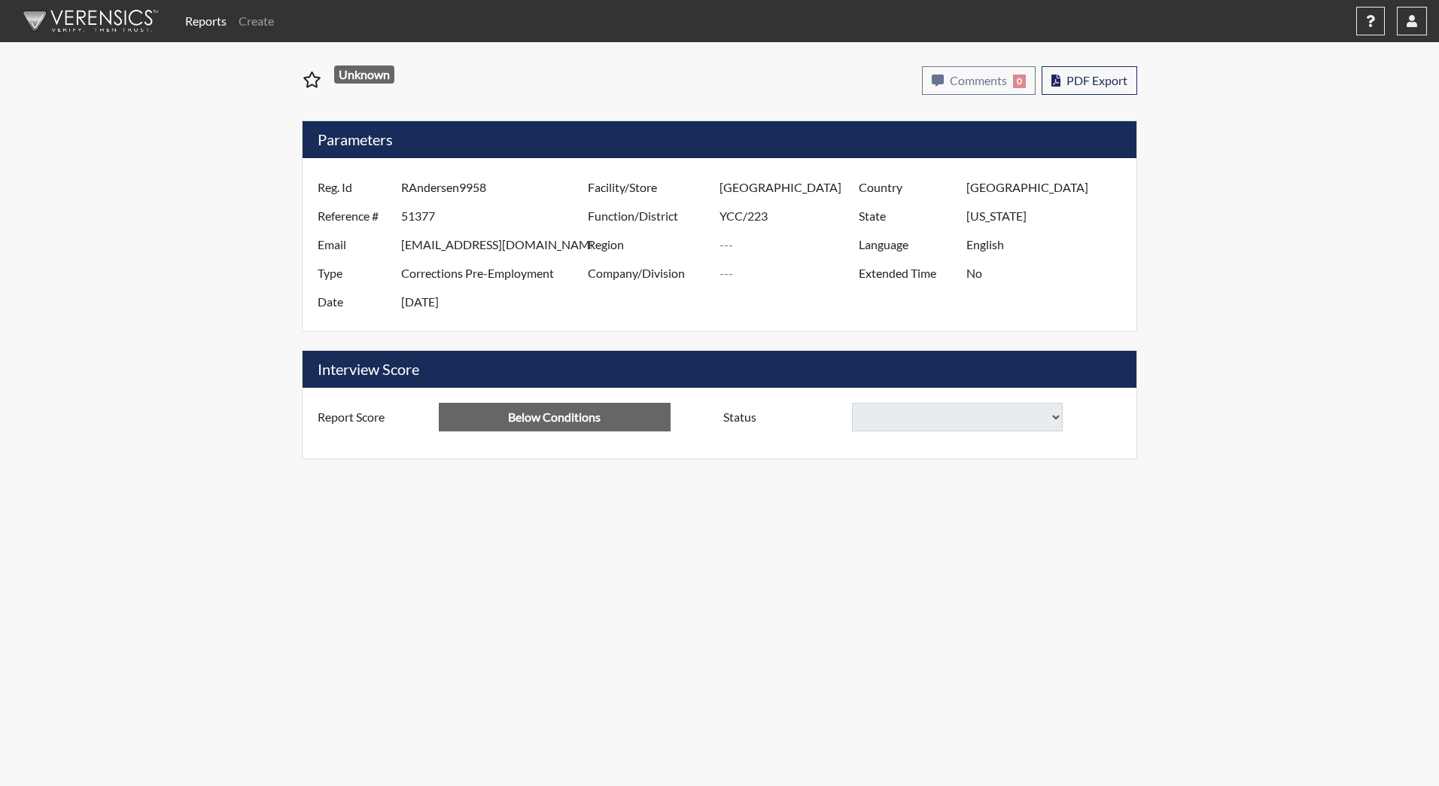
select select
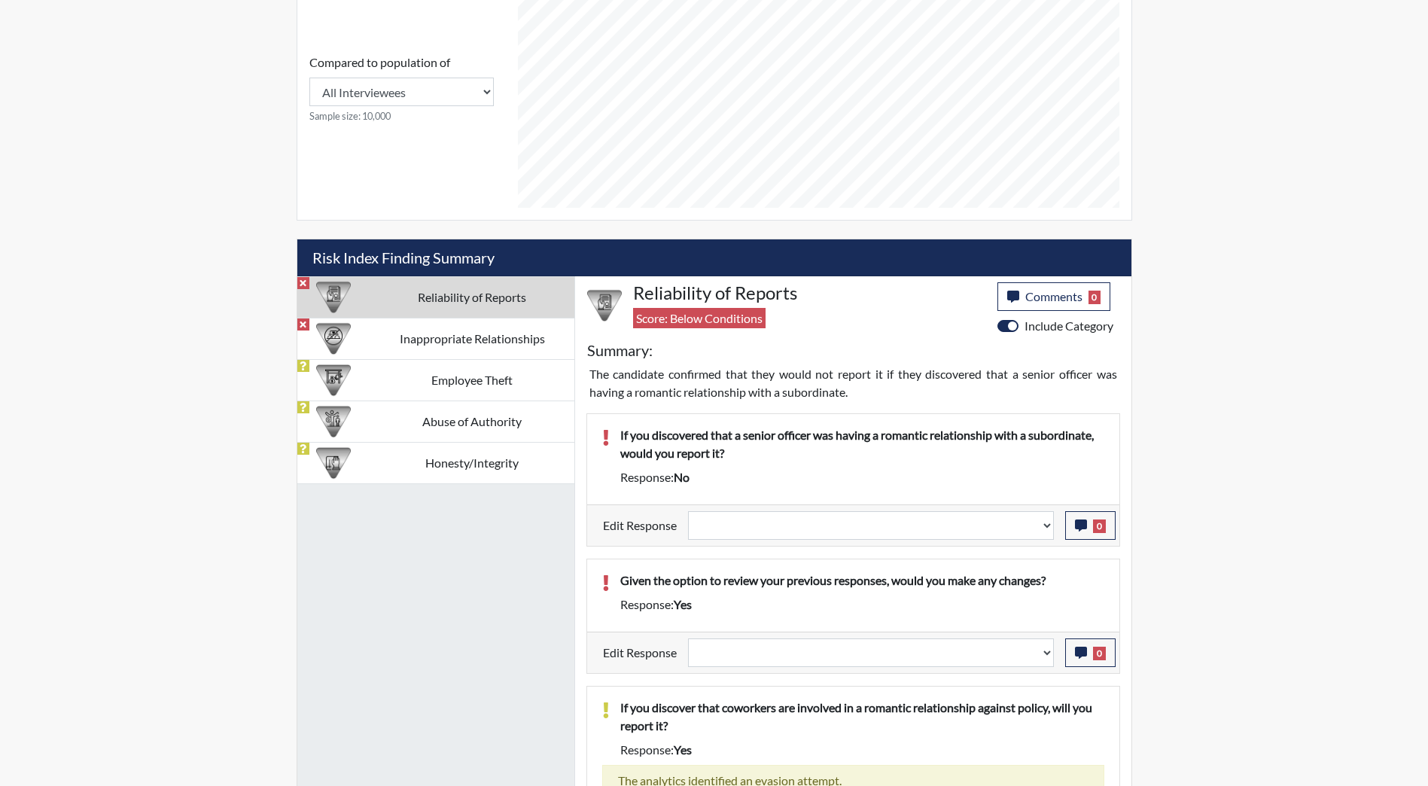
scroll to position [702, 0]
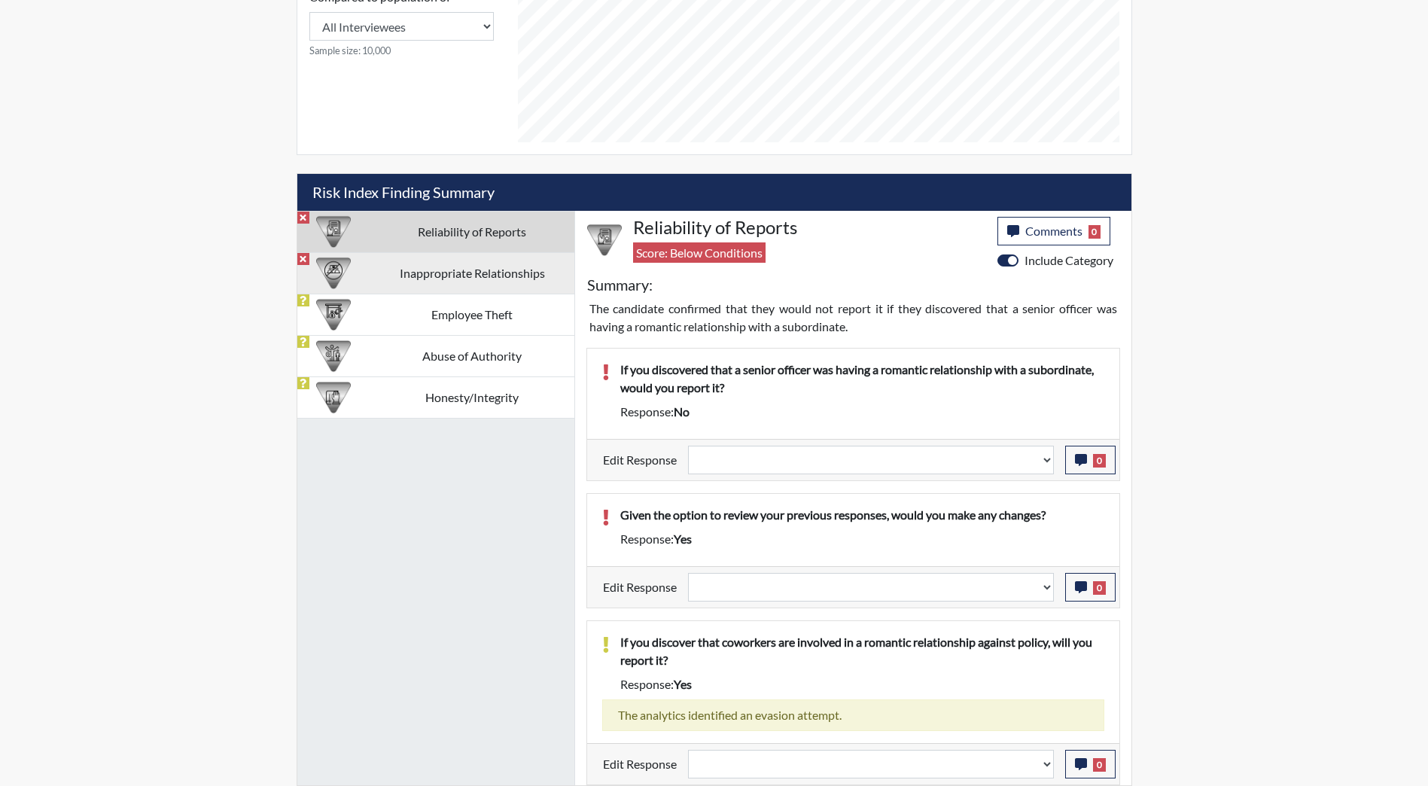
click at [431, 274] on td "Inappropriate Relationships" at bounding box center [472, 272] width 204 height 41
select select
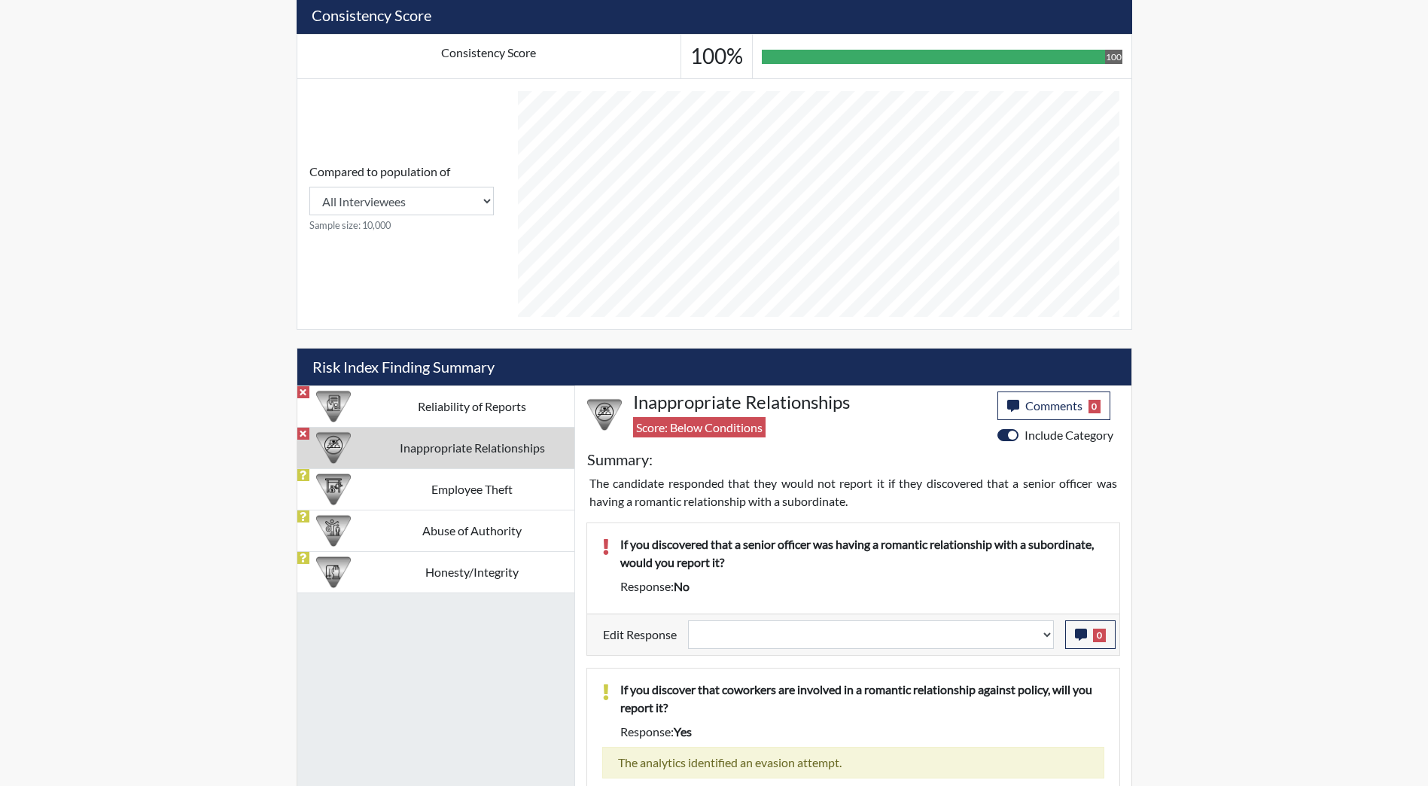
scroll to position [574, 0]
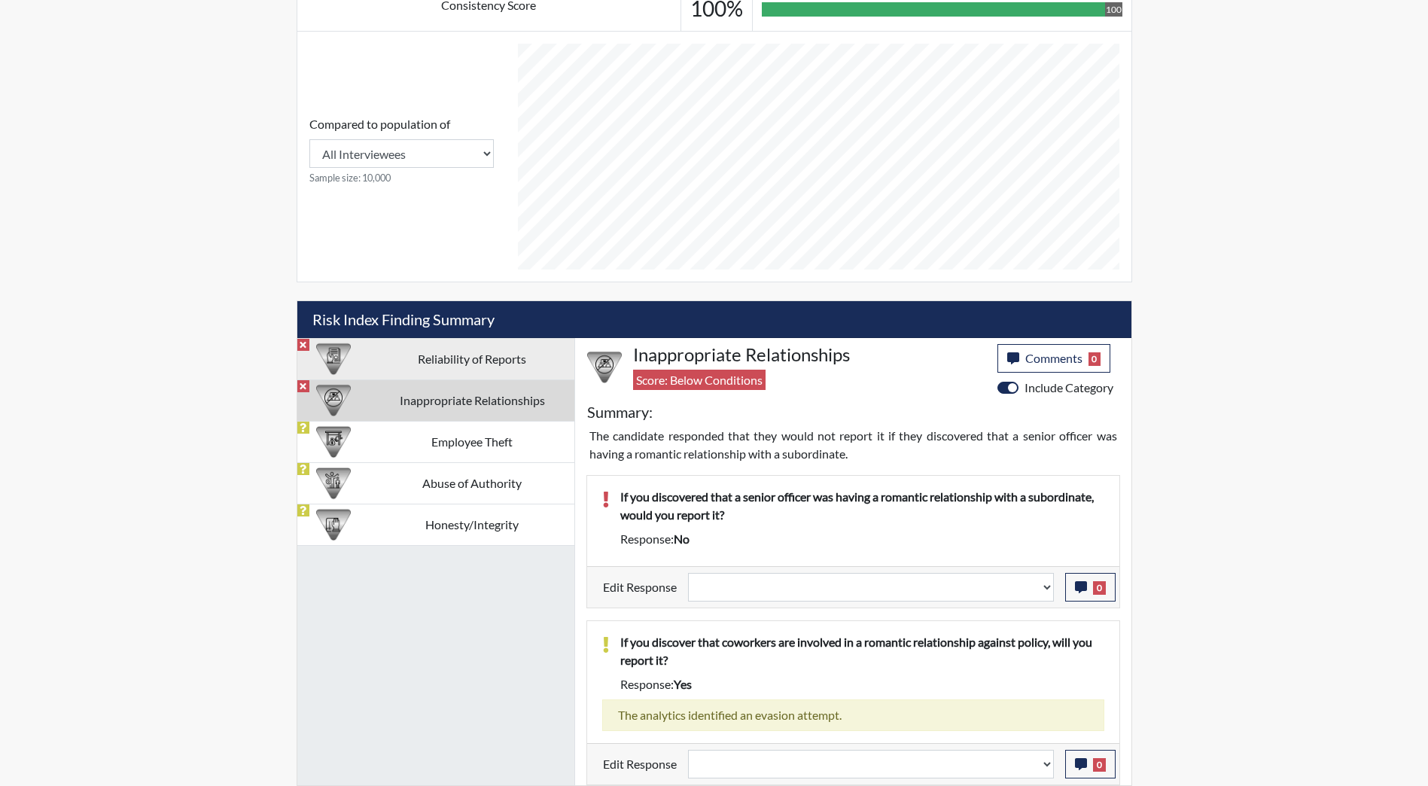
click at [477, 366] on td "Reliability of Reports" at bounding box center [472, 358] width 204 height 41
select select
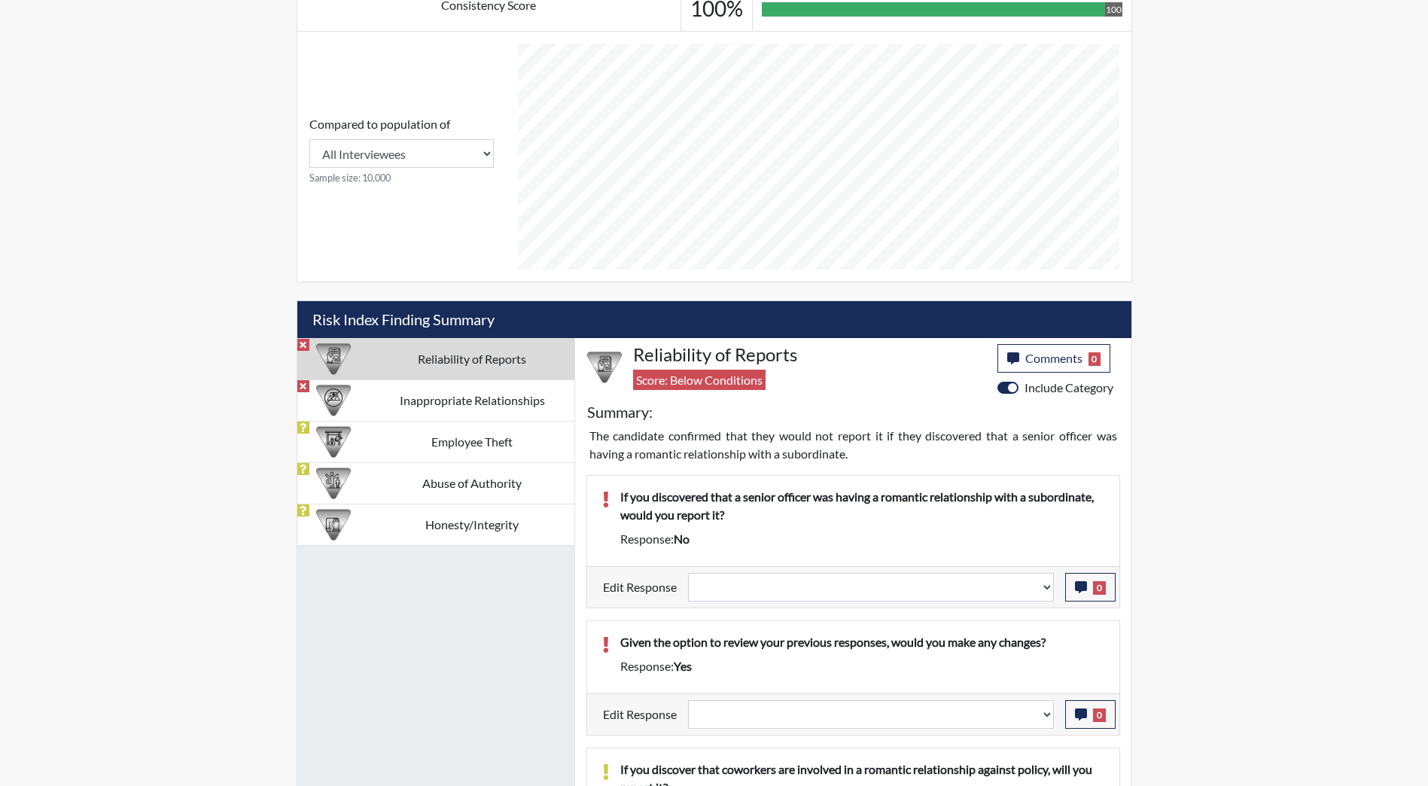
click at [902, 602] on div "Edit Response Question is not relevant. Results will be updated. Reasonable exp…" at bounding box center [853, 586] width 532 height 41
click at [903, 594] on select "Question is not relevant. Results will be updated. Reasonable explanation provi…" at bounding box center [871, 587] width 366 height 29
select select "reasonable-explanation-provided"
click at [688, 573] on select "Question is not relevant. Results will be updated. Reasonable explanation provi…" at bounding box center [871, 587] width 366 height 29
select select
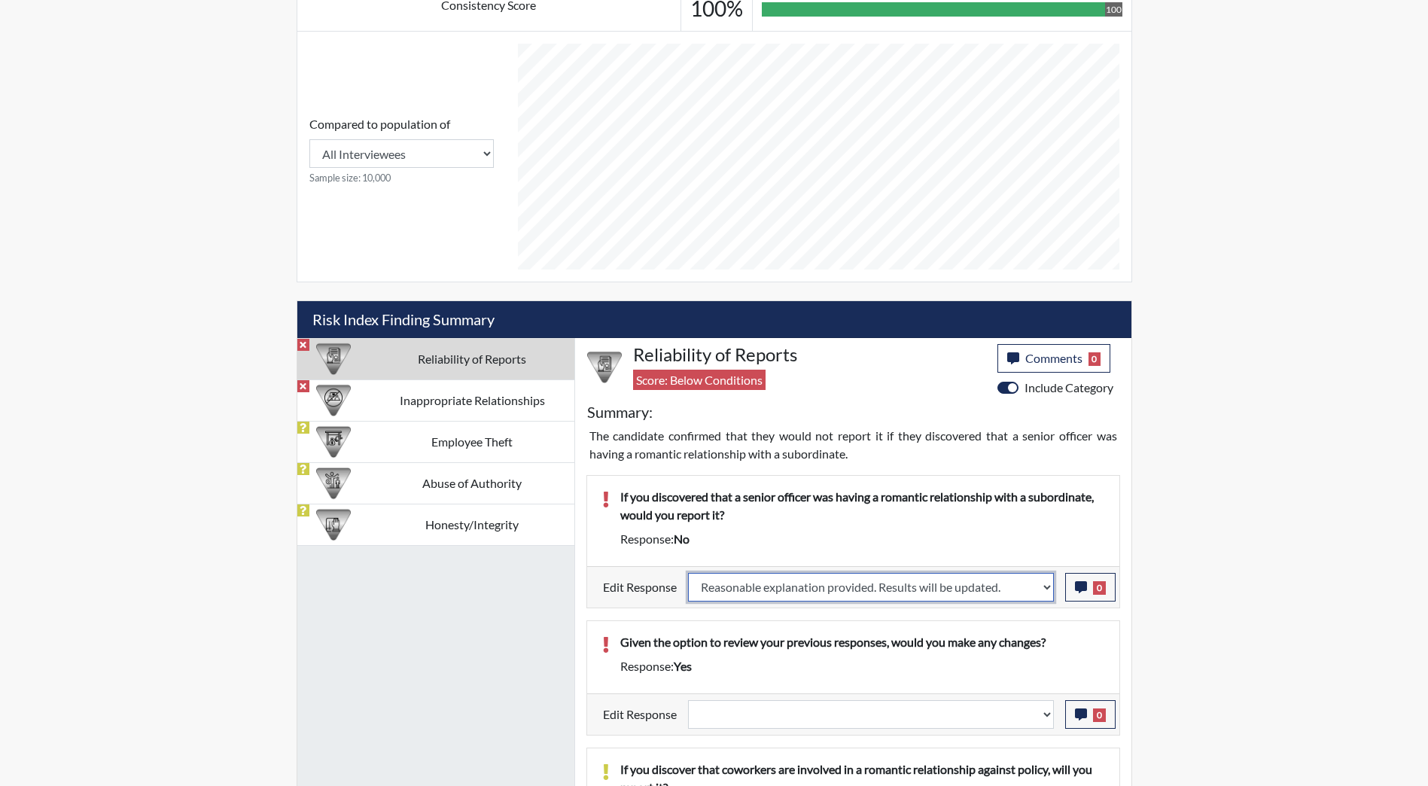
select select
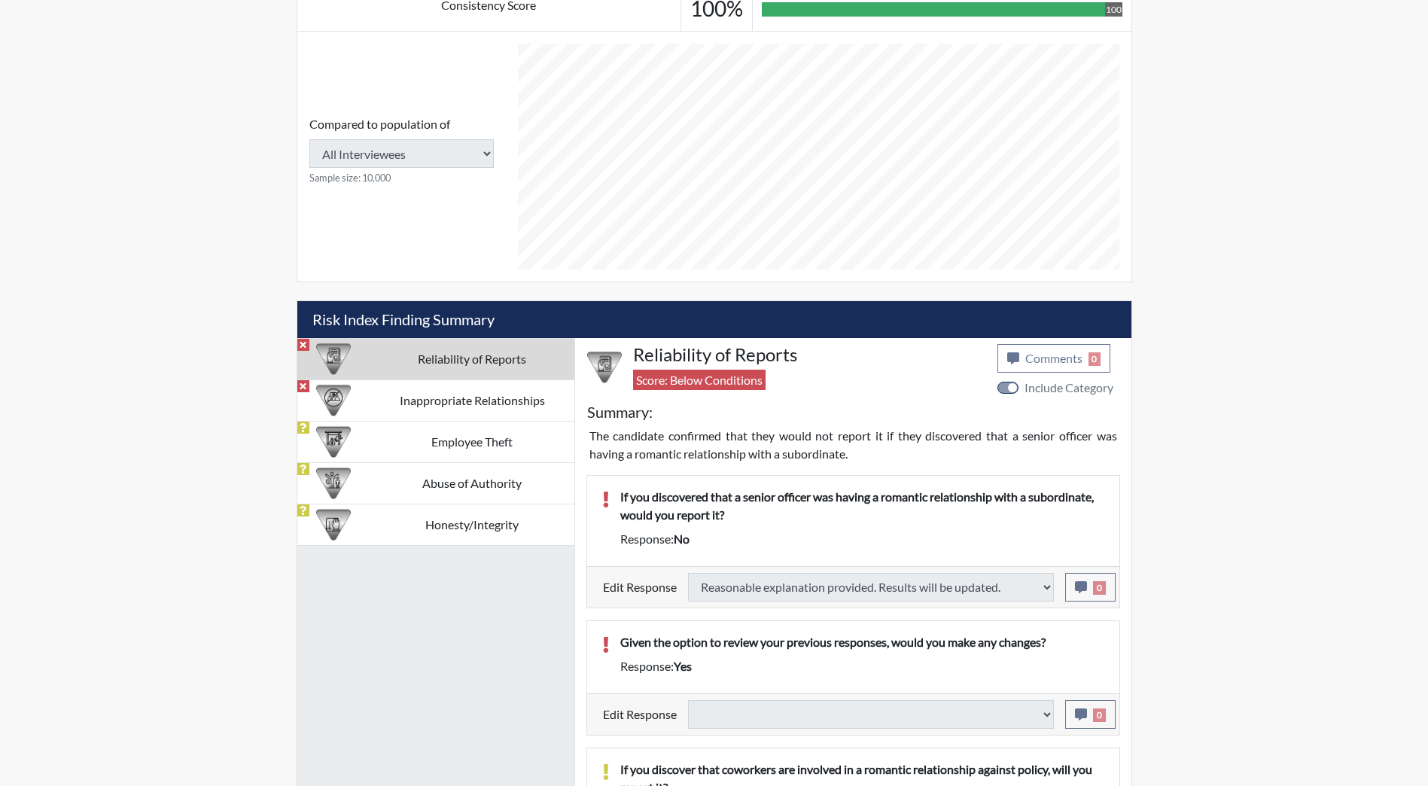
type input "Above Conditions"
select select
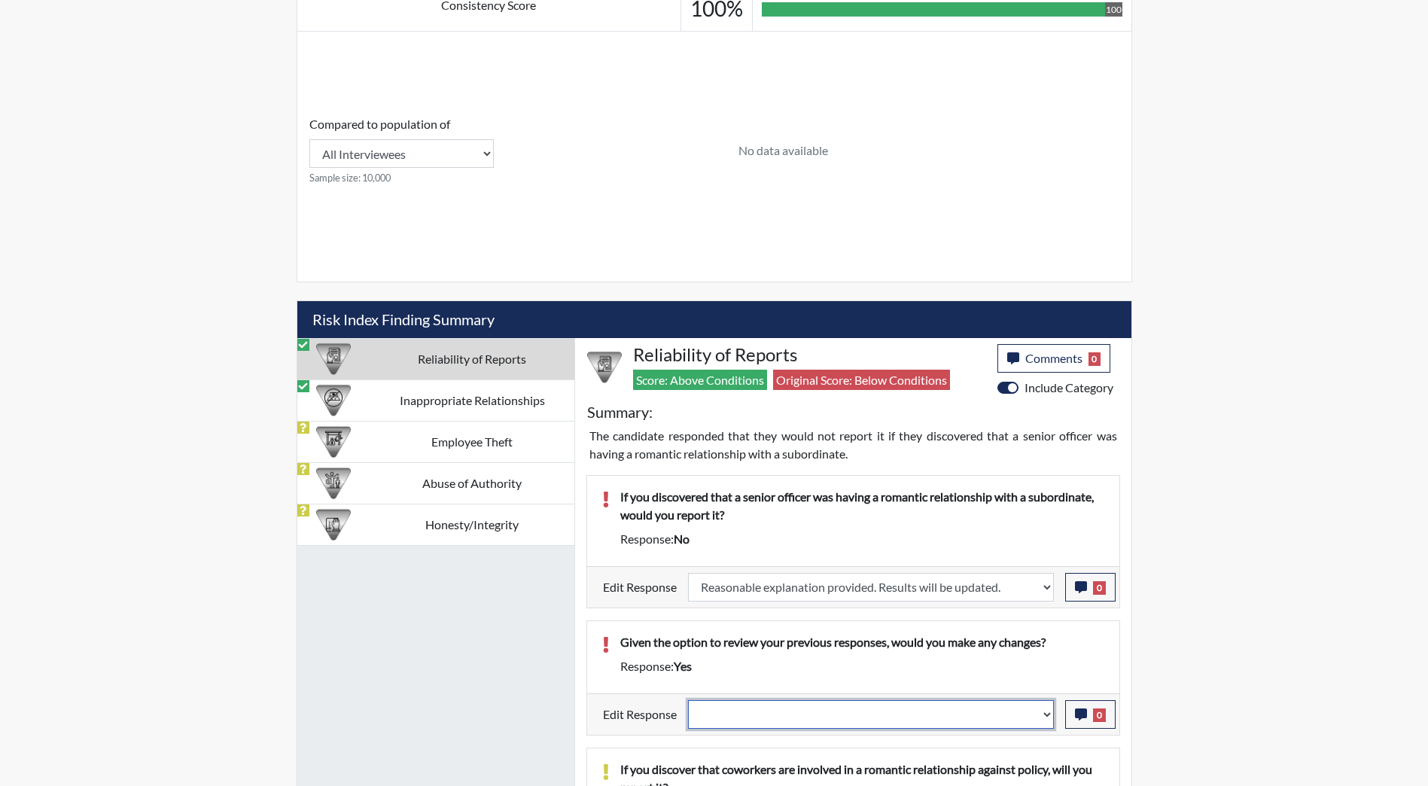
click at [931, 719] on select "Question is not relevant. Results will be updated. Reasonable explanation provi…" at bounding box center [871, 714] width 366 height 29
select select "reasonable-explanation-provided"
click at [688, 700] on select "Question is not relevant. Results will be updated. Reasonable explanation provi…" at bounding box center [871, 714] width 366 height 29
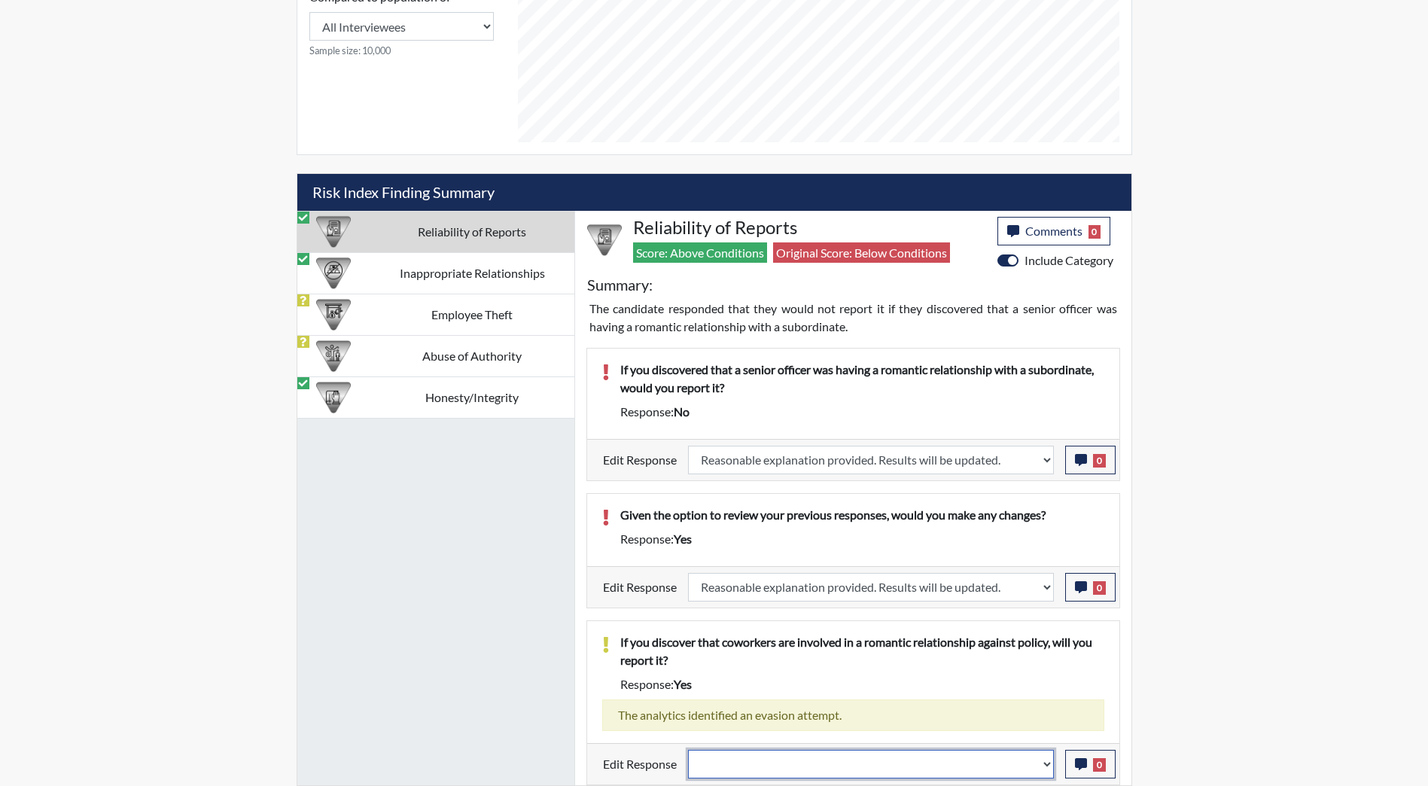
click at [948, 769] on select "Question is not relevant. Results will be updated. Reasonable explanation provi…" at bounding box center [871, 764] width 366 height 29
select select "reasonable-explanation-provided"
click at [688, 750] on select "Question is not relevant. Results will be updated. Reasonable explanation provi…" at bounding box center [871, 764] width 366 height 29
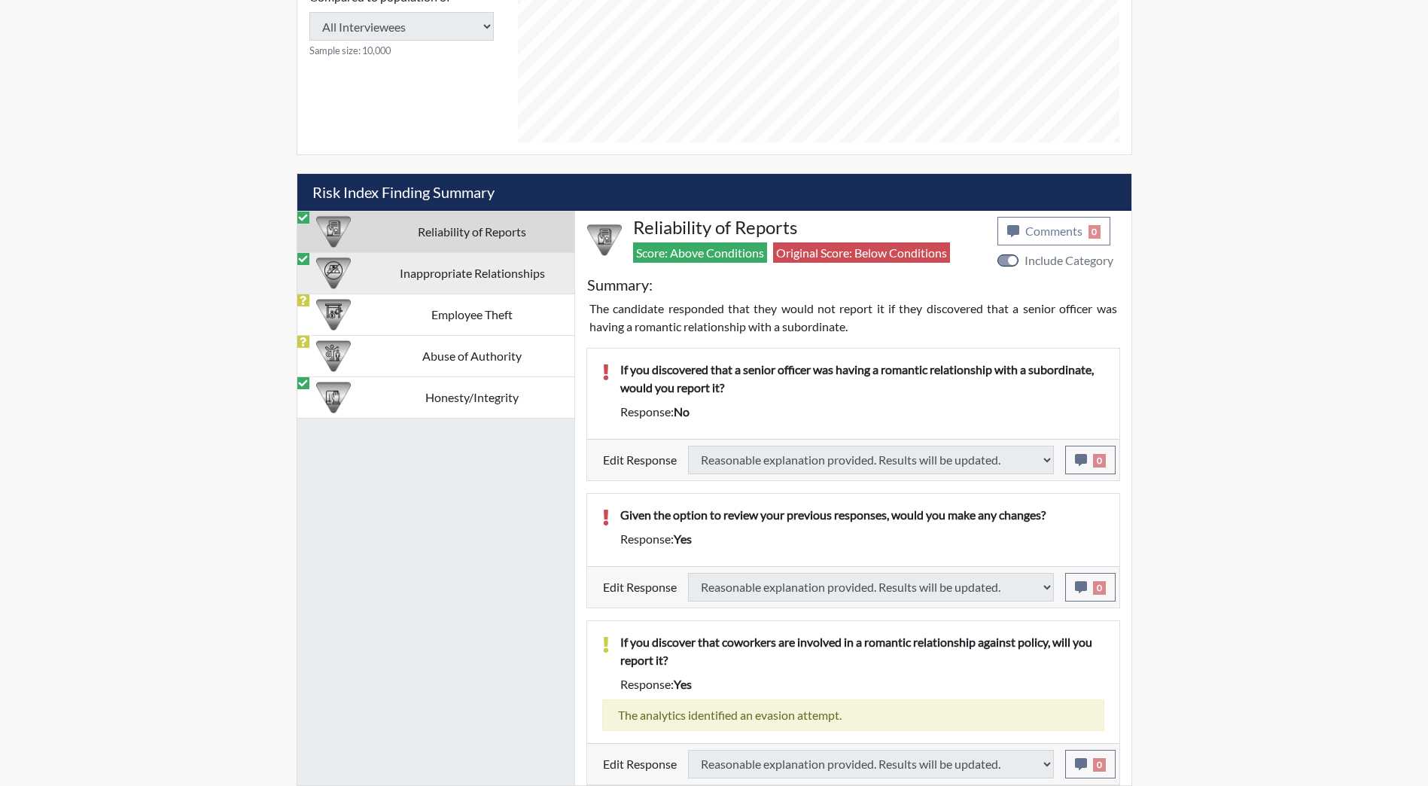
click at [416, 268] on td "Inappropriate Relationships" at bounding box center [472, 272] width 204 height 41
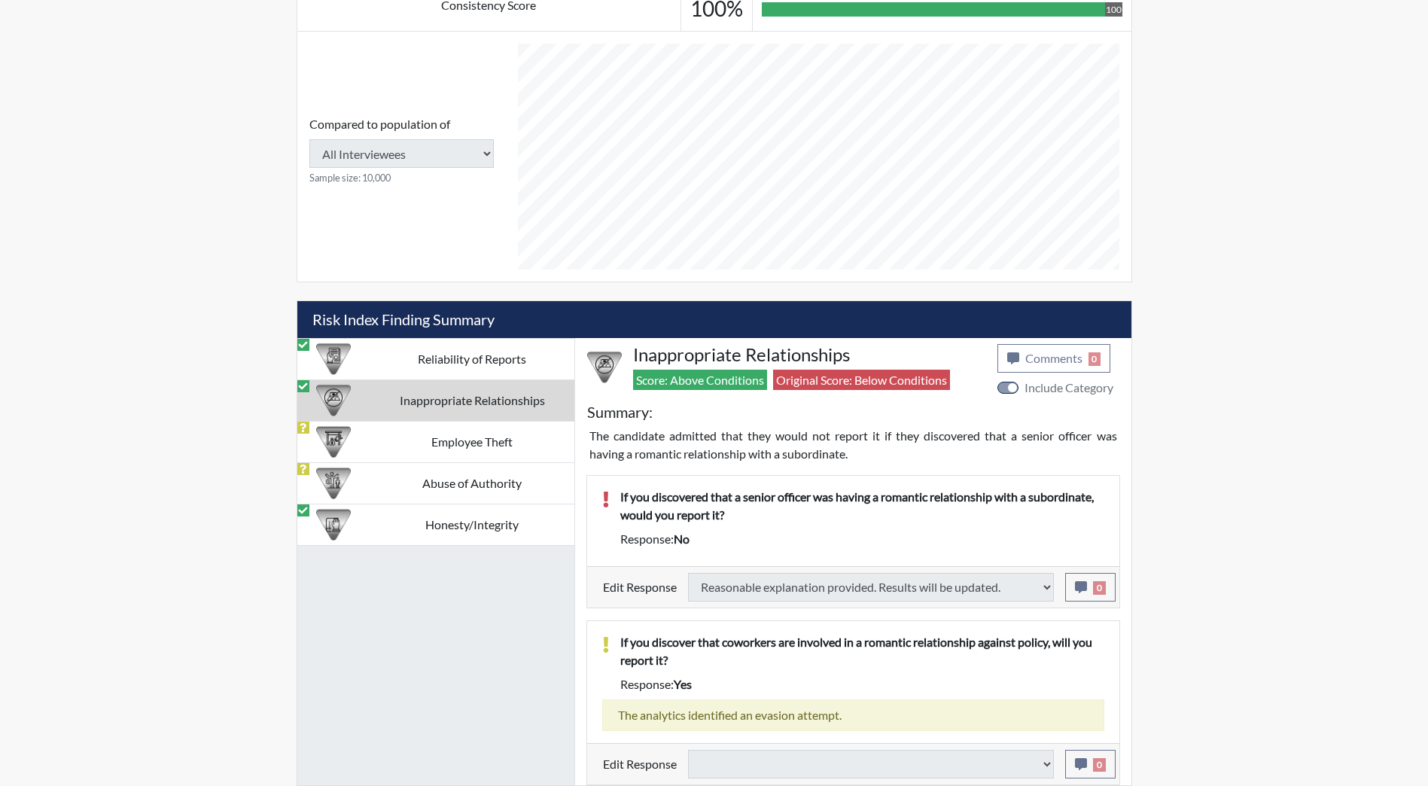
scroll to position [508, 0]
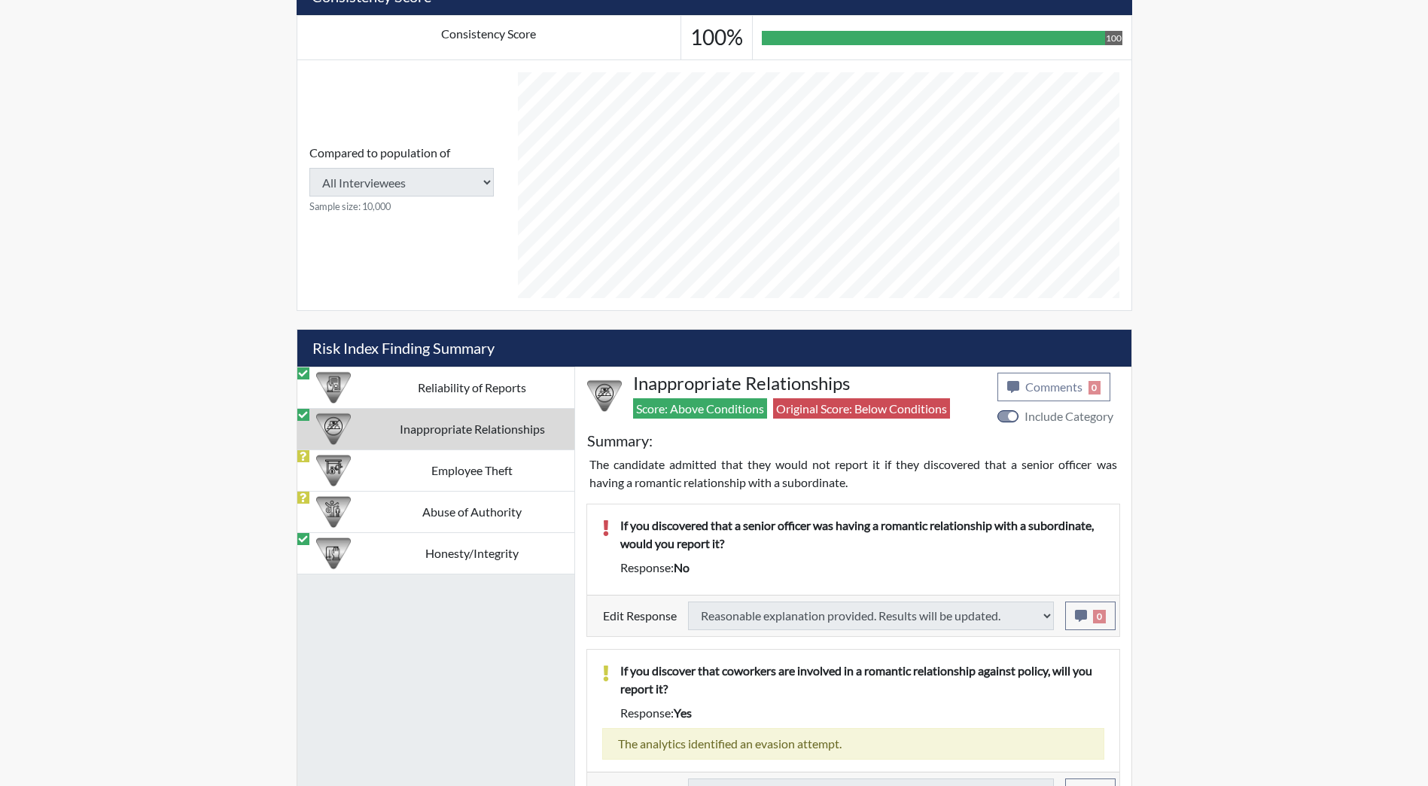
select select "reasonable-explanation-provided"
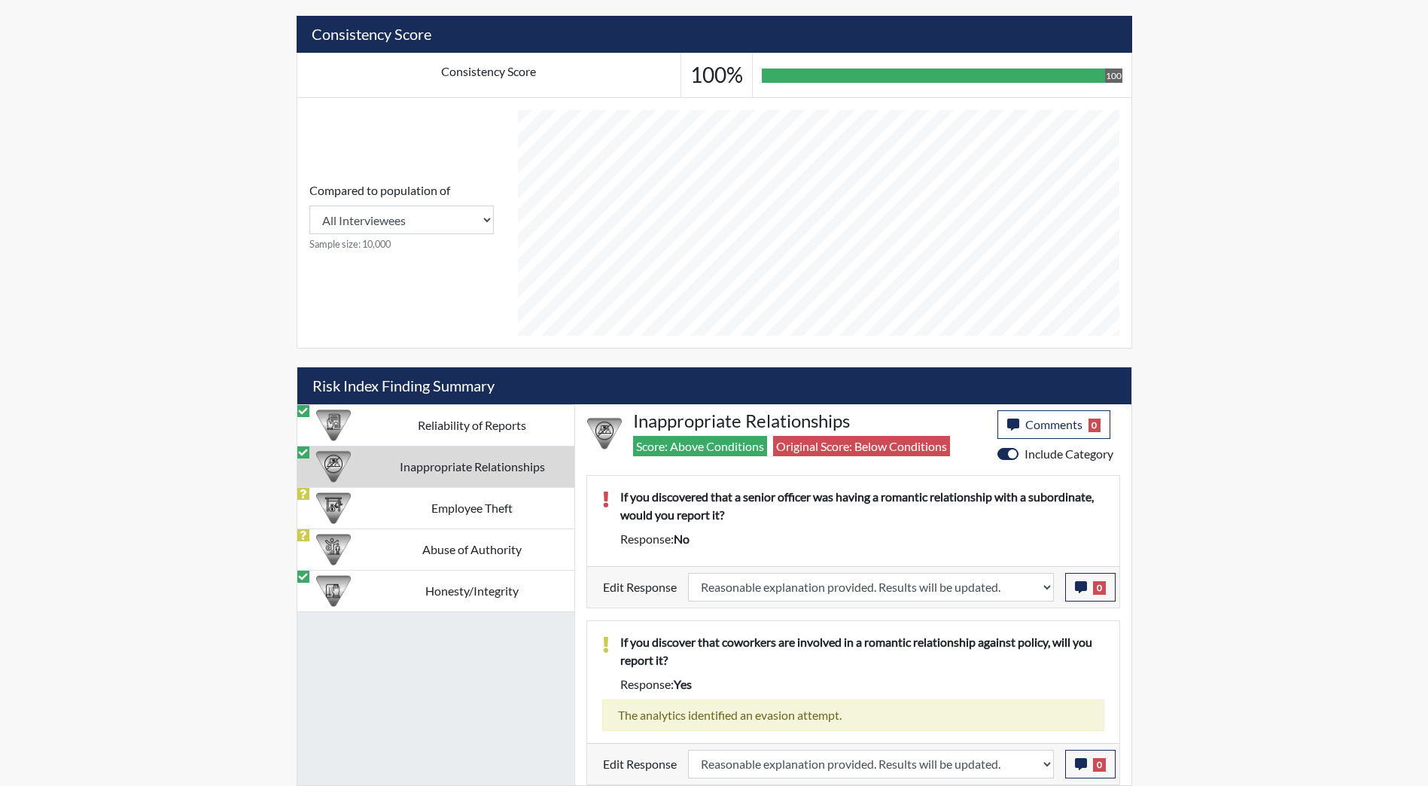
scroll to position [250, 626]
click at [440, 501] on td "Employee Theft" at bounding box center [472, 507] width 204 height 41
select select
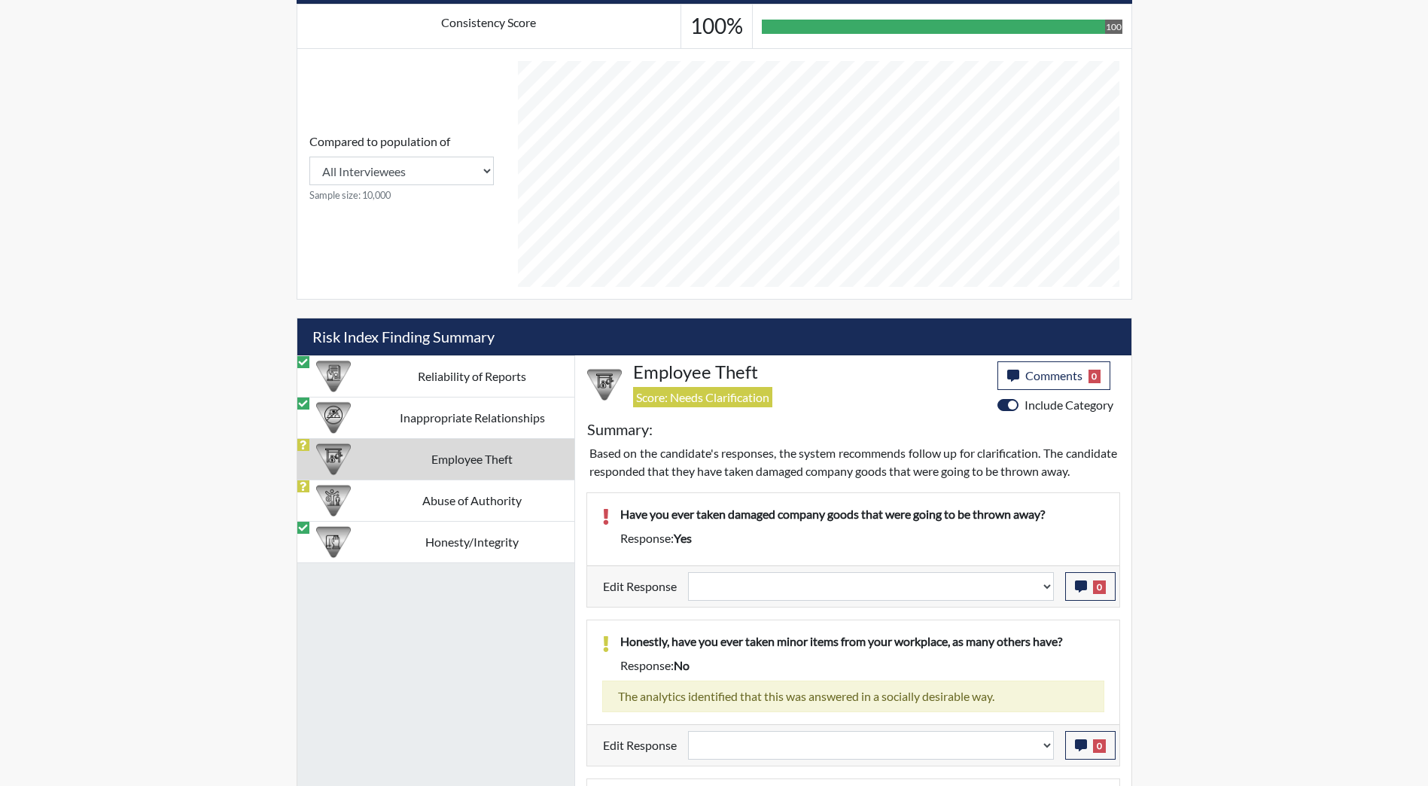
scroll to position [583, 0]
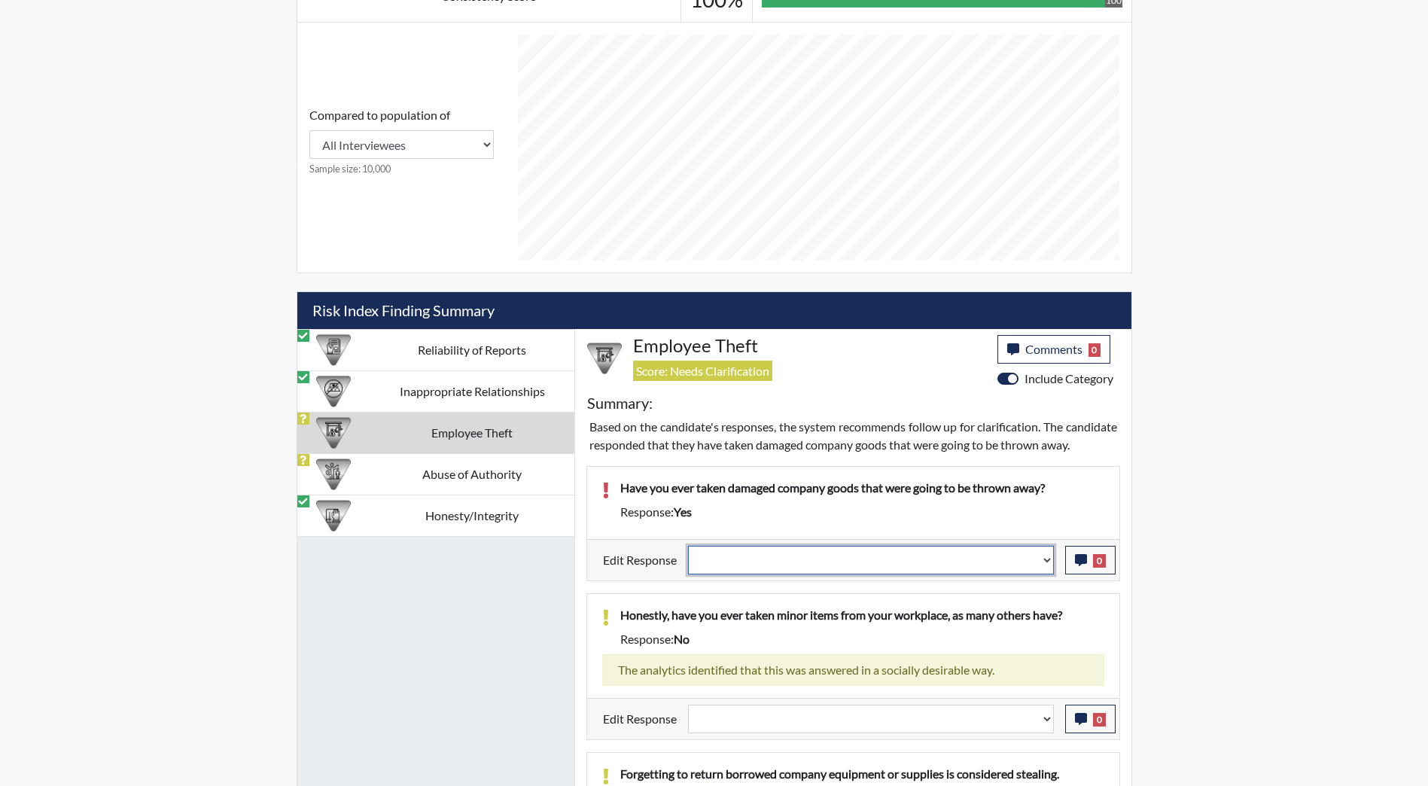
click at [881, 574] on select "Question is not relevant. Results will be updated. Reasonable explanation provi…" at bounding box center [871, 560] width 366 height 29
select select "reasonable-explanation-provided"
click at [688, 563] on select "Question is not relevant. Results will be updated. Reasonable explanation provi…" at bounding box center [871, 560] width 366 height 29
select select
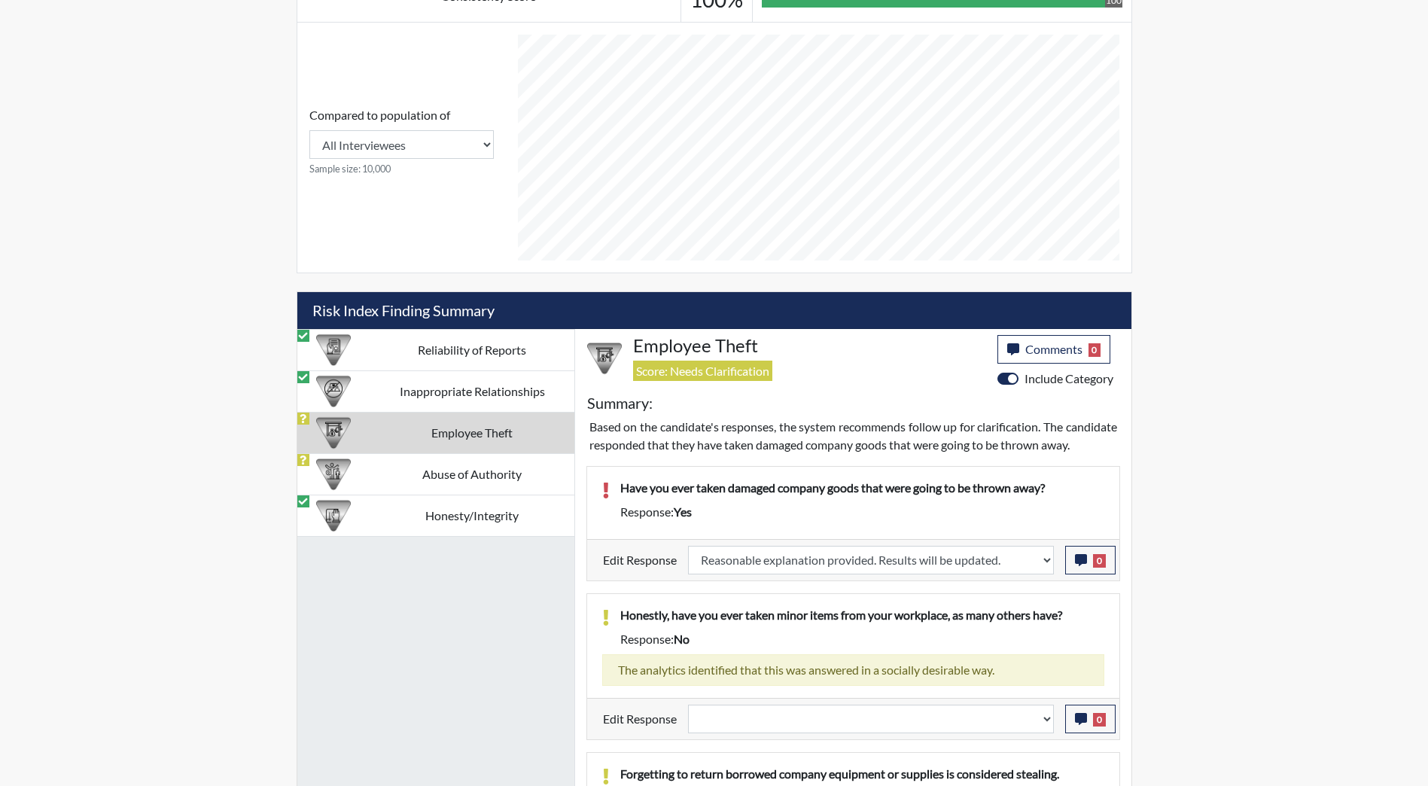
select select
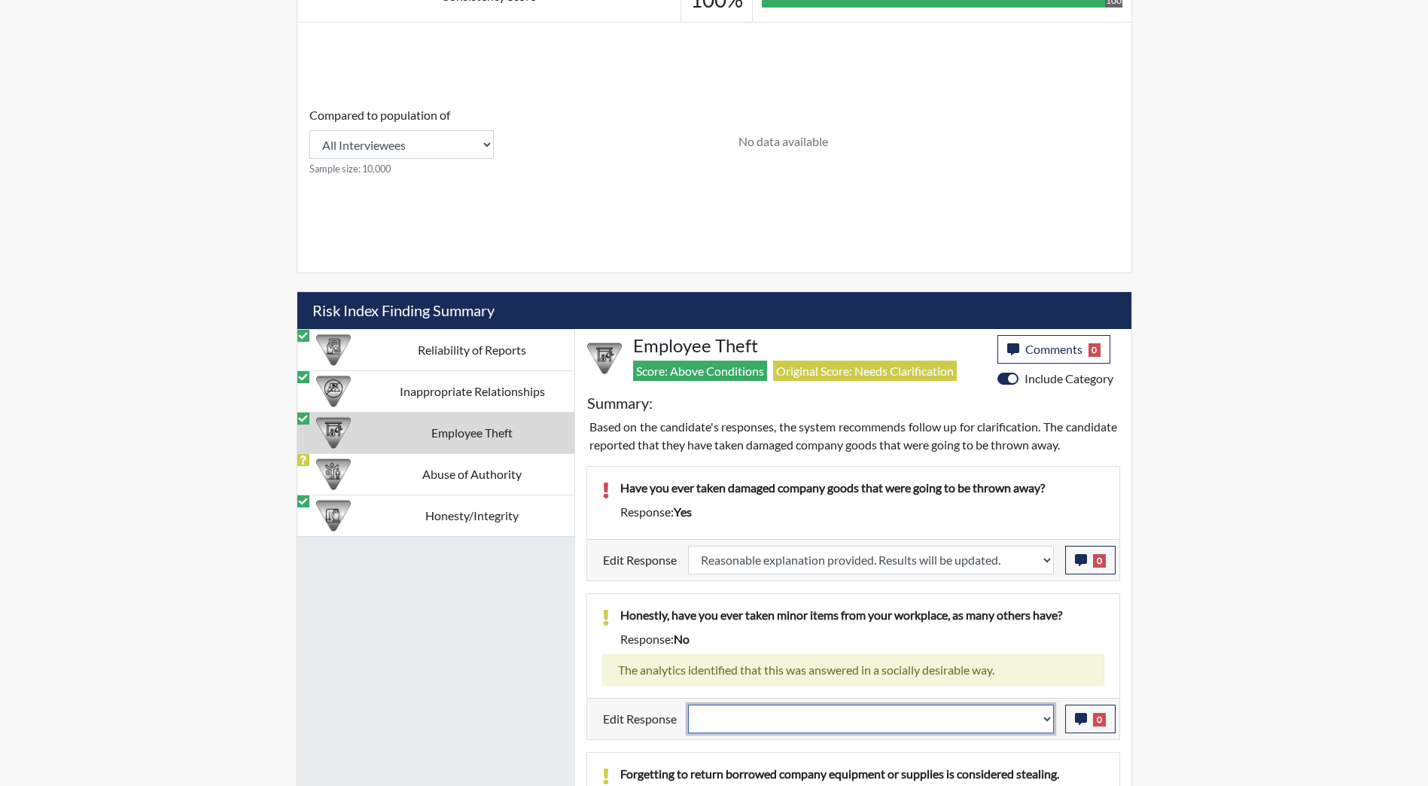
click at [900, 732] on select "Question is not relevant. Results will be updated. Reasonable explanation provi…" at bounding box center [871, 719] width 366 height 29
select select "reasonable-explanation-provided"
click at [688, 722] on select "Question is not relevant. Results will be updated. Reasonable explanation provi…" at bounding box center [871, 719] width 366 height 29
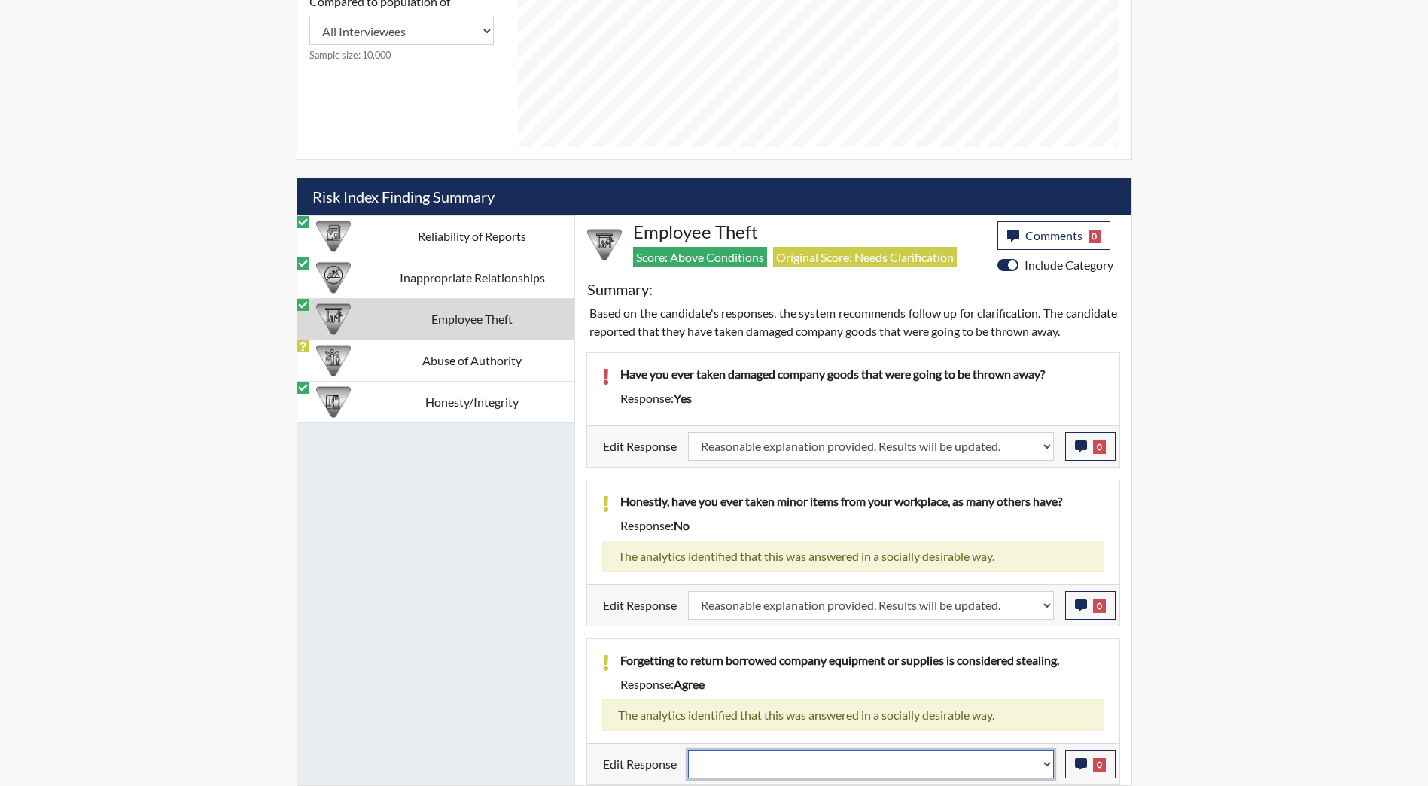
click at [920, 759] on select "Question is not relevant. Results will be updated. Reasonable explanation provi…" at bounding box center [871, 764] width 366 height 29
select select "reasonable-explanation-provided"
click at [688, 750] on select "Question is not relevant. Results will be updated. Reasonable explanation provi…" at bounding box center [871, 764] width 366 height 29
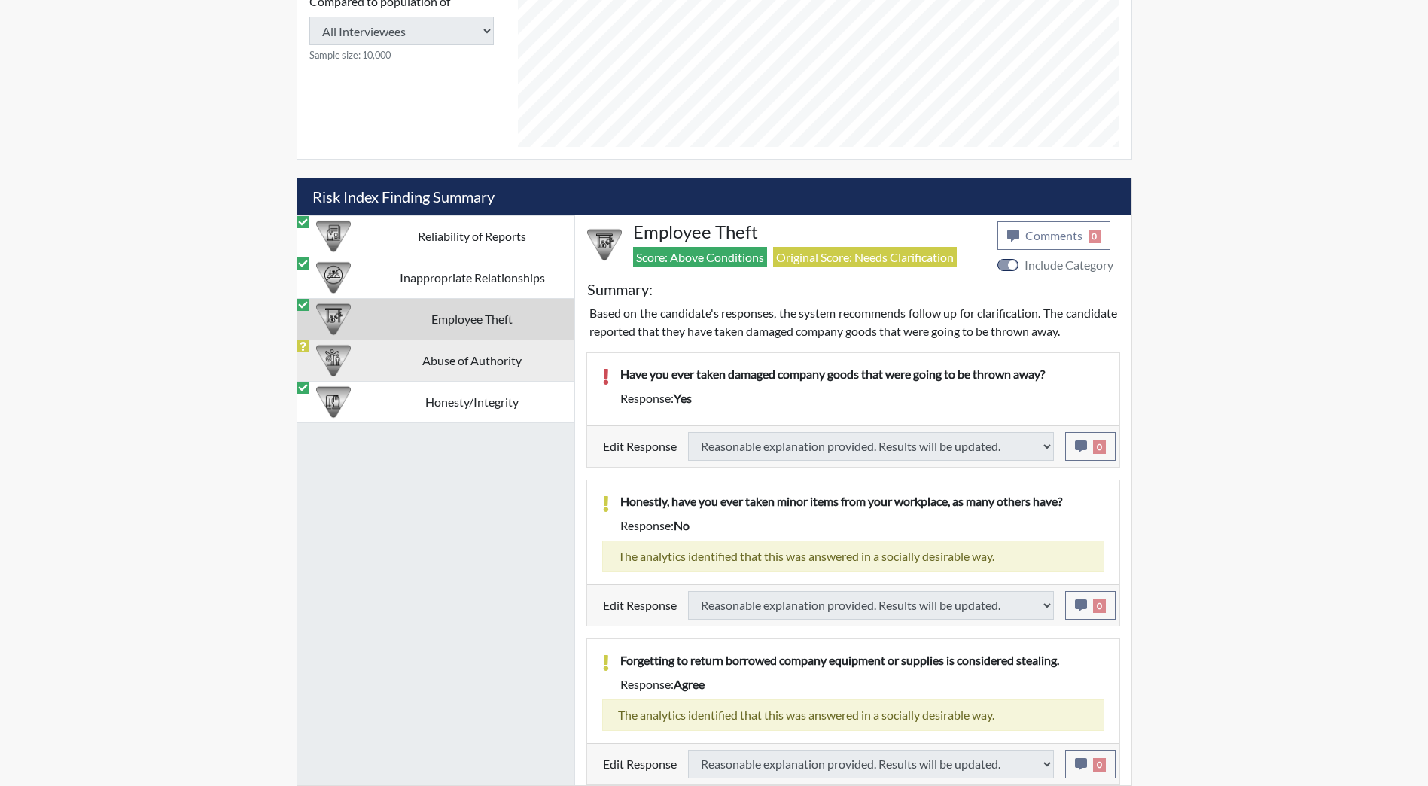
click at [436, 341] on td "Abuse of Authority" at bounding box center [472, 360] width 204 height 41
select select
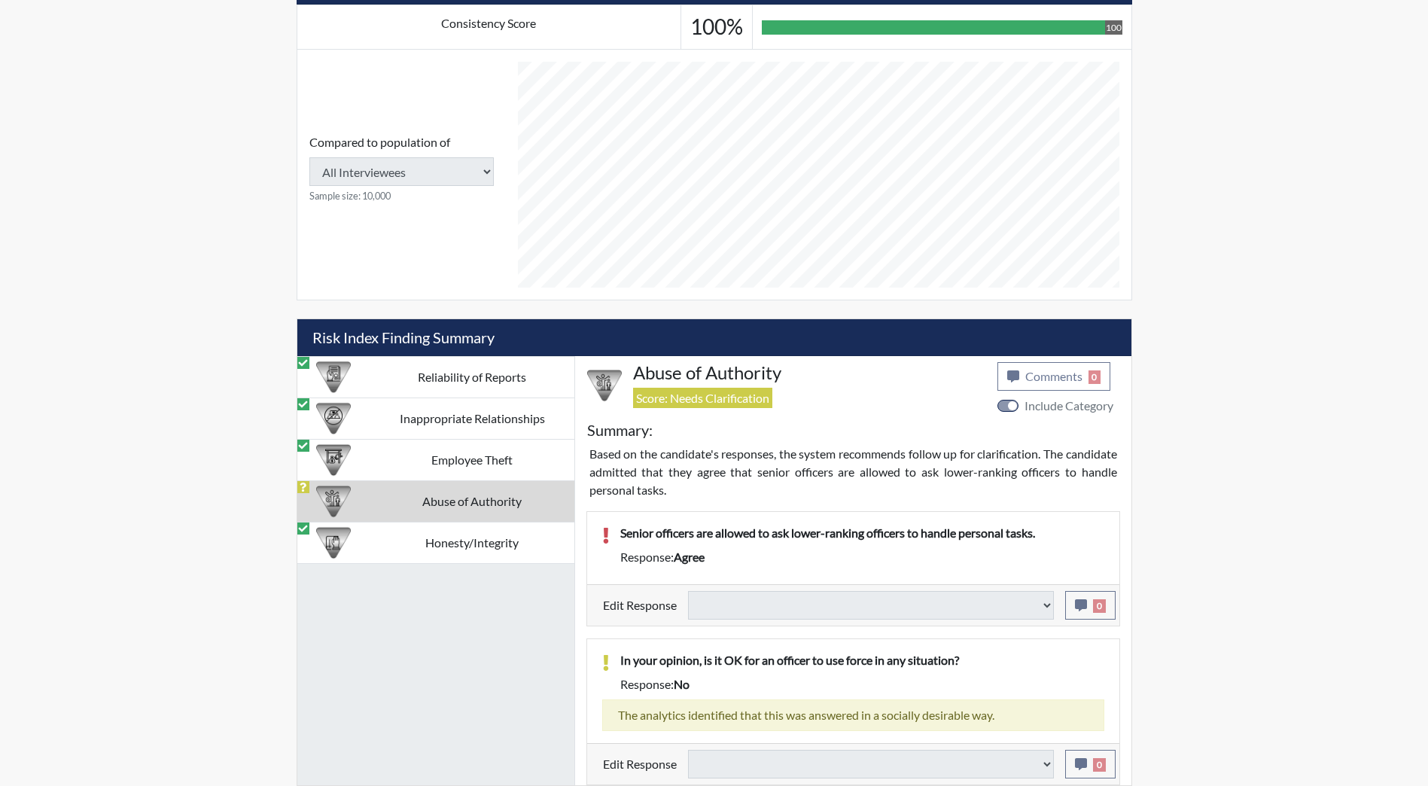
scroll to position [556, 0]
select select
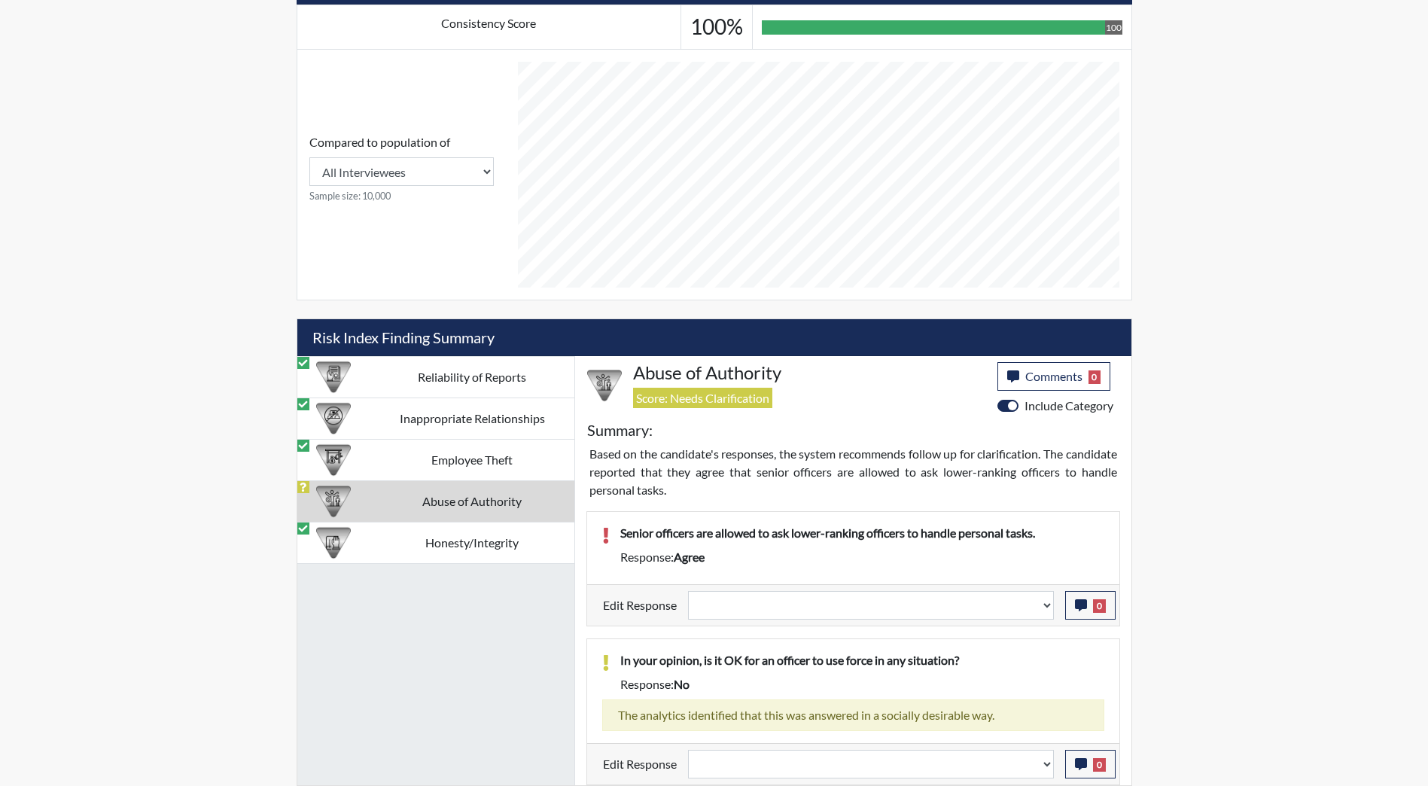
scroll to position [250, 626]
click at [798, 596] on select "Question is not relevant. Results will be updated. Reasonable explanation provi…" at bounding box center [871, 605] width 366 height 29
select select "reasonable-explanation-provided"
click at [688, 591] on select "Question is not relevant. Results will be updated. Reasonable explanation provi…" at bounding box center [871, 605] width 366 height 29
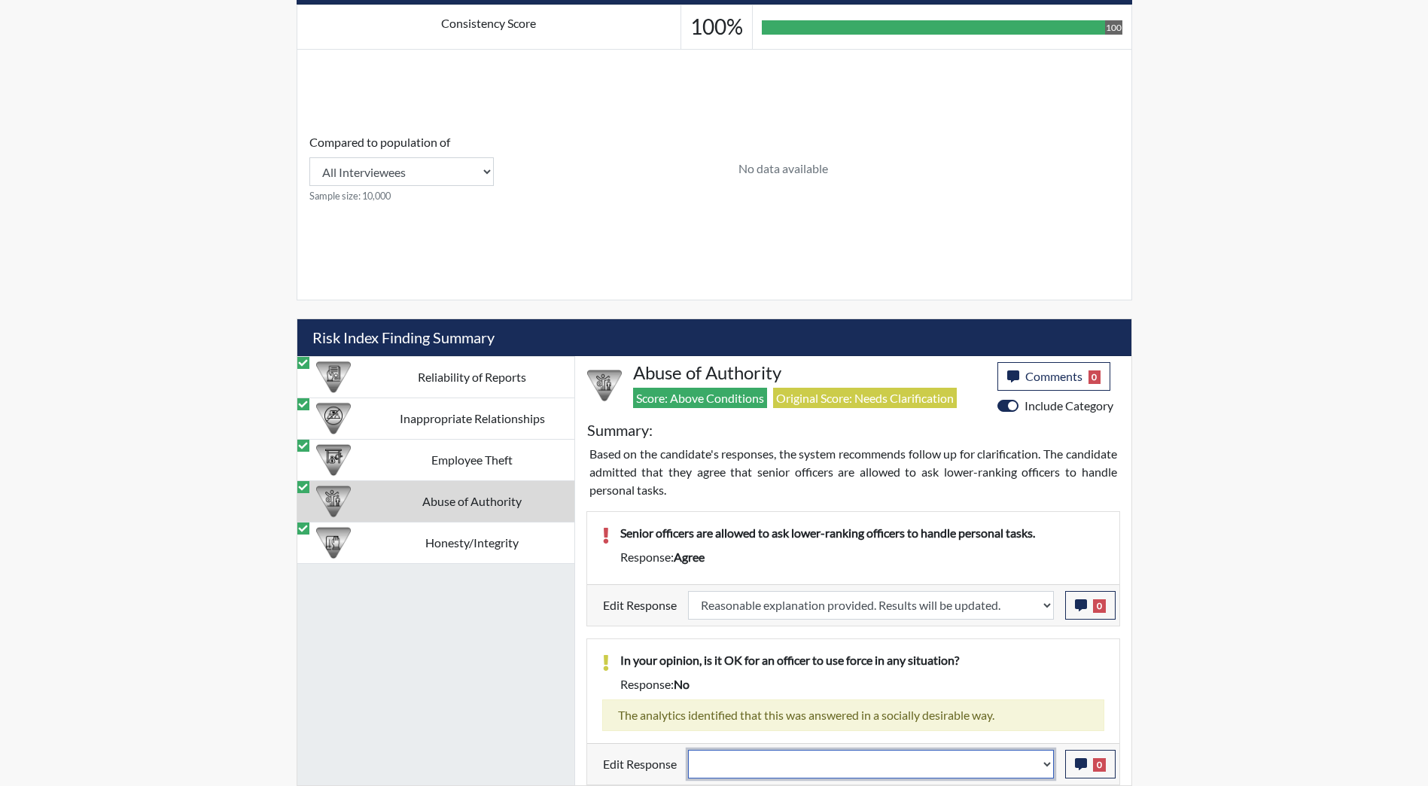
click at [925, 760] on select "Question is not relevant. Results will be updated. Reasonable explanation provi…" at bounding box center [871, 764] width 366 height 29
select select "reasonable-explanation-provided"
click at [688, 750] on select "Question is not relevant. Results will be updated. Reasonable explanation provi…" at bounding box center [871, 764] width 366 height 29
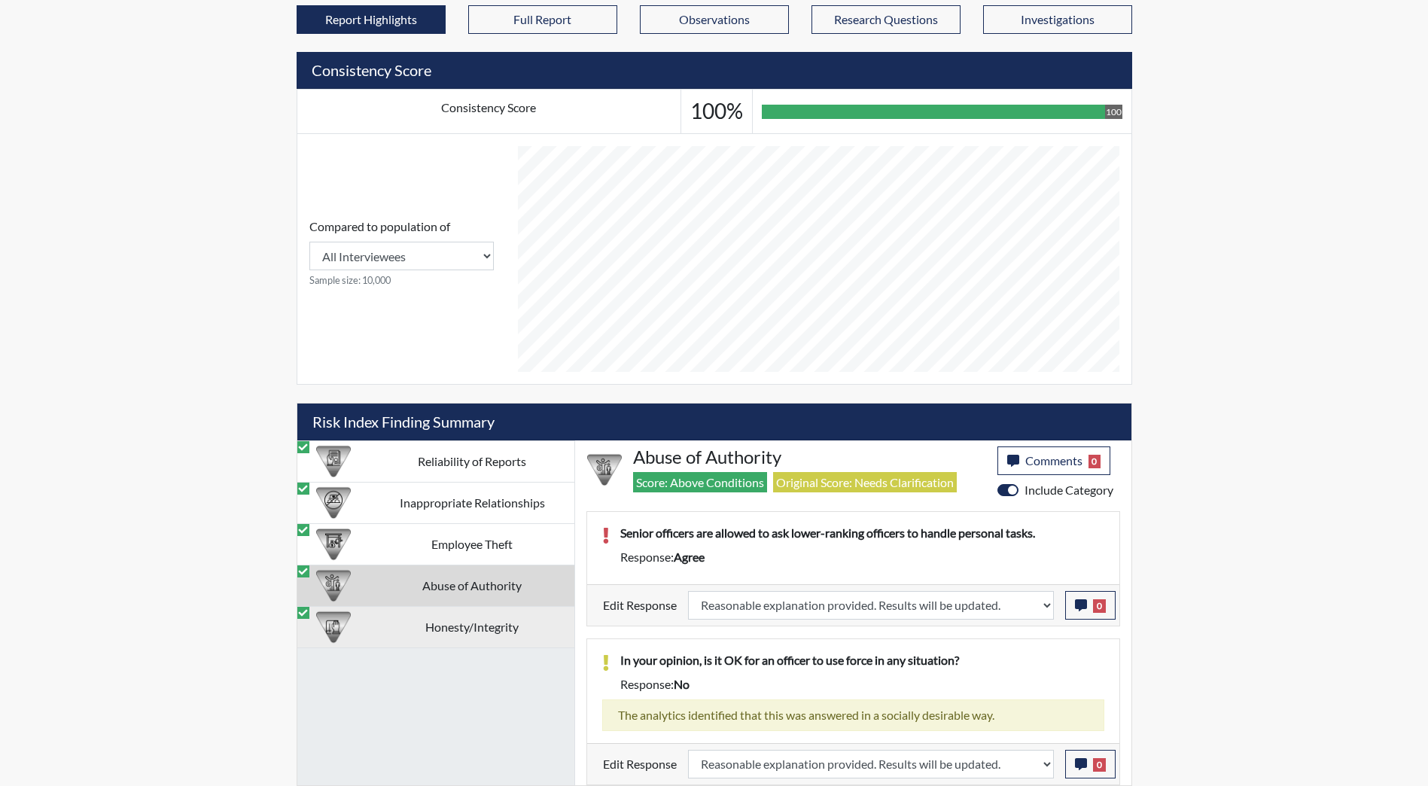
scroll to position [0, 0]
click at [513, 636] on td "Honesty/Integrity" at bounding box center [472, 626] width 204 height 41
select select "reasonable-explanation-provided"
select select
select select "reasonable-explanation-provided"
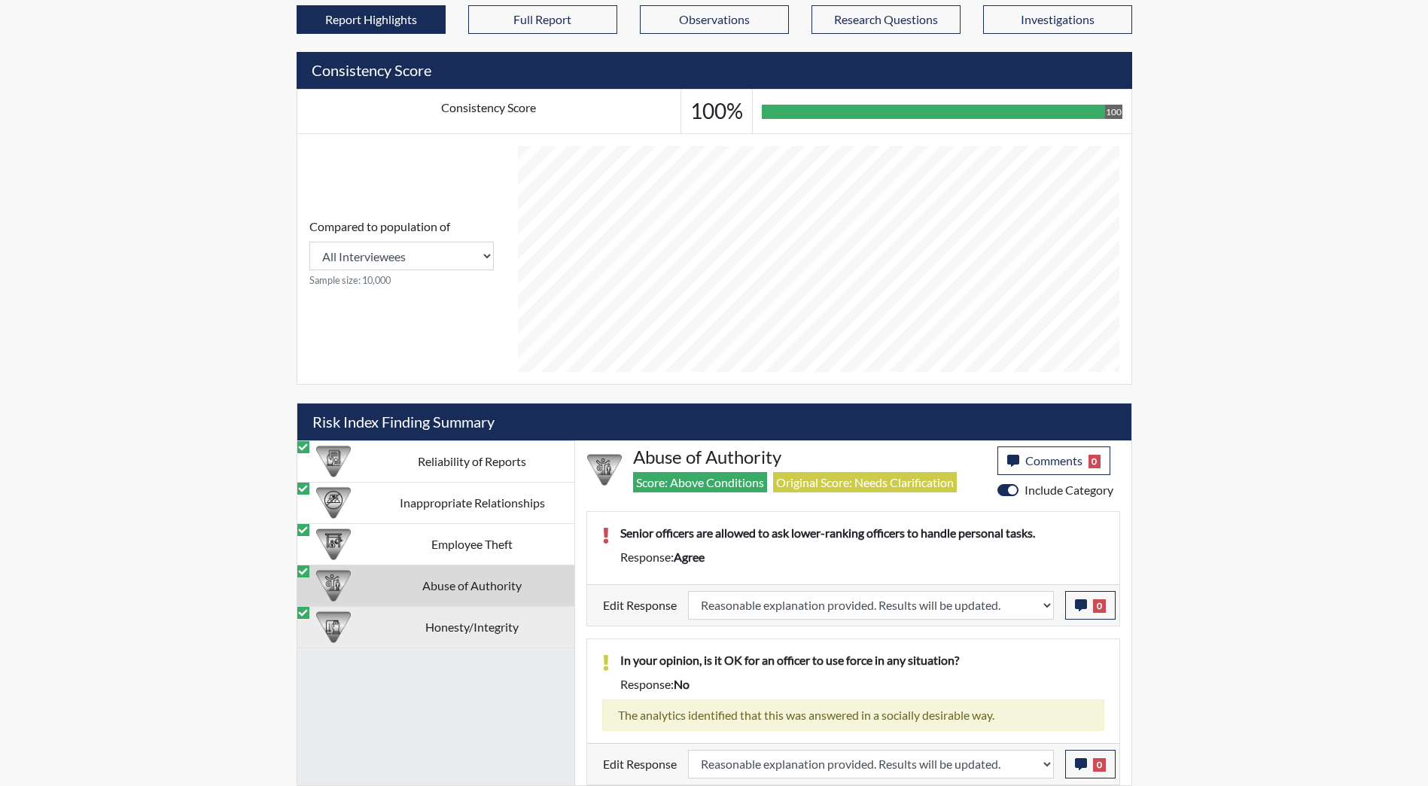
select select
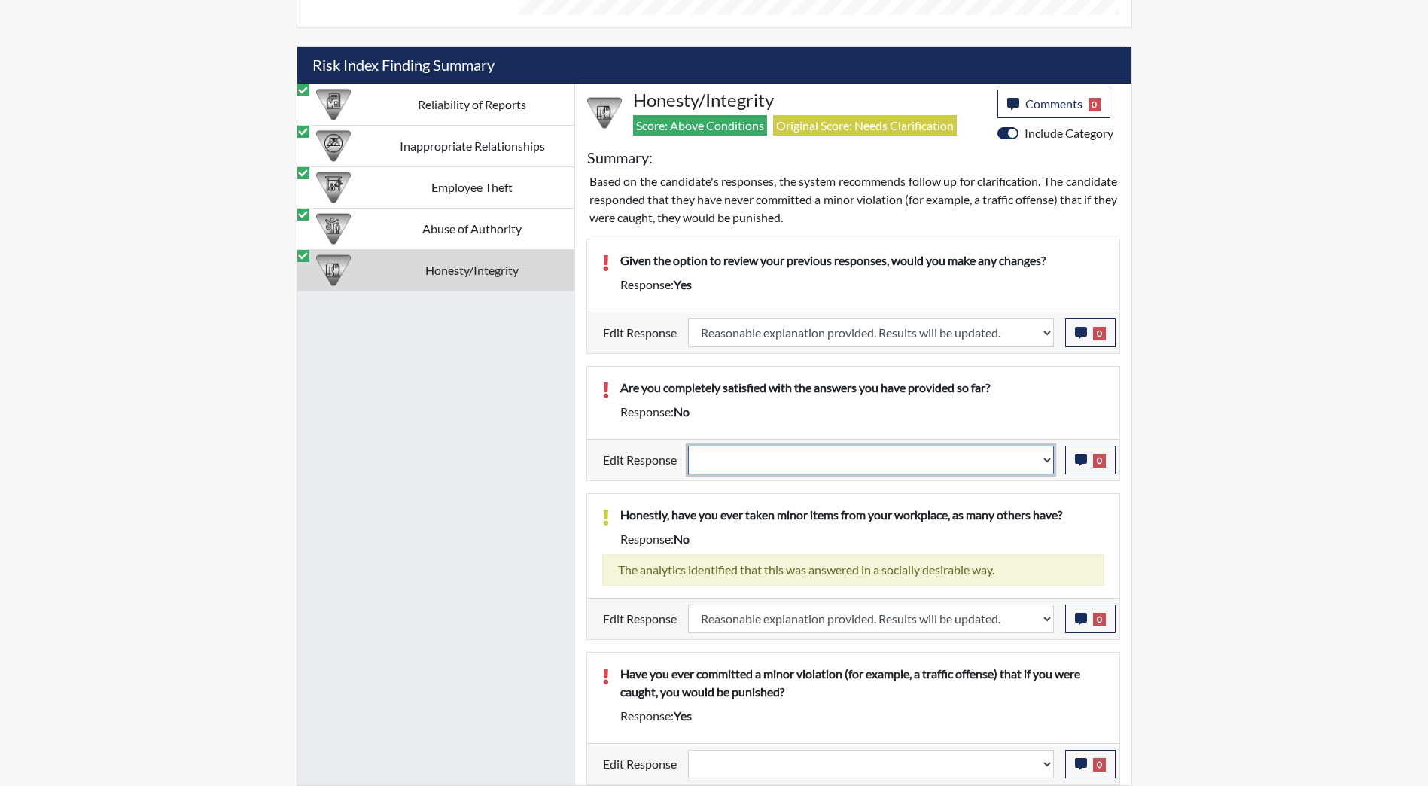
click at [793, 470] on select "Question is not relevant. Results will be updated. Reasonable explanation provi…" at bounding box center [871, 460] width 366 height 29
select select "reasonable-explanation-provided"
click at [688, 446] on select "Question is not relevant. Results will be updated. Reasonable explanation provi…" at bounding box center [871, 460] width 366 height 29
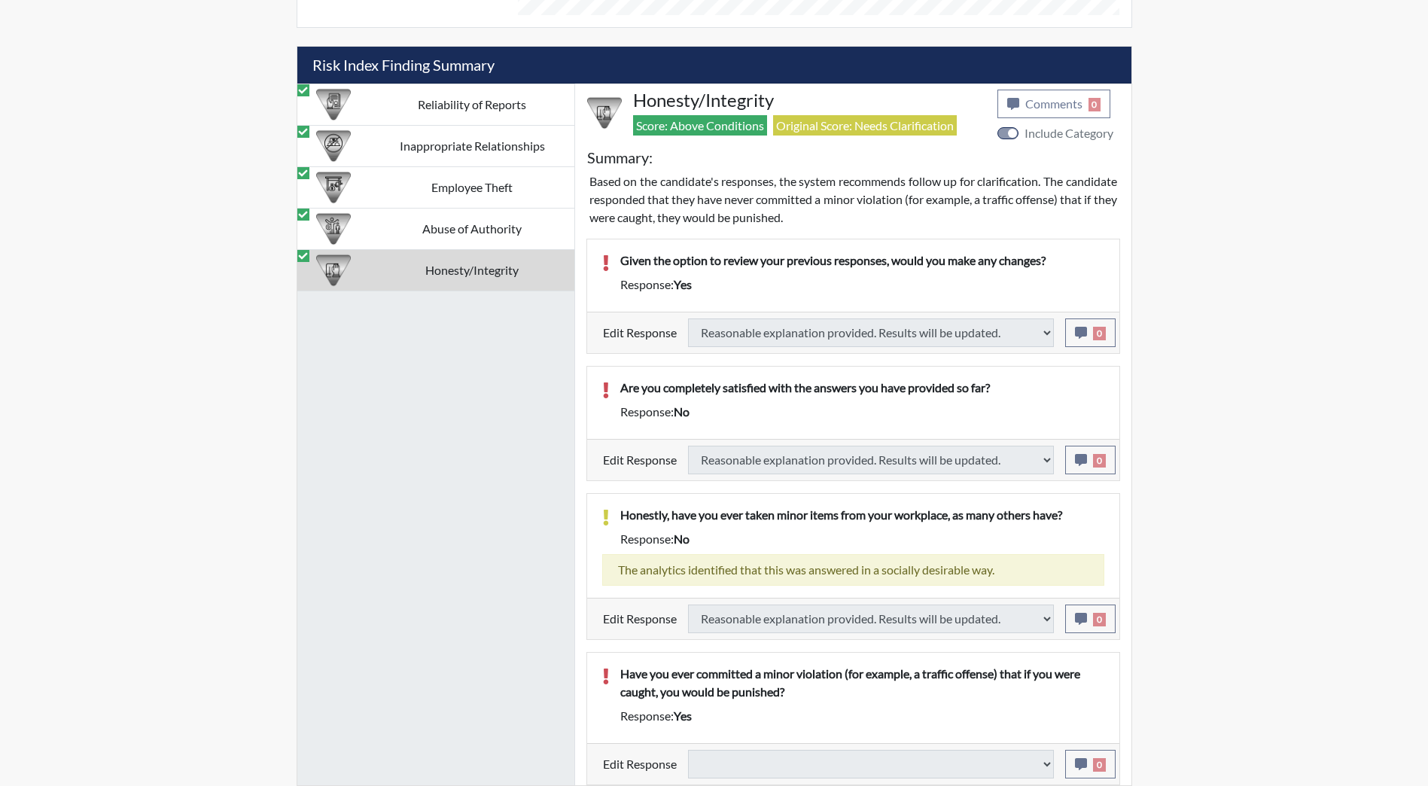
click at [1022, 784] on div "Edit Response Question is not relevant. Results will be updated. Reasonable exp…" at bounding box center [853, 763] width 532 height 41
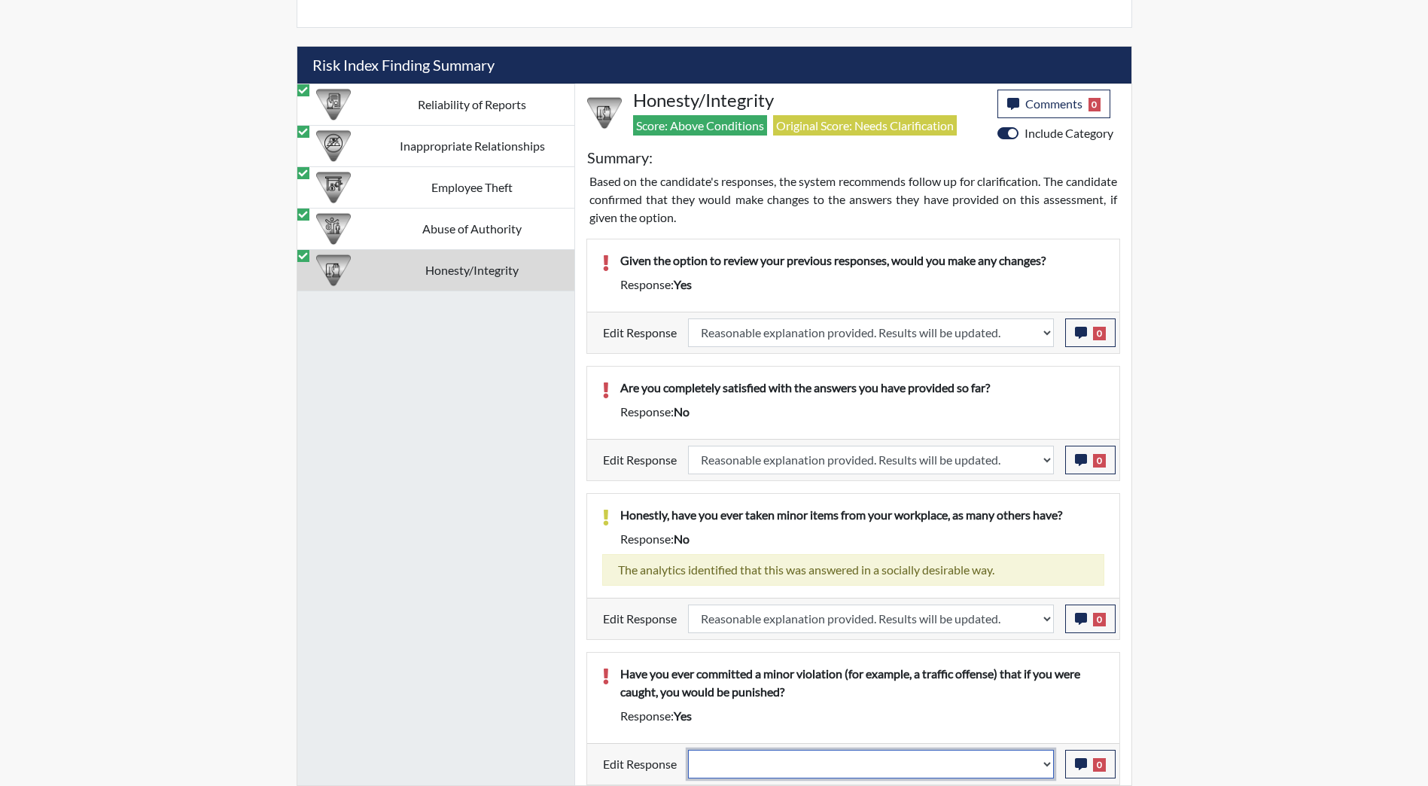
click at [1006, 775] on select "Question is not relevant. Results will be updated. Reasonable explanation provi…" at bounding box center [871, 764] width 366 height 29
select select "reasonable-explanation-provided"
click at [688, 750] on select "Question is not relevant. Results will be updated. Reasonable explanation provi…" at bounding box center [871, 764] width 366 height 29
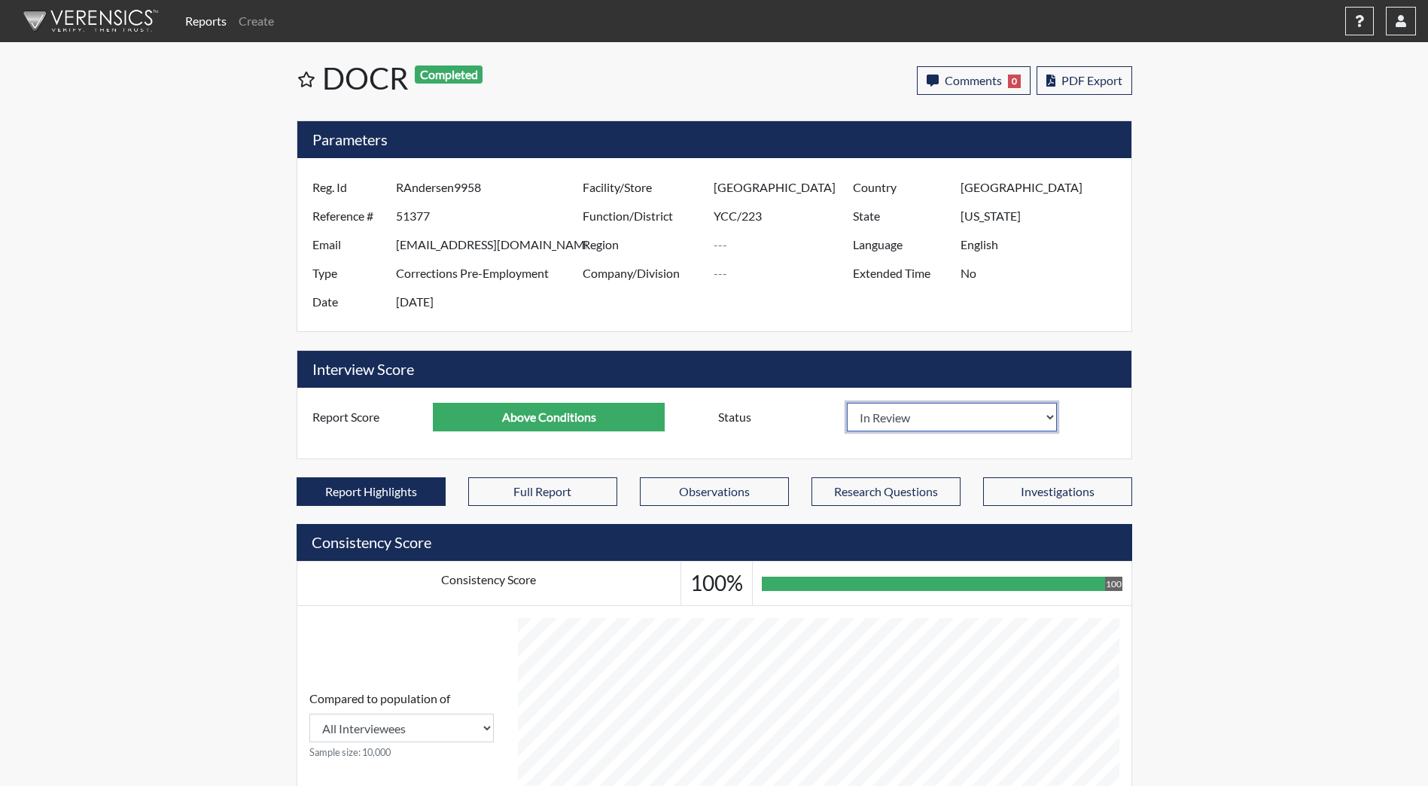
click at [979, 407] on select "In Review Hire Decline" at bounding box center [952, 417] width 211 height 29
select select "hire"
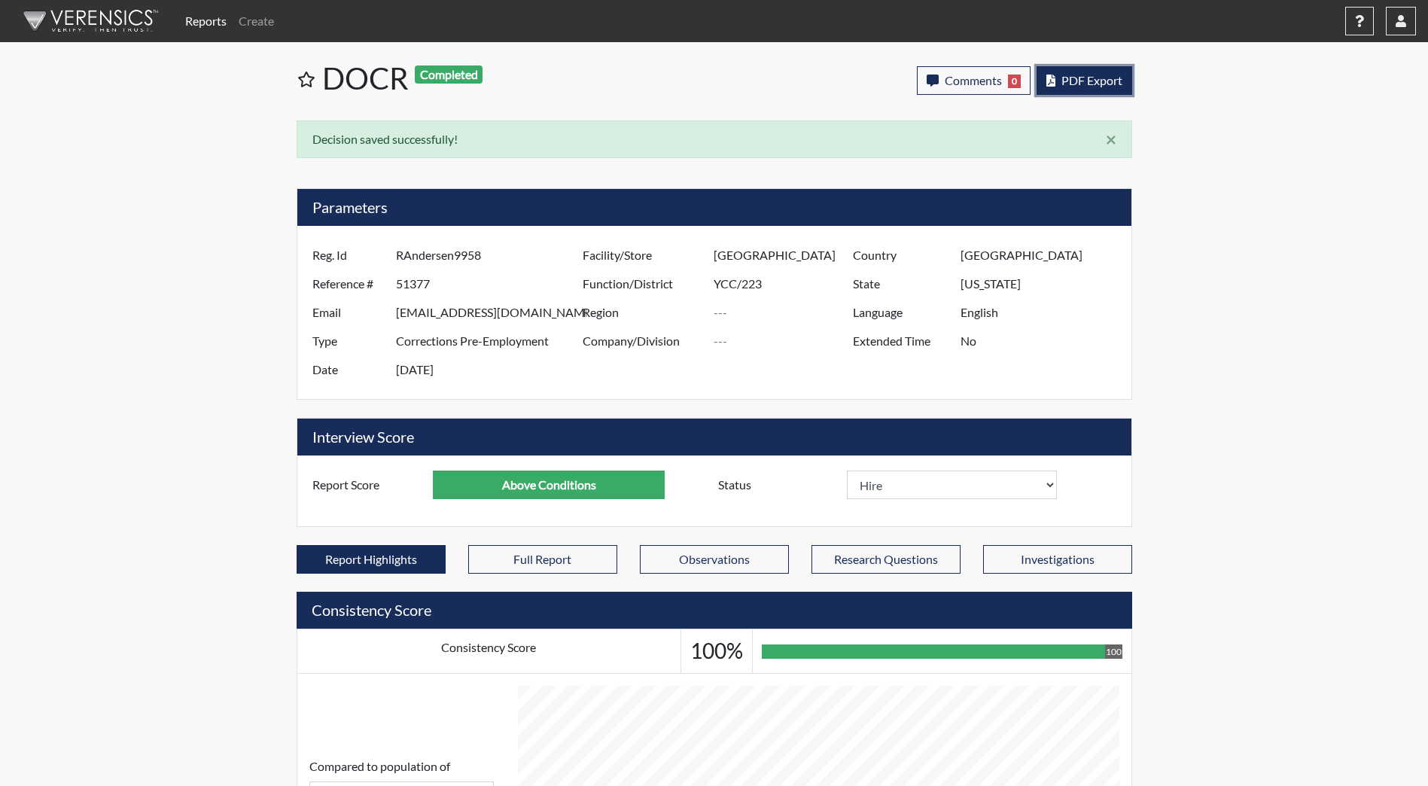
click at [1098, 86] on span "PDF Export" at bounding box center [1091, 80] width 61 height 14
